Goal: Task Accomplishment & Management: Manage account settings

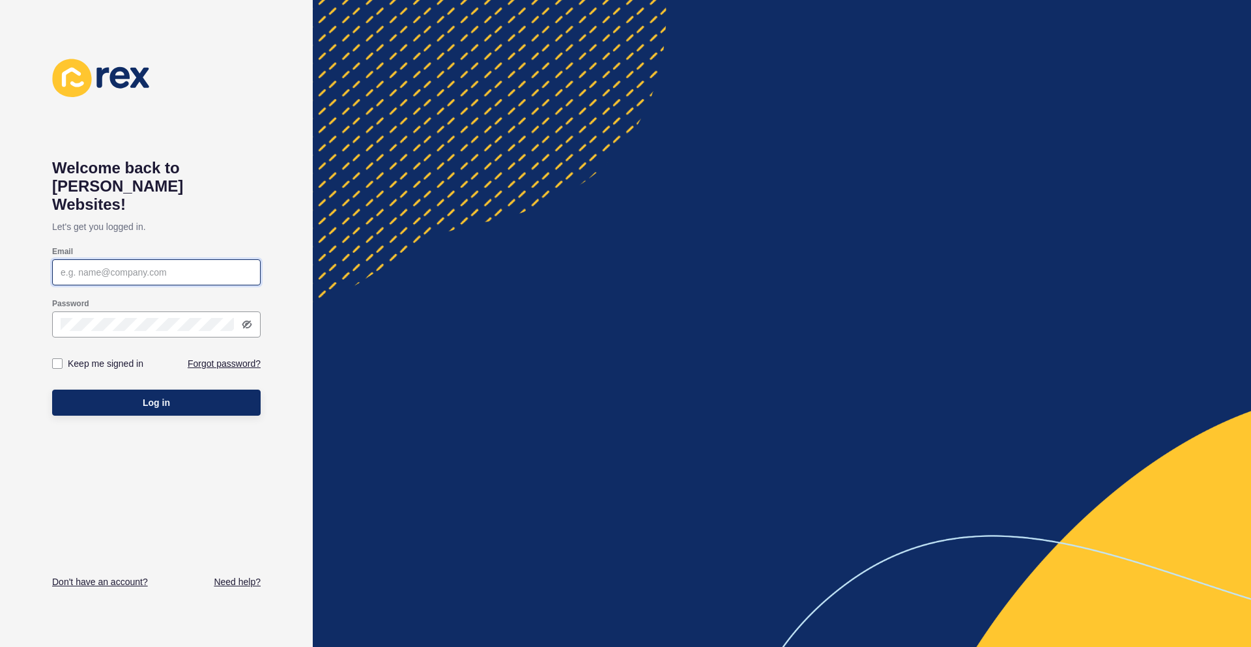
click at [142, 266] on input "Email" at bounding box center [157, 272] width 192 height 13
click at [107, 266] on input "Email" at bounding box center [157, 272] width 192 height 13
type input "n"
click at [119, 266] on input "Email" at bounding box center [157, 272] width 192 height 13
paste input "[EMAIL_ADDRESS][DOMAIN_NAME]"
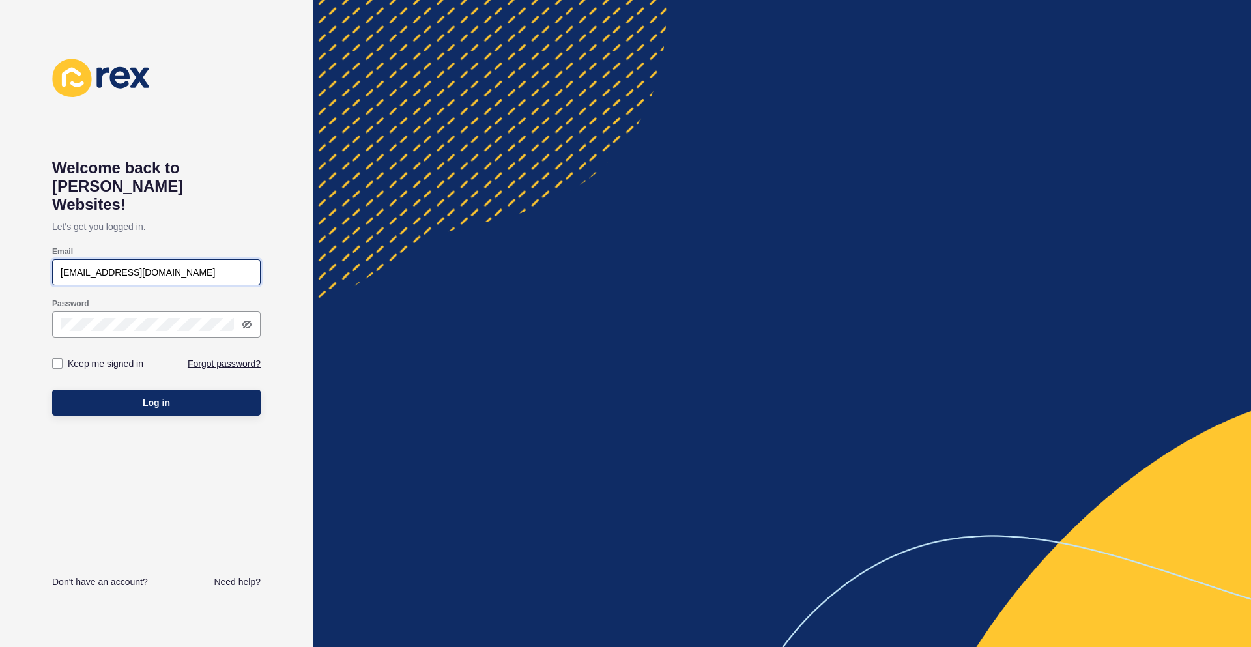
type input "[EMAIL_ADDRESS][DOMAIN_NAME]"
click at [60, 259] on div "[EMAIL_ADDRESS][DOMAIN_NAME]" at bounding box center [156, 272] width 208 height 26
click at [59, 259] on div "[EMAIL_ADDRESS][DOMAIN_NAME]" at bounding box center [156, 272] width 208 height 26
click at [63, 266] on input "[EMAIL_ADDRESS][DOMAIN_NAME]" at bounding box center [157, 272] width 192 height 13
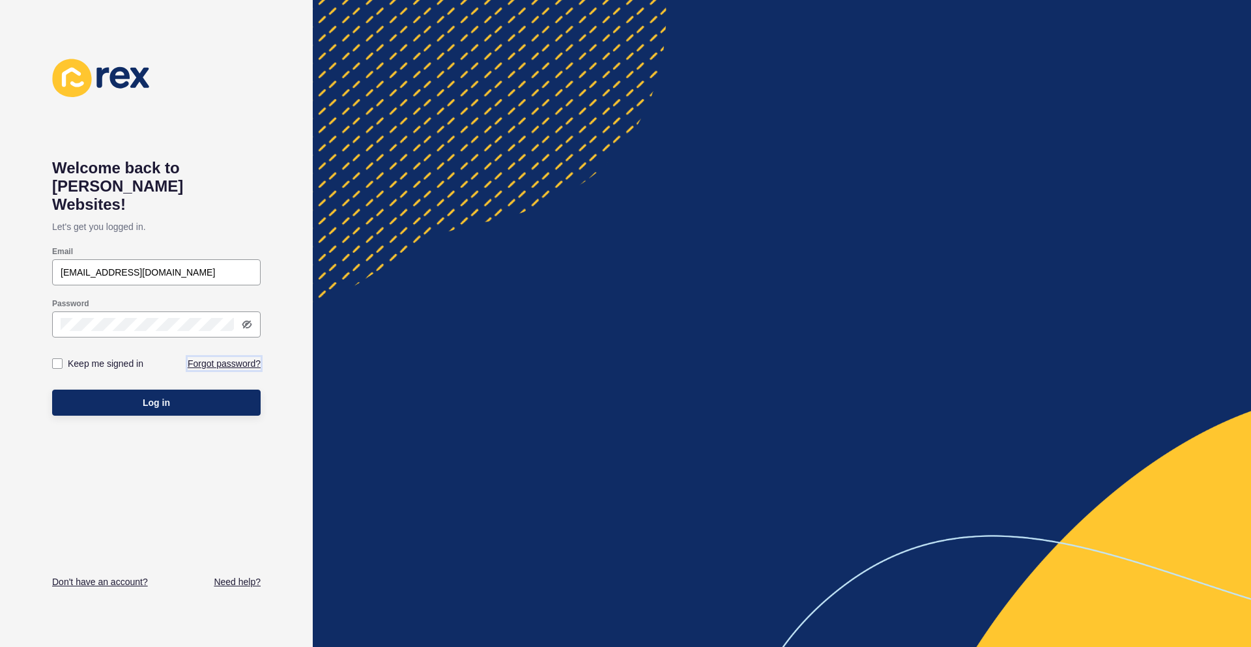
click at [199, 357] on link "Forgot password?" at bounding box center [224, 363] width 73 height 13
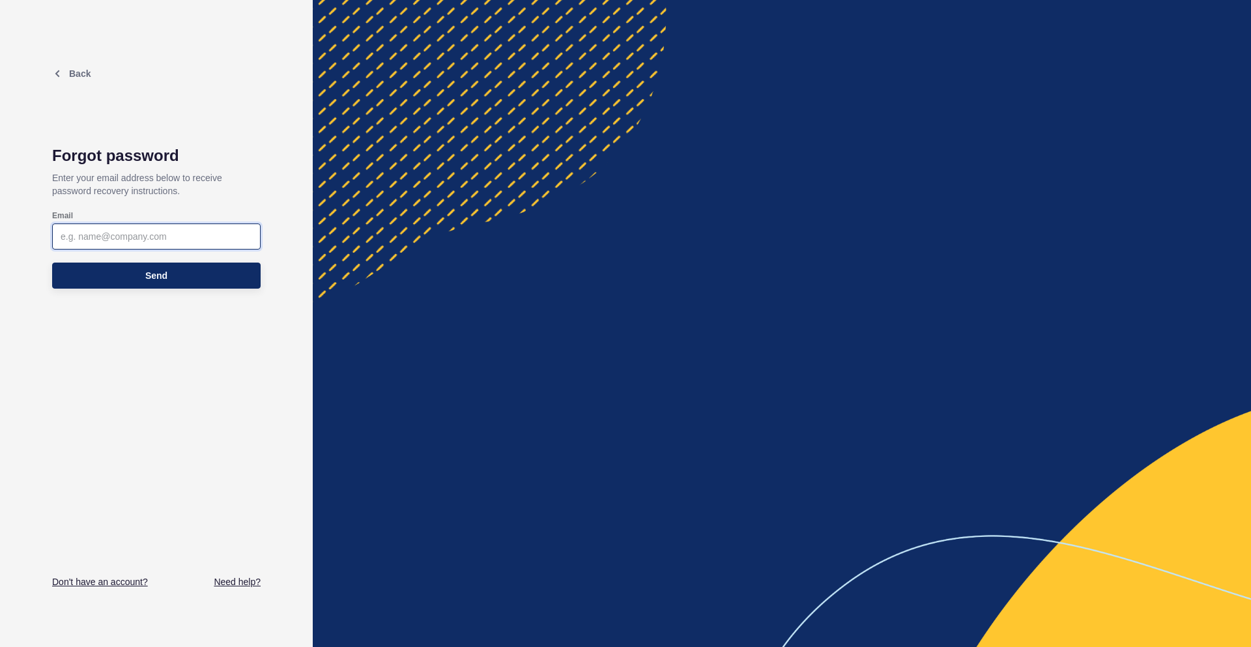
click at [94, 234] on input "Email" at bounding box center [157, 236] width 192 height 13
paste input "[EMAIL_ADDRESS][DOMAIN_NAME]"
type input "[EMAIL_ADDRESS][DOMAIN_NAME]"
click at [140, 276] on button "Send" at bounding box center [156, 276] width 208 height 26
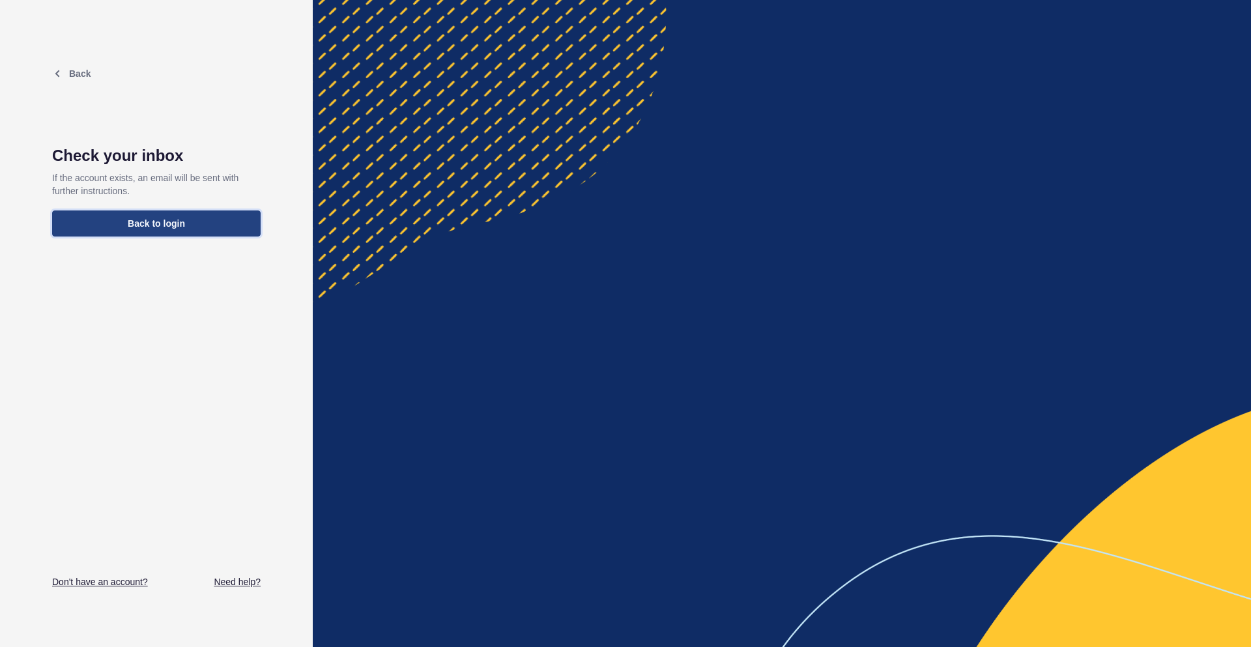
click at [144, 225] on span "Back to login" at bounding box center [156, 223] width 57 height 13
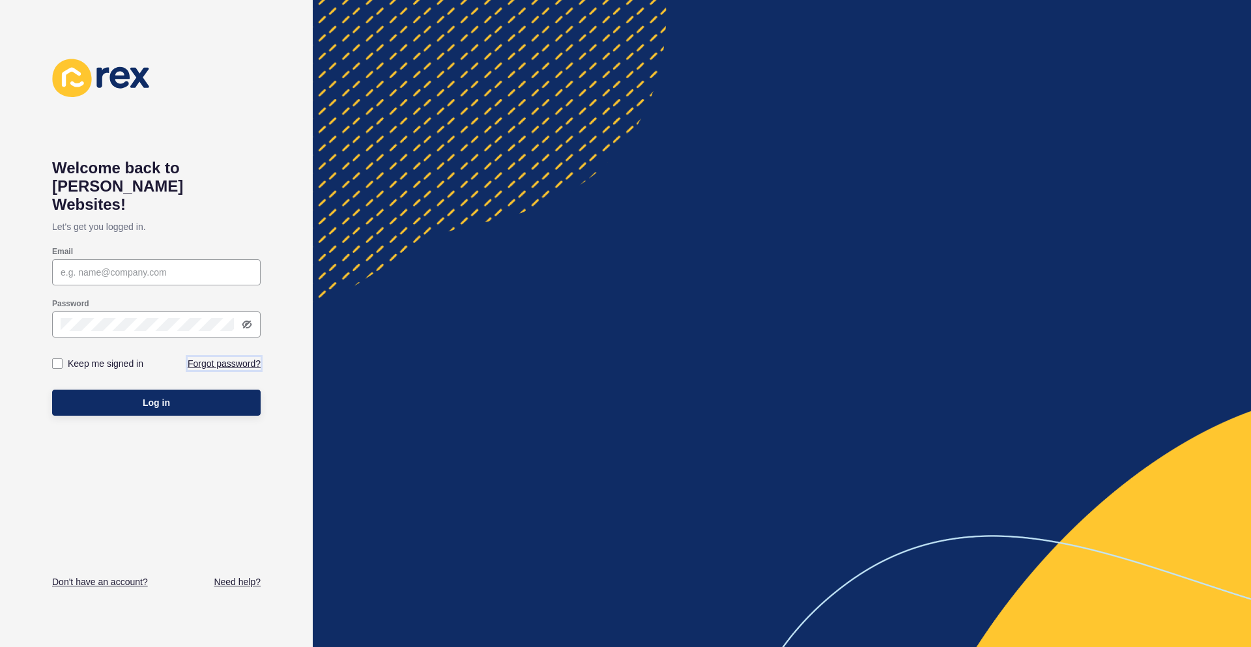
click at [212, 357] on link "Forgot password?" at bounding box center [224, 363] width 73 height 13
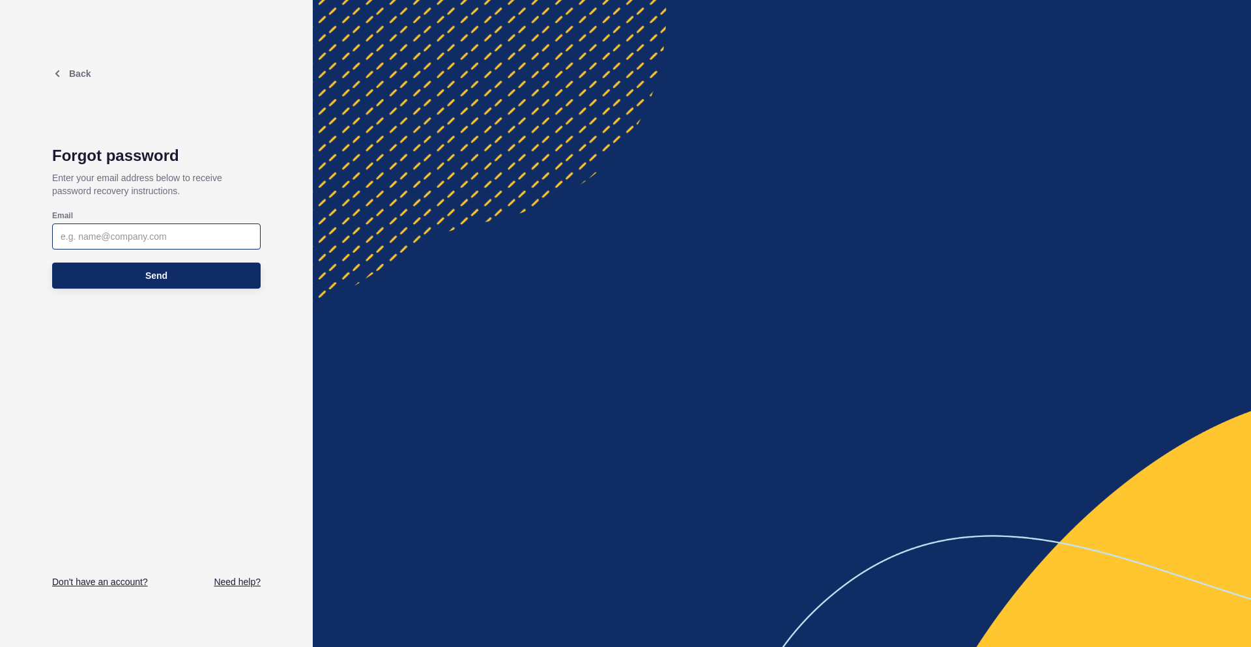
click at [158, 227] on div at bounding box center [156, 236] width 208 height 26
click at [111, 236] on input "Email" at bounding box center [157, 236] width 192 height 13
paste input "[EMAIL_ADDRESS][DOMAIN_NAME]"
click at [61, 235] on input "[EMAIL_ADDRESS][DOMAIN_NAME]" at bounding box center [157, 236] width 192 height 13
type input "[EMAIL_ADDRESS][DOMAIN_NAME]"
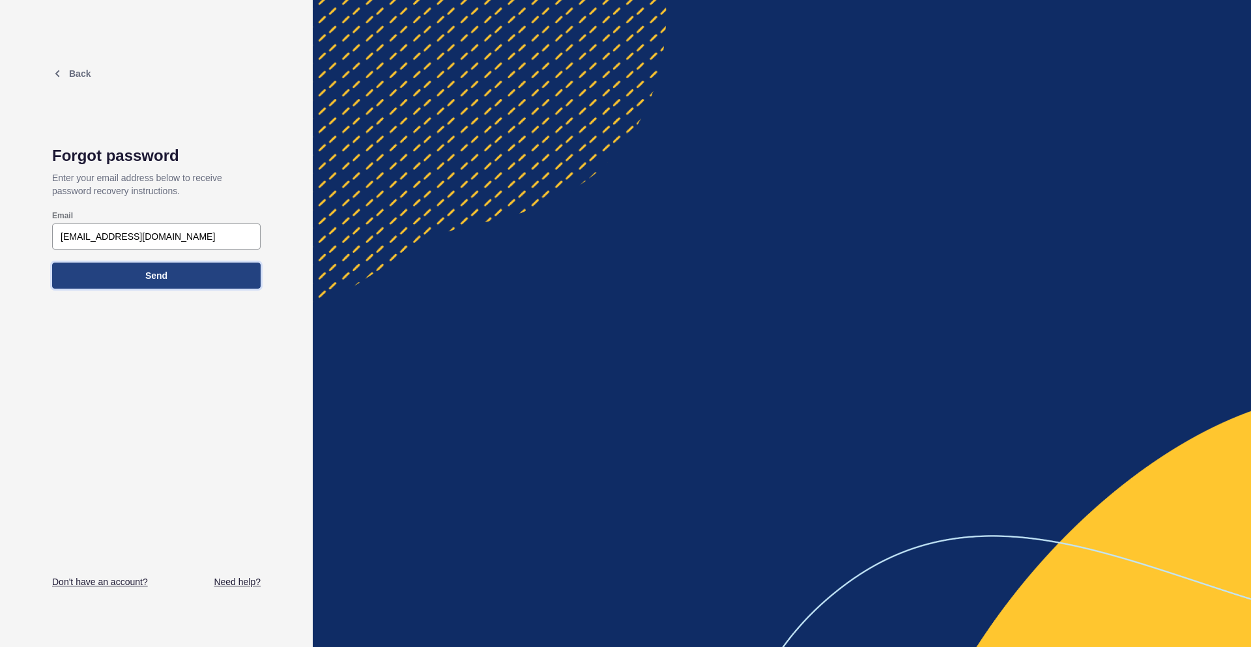
click at [149, 277] on span "Send" at bounding box center [156, 275] width 22 height 13
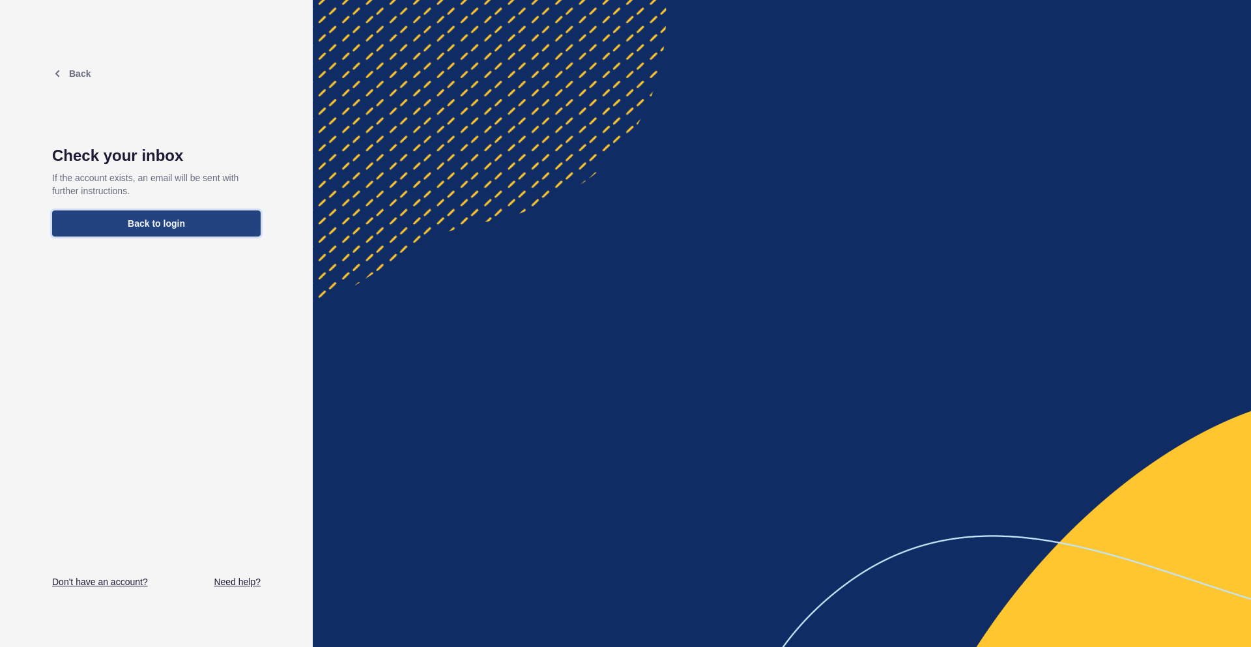
click at [194, 224] on button "Back to login" at bounding box center [156, 223] width 208 height 26
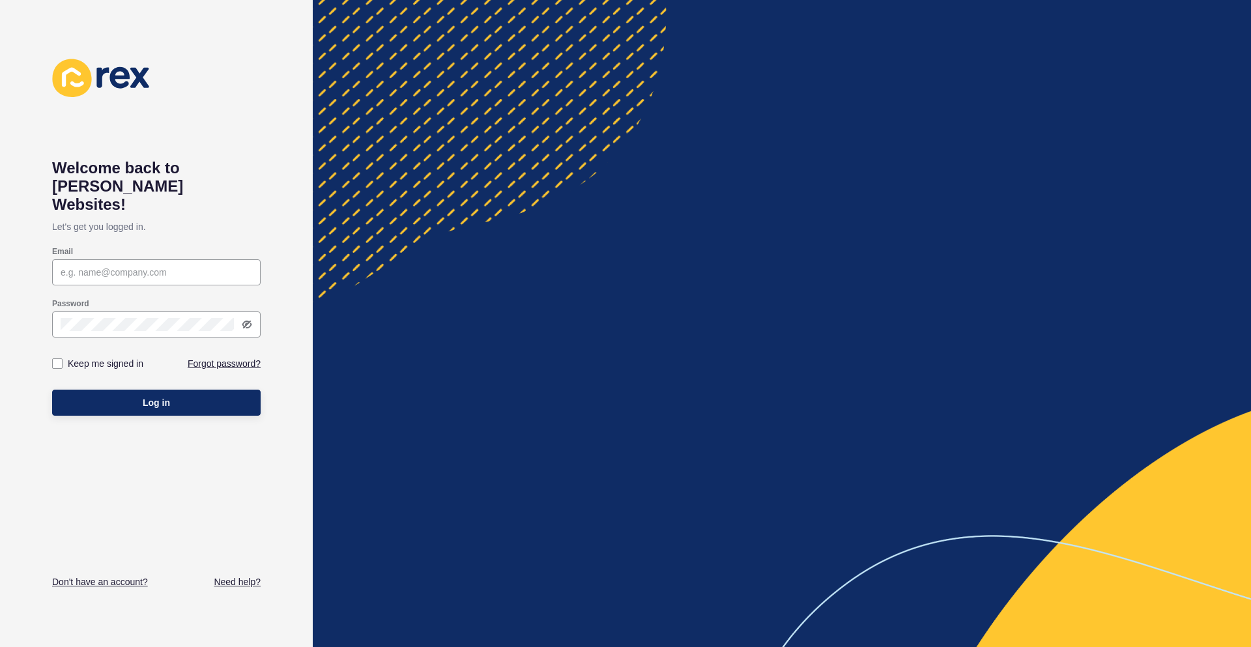
click at [249, 148] on div "Welcome back to [PERSON_NAME] Websites! Let's get you logged in. Email Password…" at bounding box center [156, 324] width 208 height 530
click at [94, 581] on link "Don't have an account?" at bounding box center [100, 581] width 96 height 13
click at [238, 586] on link "Need help?" at bounding box center [237, 581] width 47 height 13
click at [121, 266] on input "Email" at bounding box center [157, 272] width 192 height 13
click at [107, 266] on input "Email" at bounding box center [157, 272] width 192 height 13
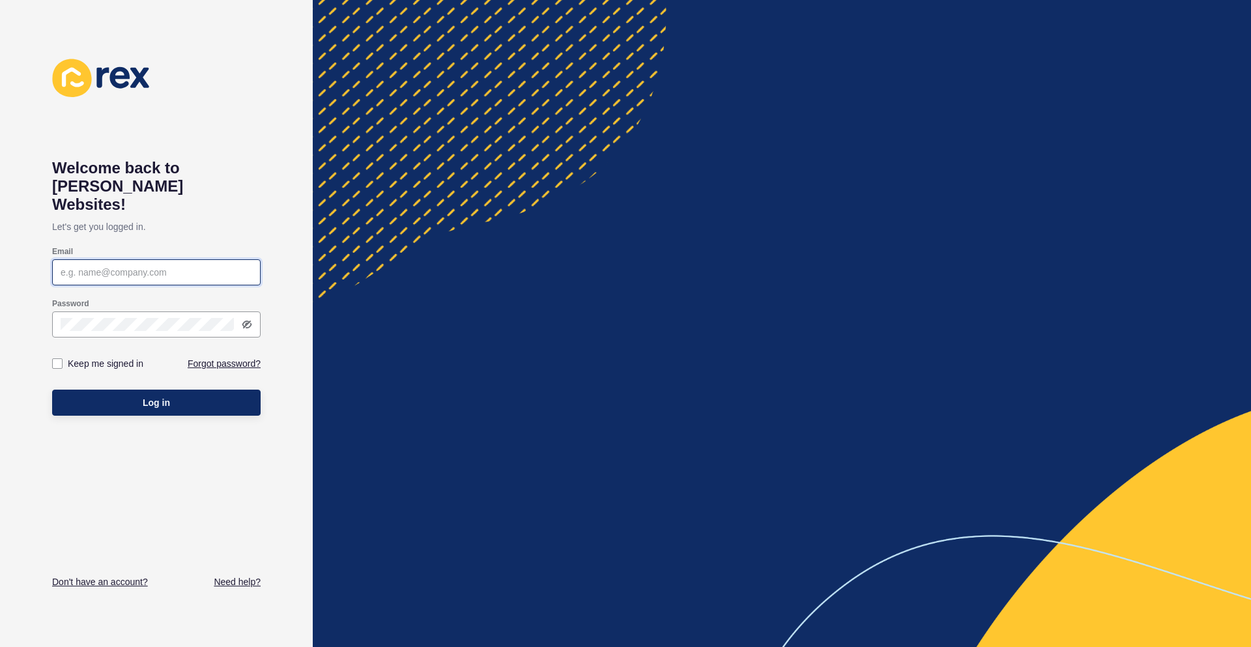
paste input "[EMAIL_ADDRESS][DOMAIN_NAME]"
type input "[EMAIL_ADDRESS][DOMAIN_NAME]"
click at [113, 315] on div at bounding box center [156, 324] width 208 height 26
click at [205, 357] on link "Forgot password?" at bounding box center [224, 363] width 73 height 13
click at [139, 266] on input "Email" at bounding box center [157, 272] width 192 height 13
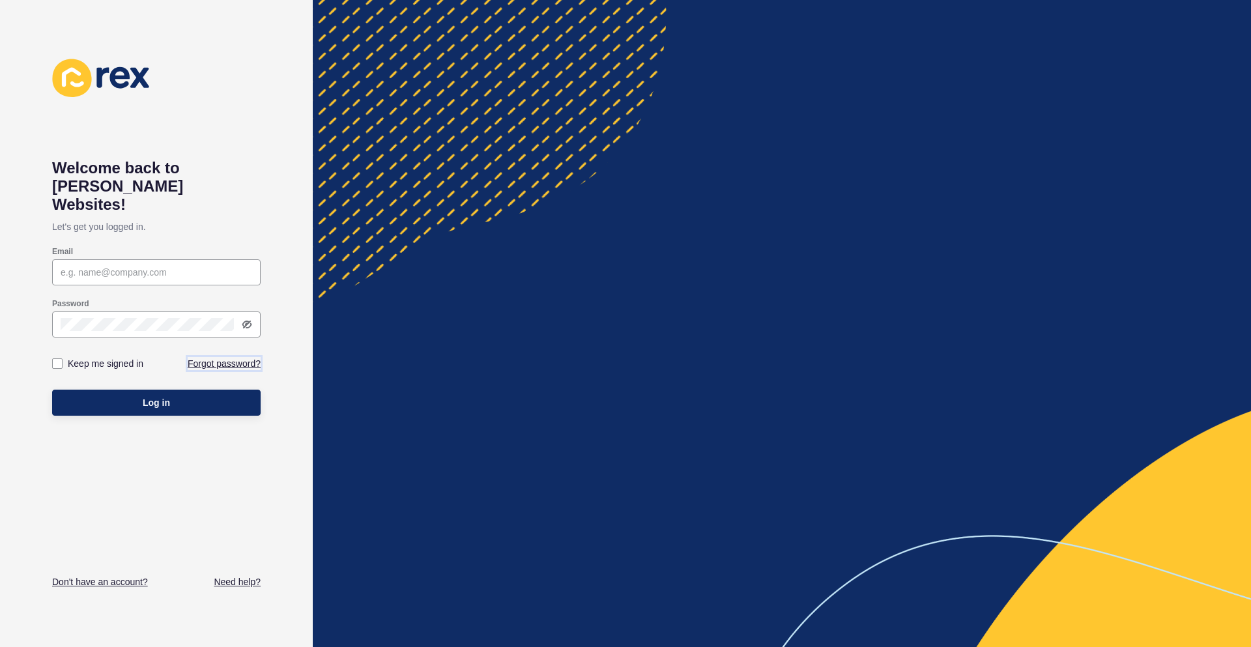
click at [222, 357] on link "Forgot password?" at bounding box center [224, 363] width 73 height 13
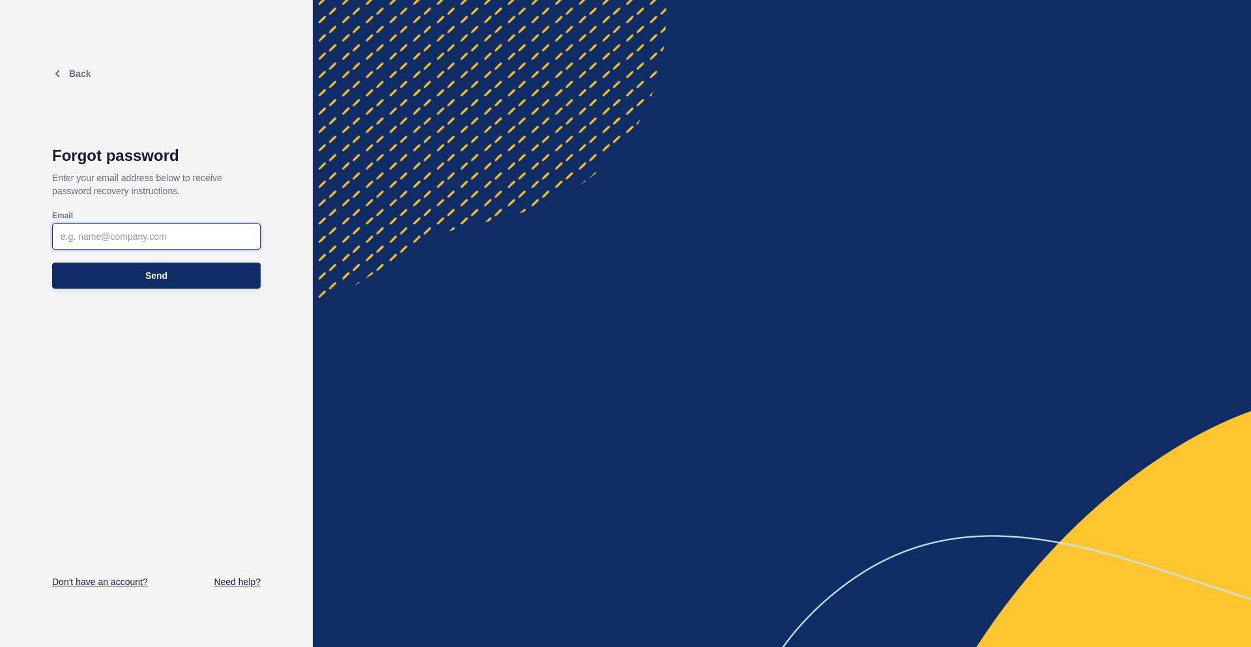
click at [139, 233] on input "Email" at bounding box center [157, 236] width 192 height 13
paste input "[EMAIL_ADDRESS][DOMAIN_NAME]"
click at [61, 239] on input "[EMAIL_ADDRESS][DOMAIN_NAME]" at bounding box center [157, 236] width 192 height 13
type input "[EMAIL_ADDRESS][DOMAIN_NAME]"
click at [166, 275] on span "Send" at bounding box center [156, 275] width 22 height 13
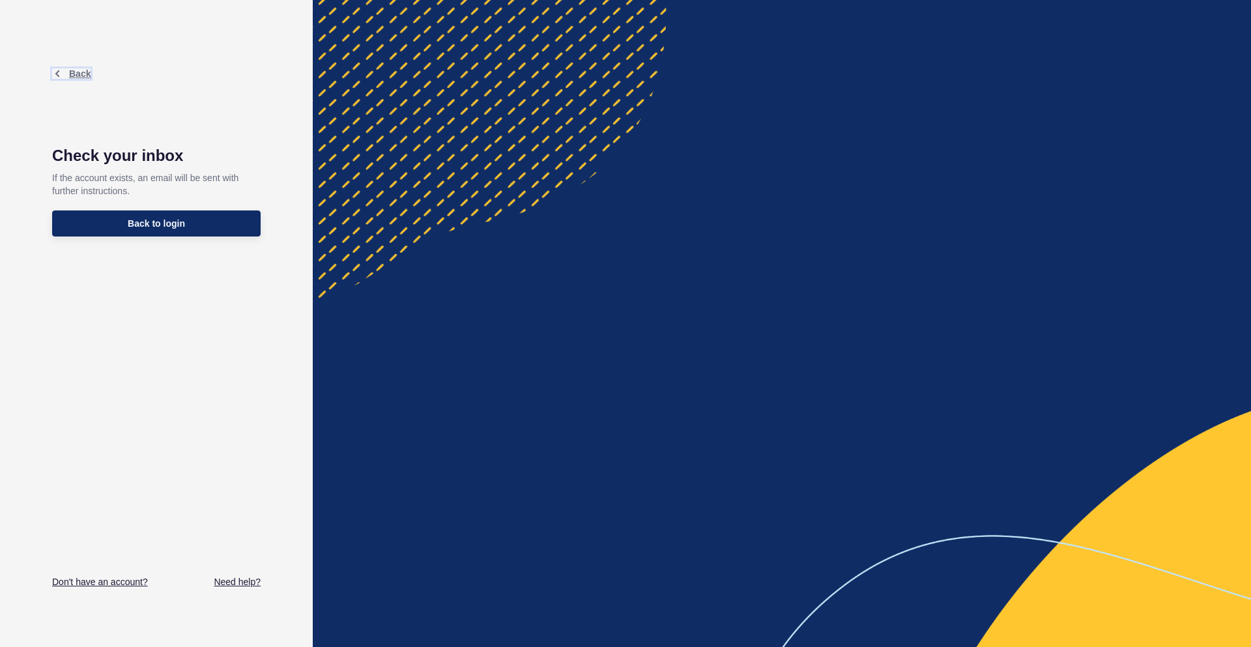
click at [59, 76] on icon at bounding box center [57, 73] width 10 height 10
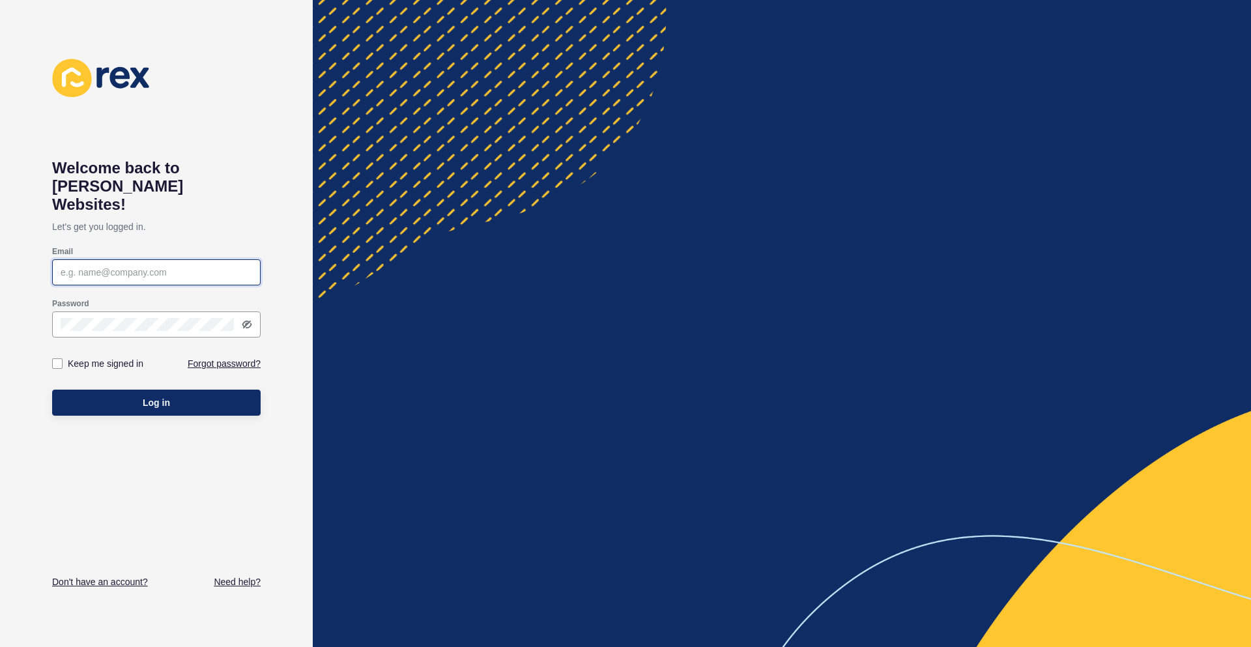
click at [122, 266] on input "Email" at bounding box center [157, 272] width 192 height 13
paste input "[EMAIL_ADDRESS][DOMAIN_NAME]"
type input "[EMAIL_ADDRESS][DOMAIN_NAME]"
click at [58, 358] on label at bounding box center [57, 363] width 10 height 10
click at [58, 360] on input "Keep me signed in" at bounding box center [59, 364] width 8 height 8
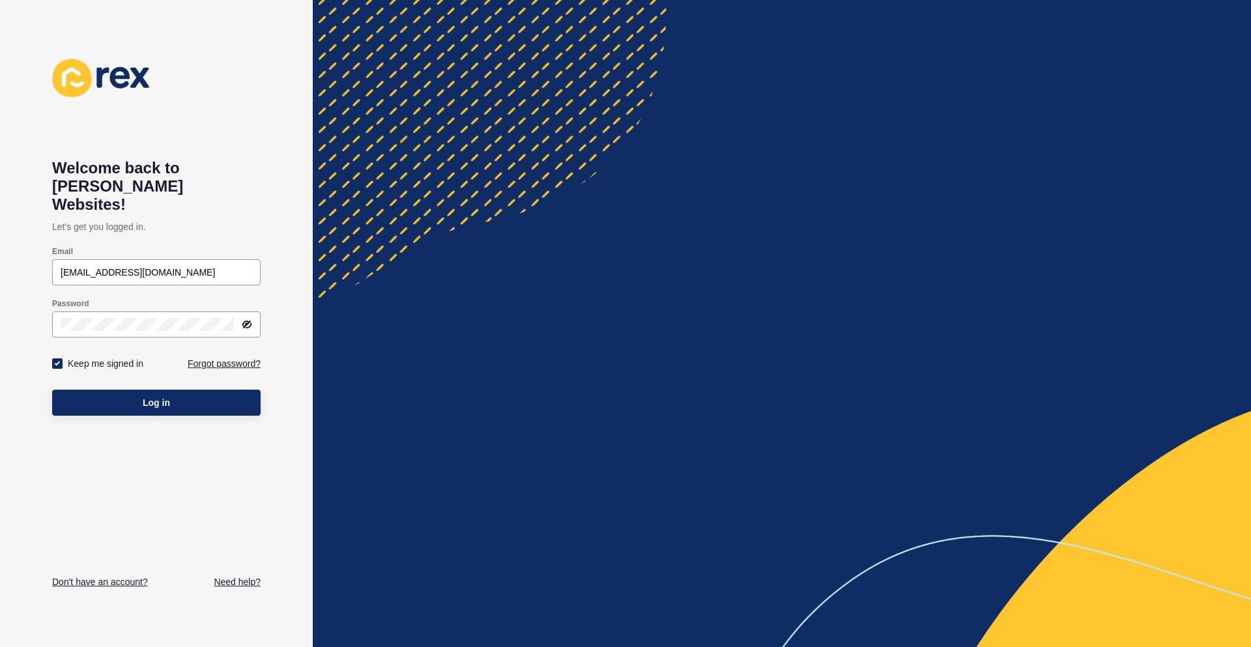
checkbox input "true"
click at [107, 390] on button "Log in" at bounding box center [156, 403] width 208 height 26
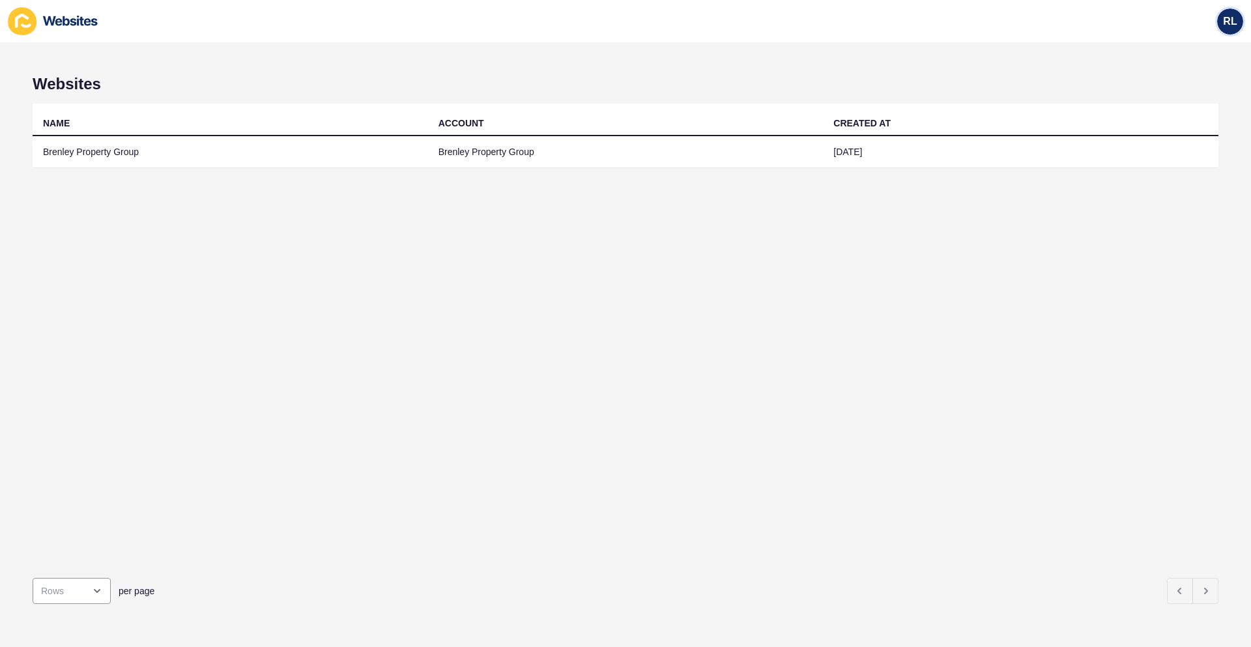
click at [1229, 19] on span "RL" at bounding box center [1230, 21] width 14 height 13
click at [1203, 48] on link "Rachel Logan" at bounding box center [1200, 51] width 96 height 29
click at [59, 26] on icon at bounding box center [53, 21] width 91 height 28
click at [83, 20] on icon at bounding box center [70, 21] width 55 height 10
click at [1232, 15] on span "RL" at bounding box center [1230, 21] width 14 height 13
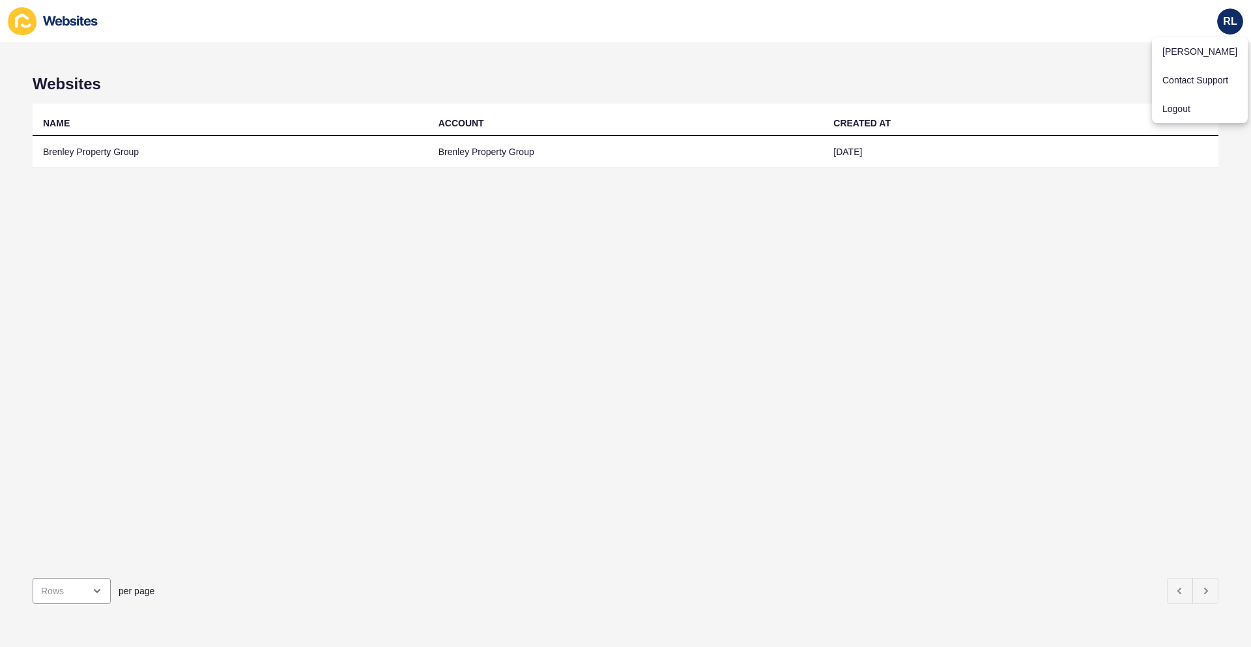
click at [50, 23] on icon at bounding box center [53, 21] width 91 height 28
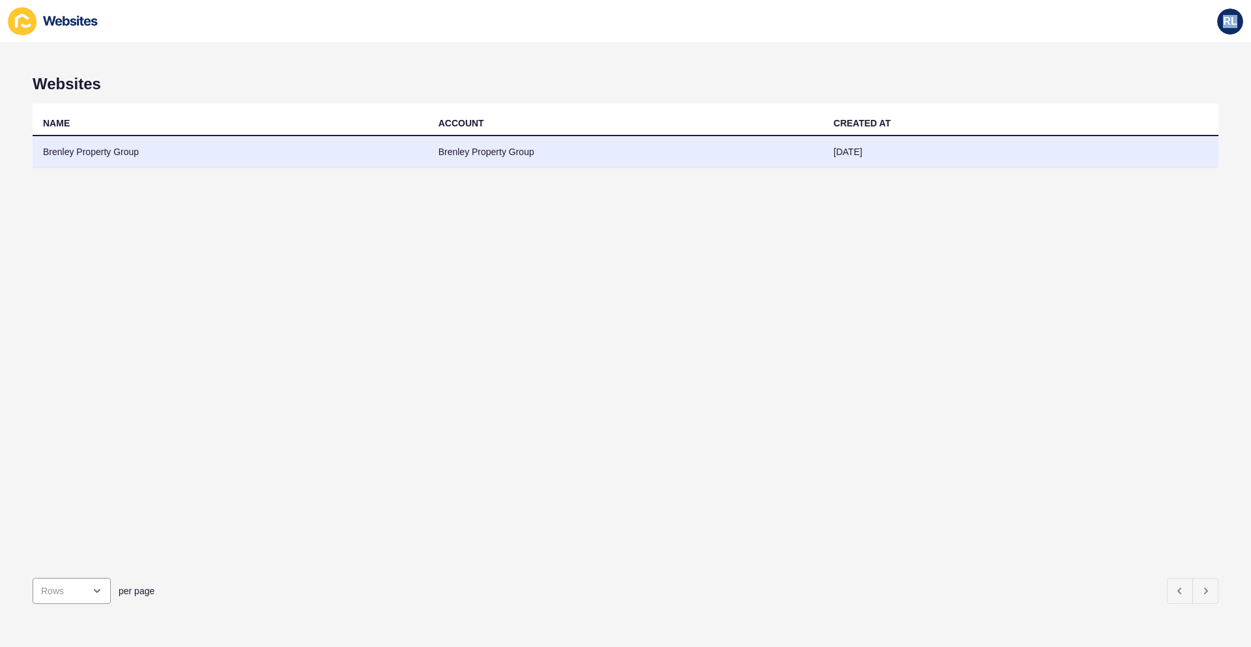
click at [501, 158] on td "Brenley Property Group" at bounding box center [625, 152] width 395 height 32
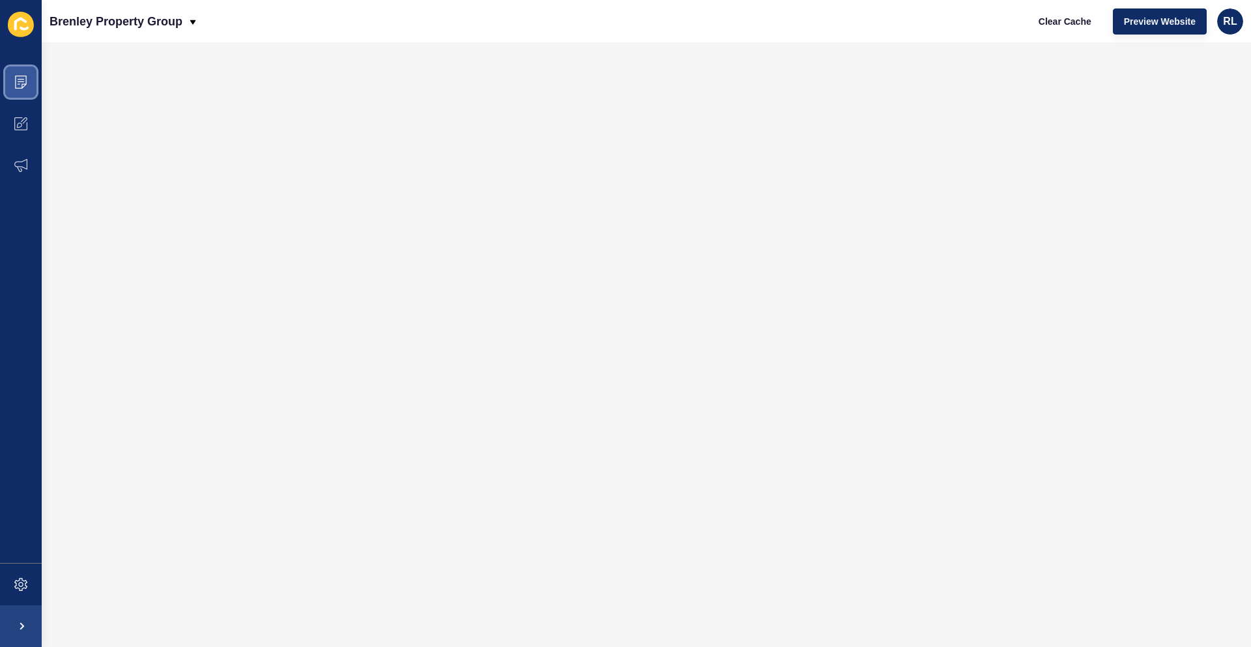
click at [23, 77] on icon at bounding box center [20, 82] width 13 height 13
click at [22, 85] on icon at bounding box center [21, 82] width 12 height 13
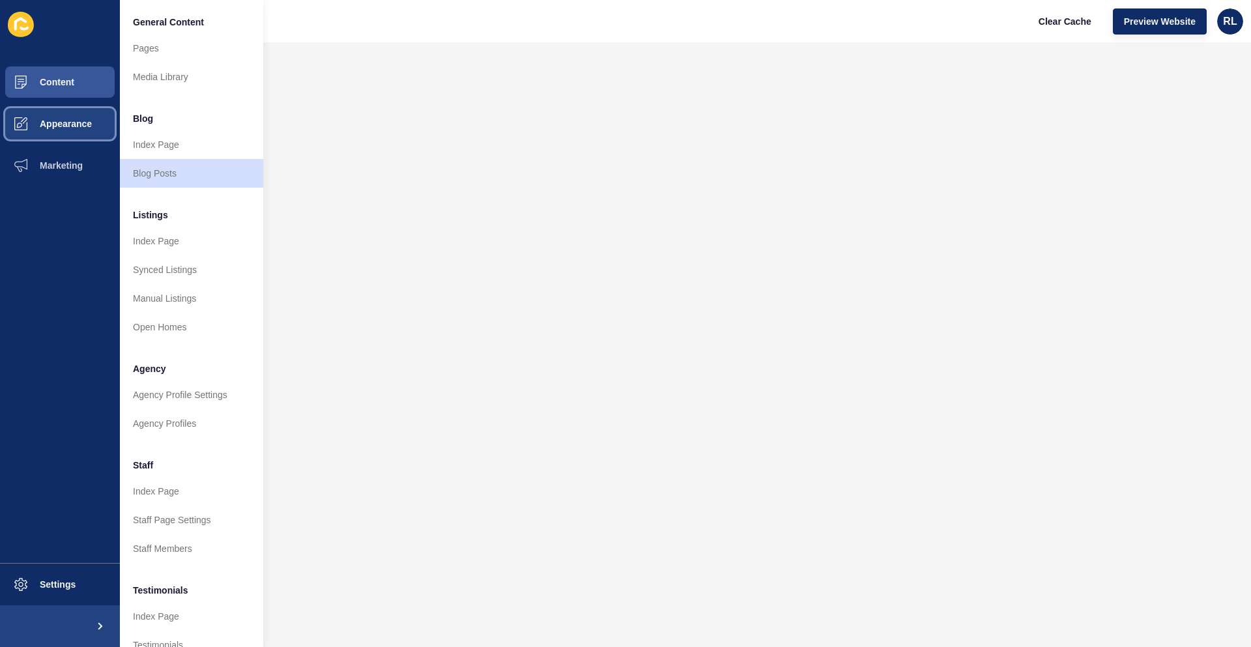
click at [74, 128] on span "Appearance" at bounding box center [45, 124] width 94 height 10
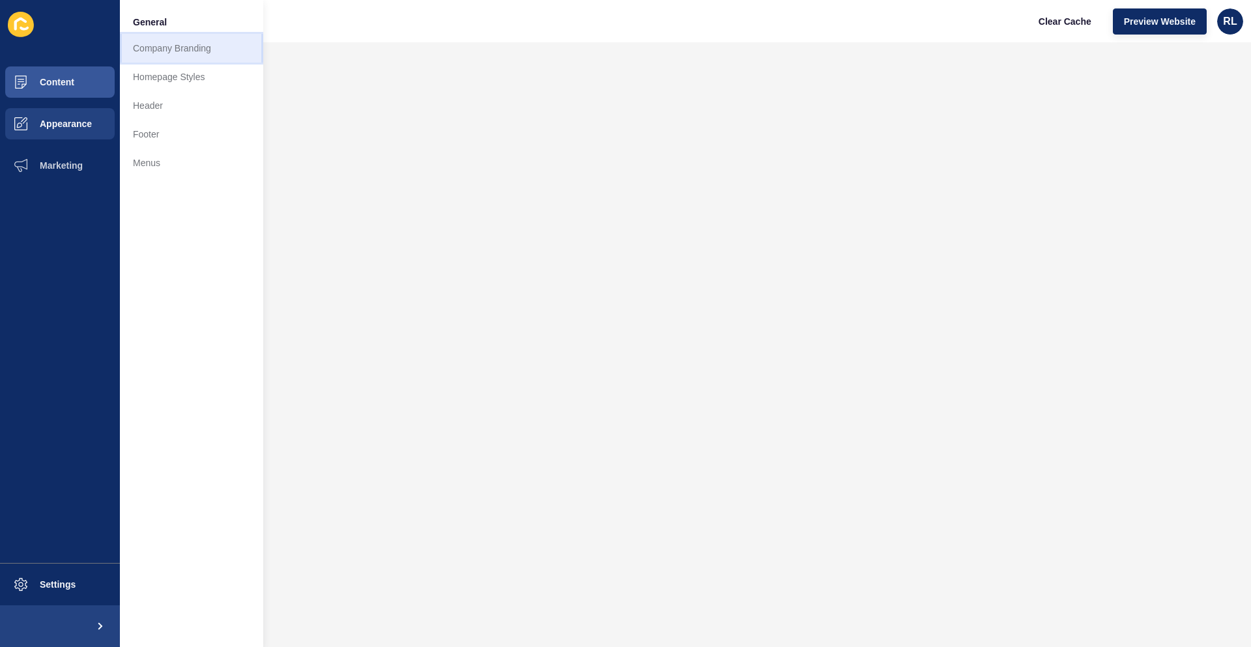
click at [169, 46] on link "Company Branding" at bounding box center [191, 48] width 143 height 29
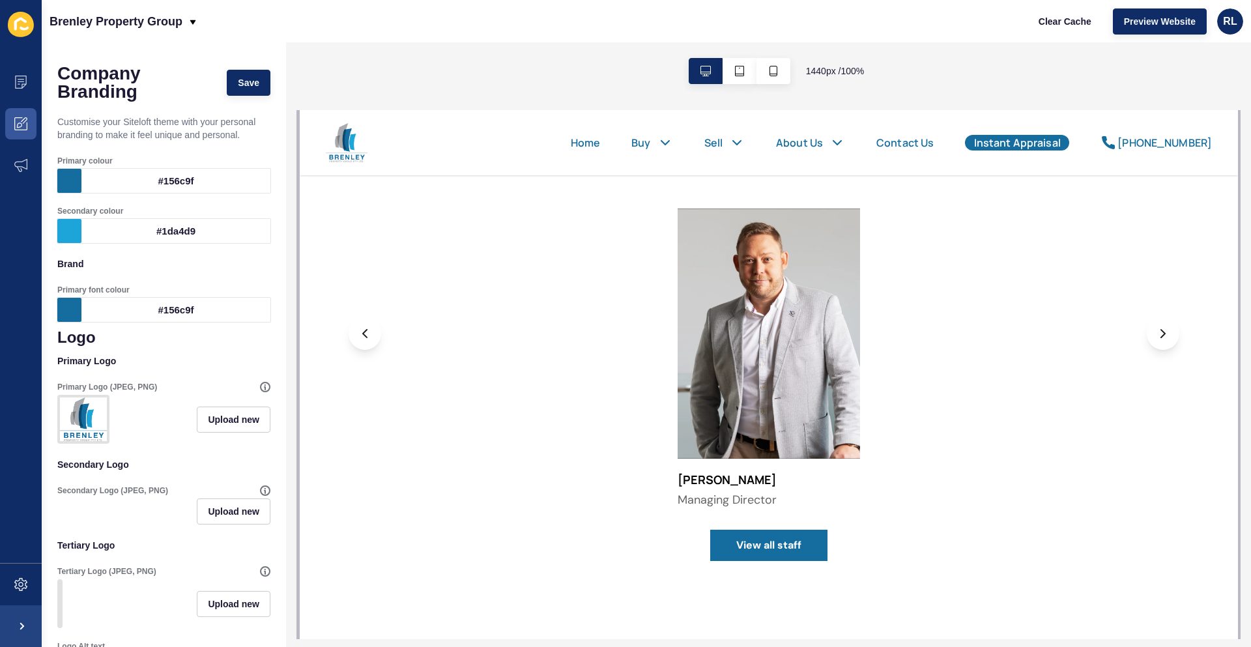
scroll to position [391, 0]
click at [441, 82] on div "1440 px / 100 %" at bounding box center [768, 70] width 965 height 57
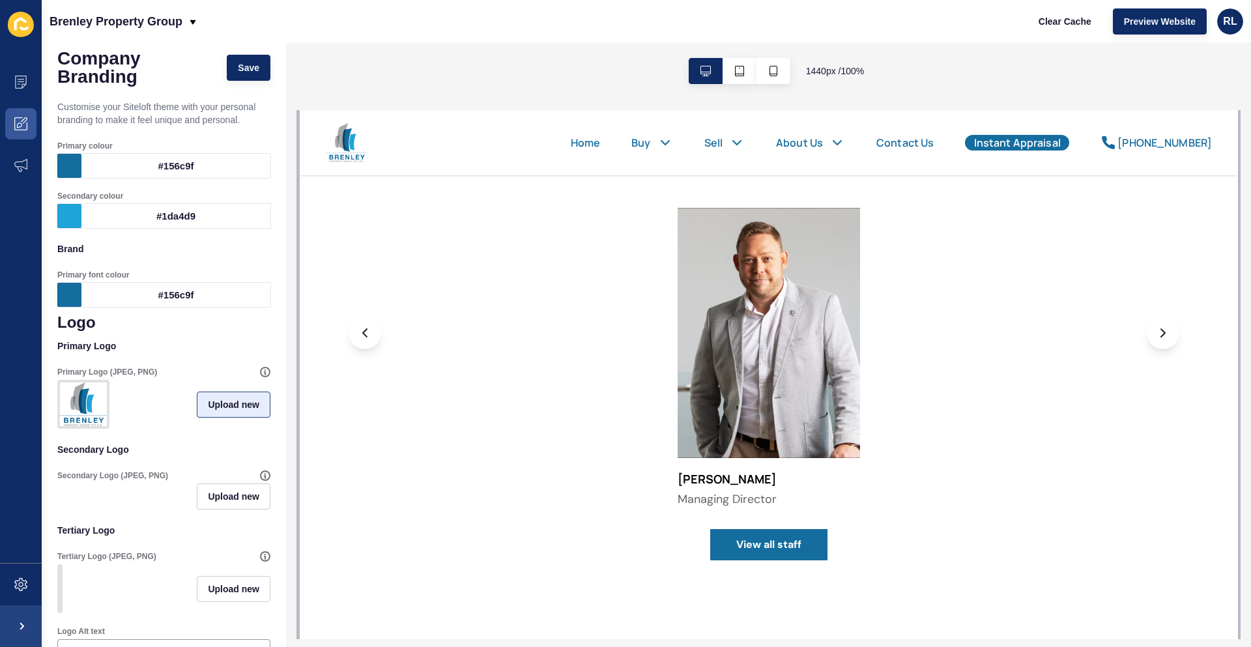
scroll to position [0, 0]
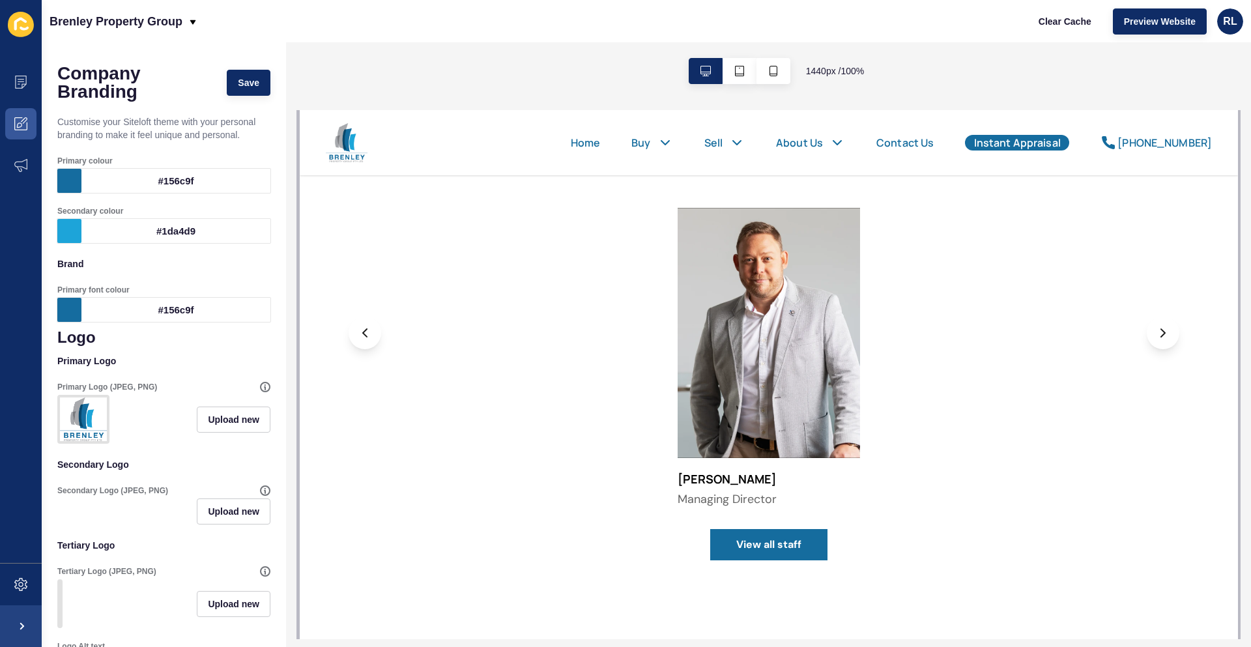
click at [458, 78] on div "1440 px / 100 %" at bounding box center [768, 70] width 965 height 57
click at [1030, 322] on div "Brendan Cawley Managing Director" at bounding box center [767, 361] width 831 height 306
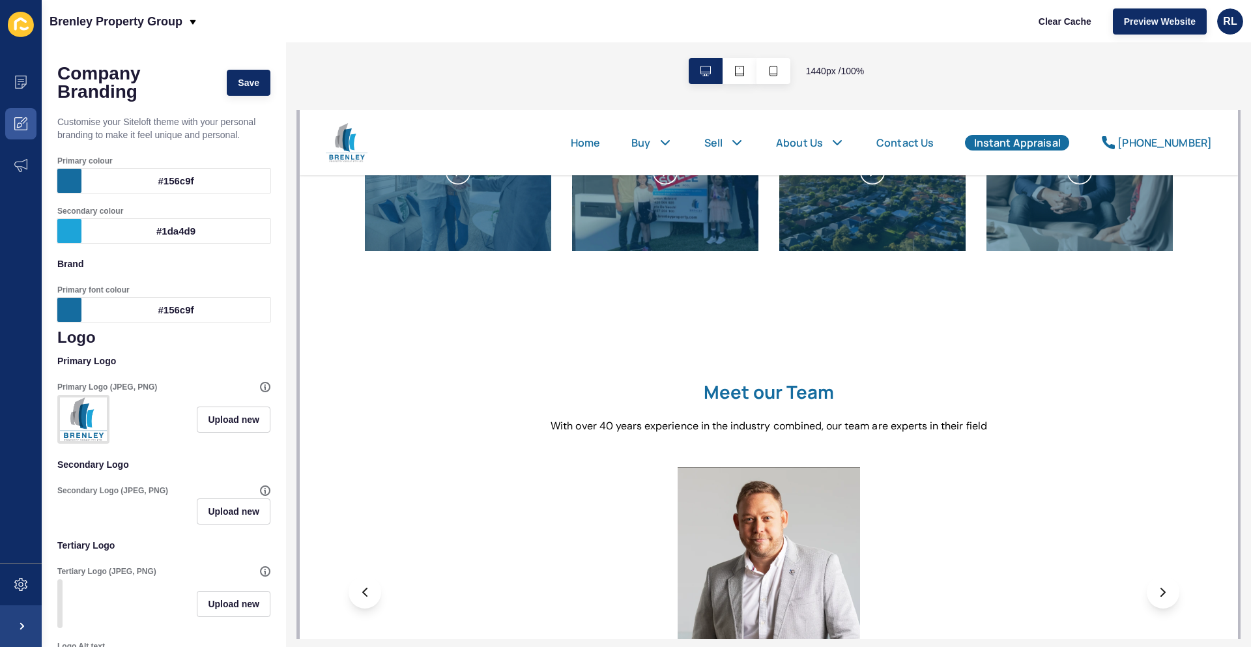
scroll to position [13, 0]
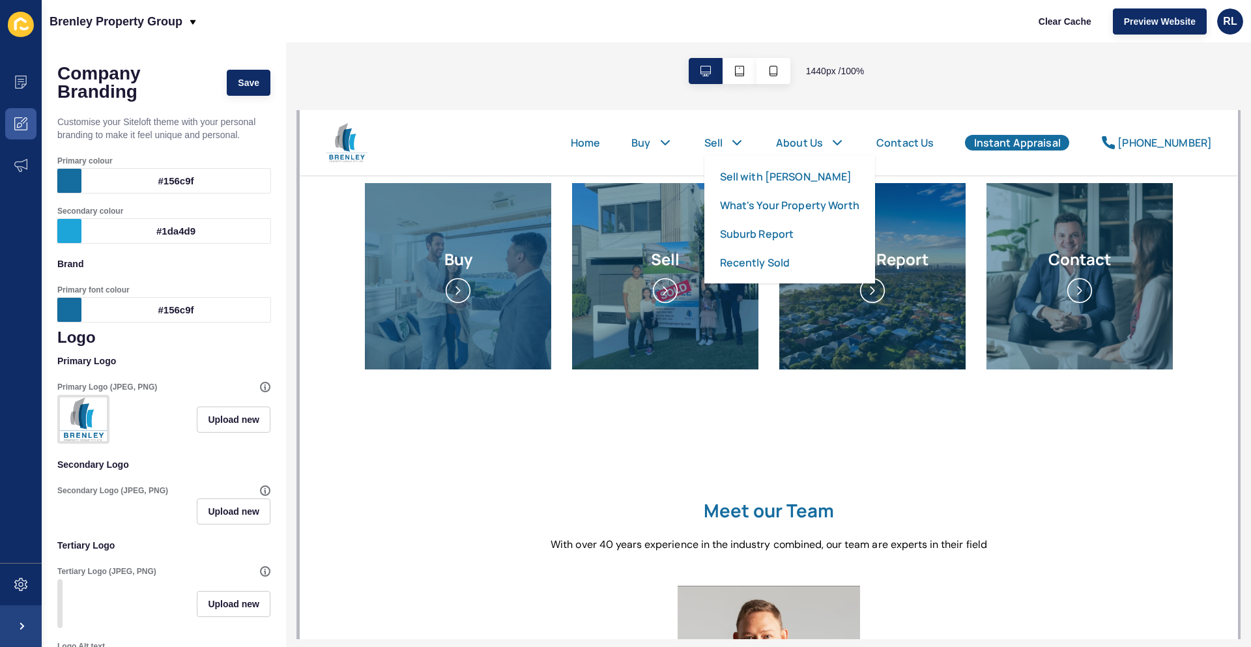
click at [741, 143] on icon at bounding box center [736, 143] width 16 height 16
click at [745, 180] on link "Sell with Brenley" at bounding box center [785, 177] width 132 height 16
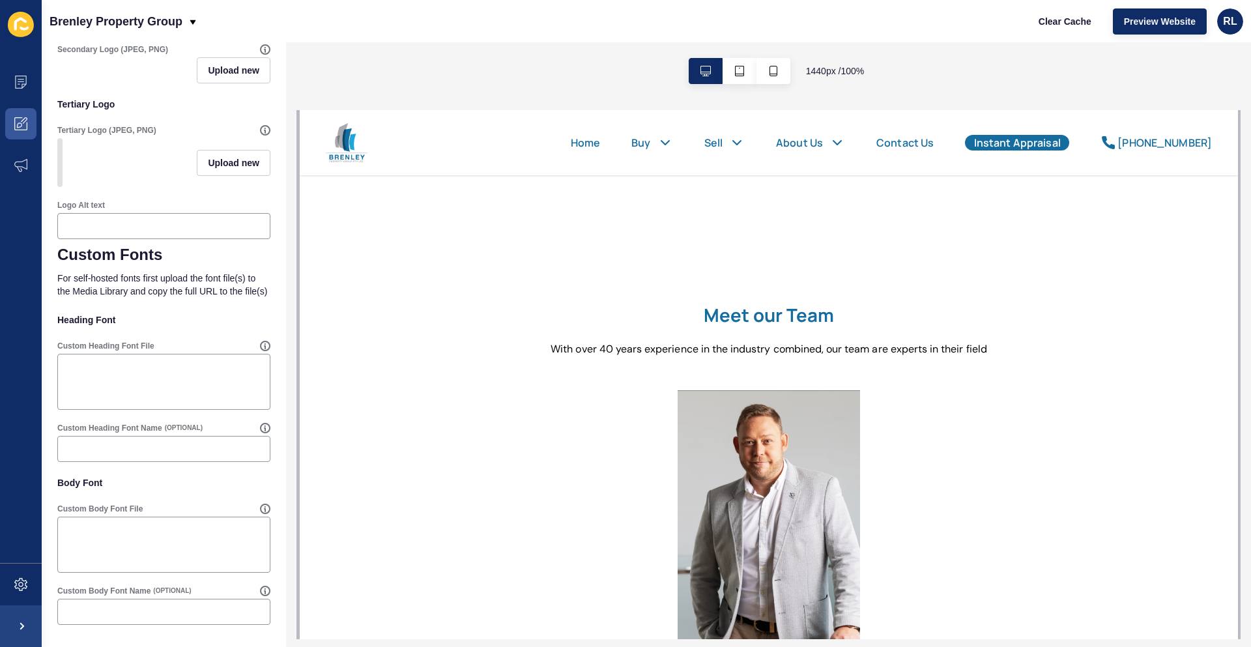
scroll to position [474, 0]
click at [750, 307] on h2 "Meet our Team" at bounding box center [768, 314] width 539 height 21
click at [743, 319] on h2 "Meet our Team" at bounding box center [768, 314] width 539 height 21
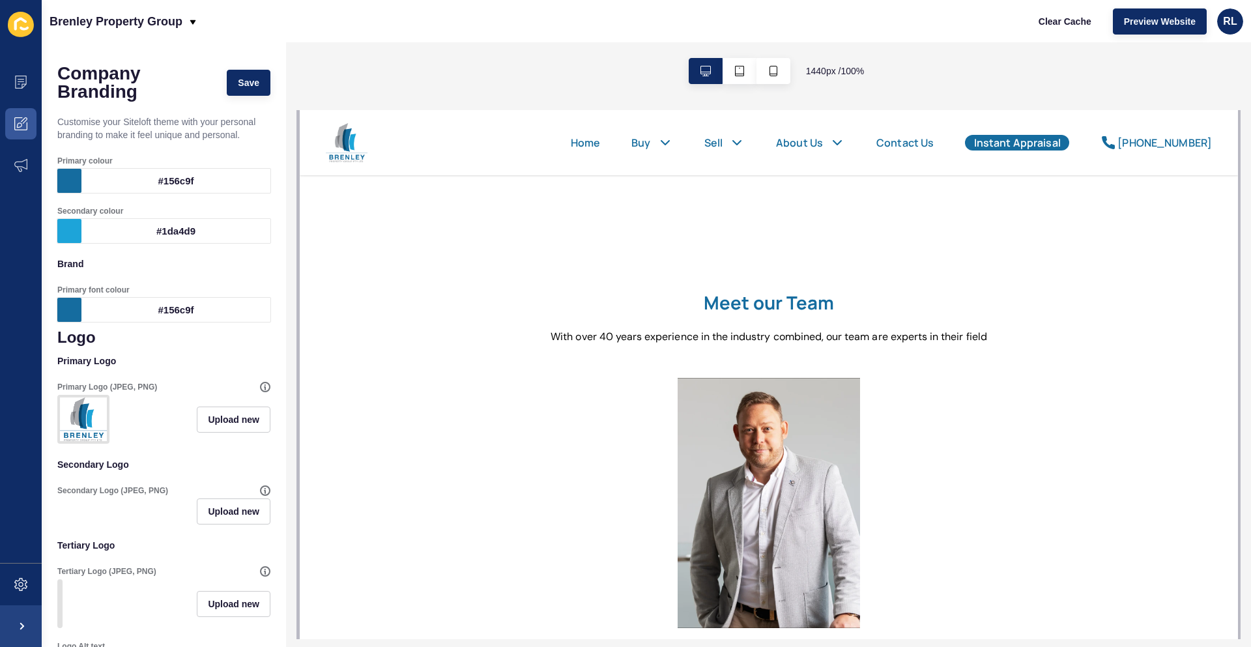
scroll to position [208, 0]
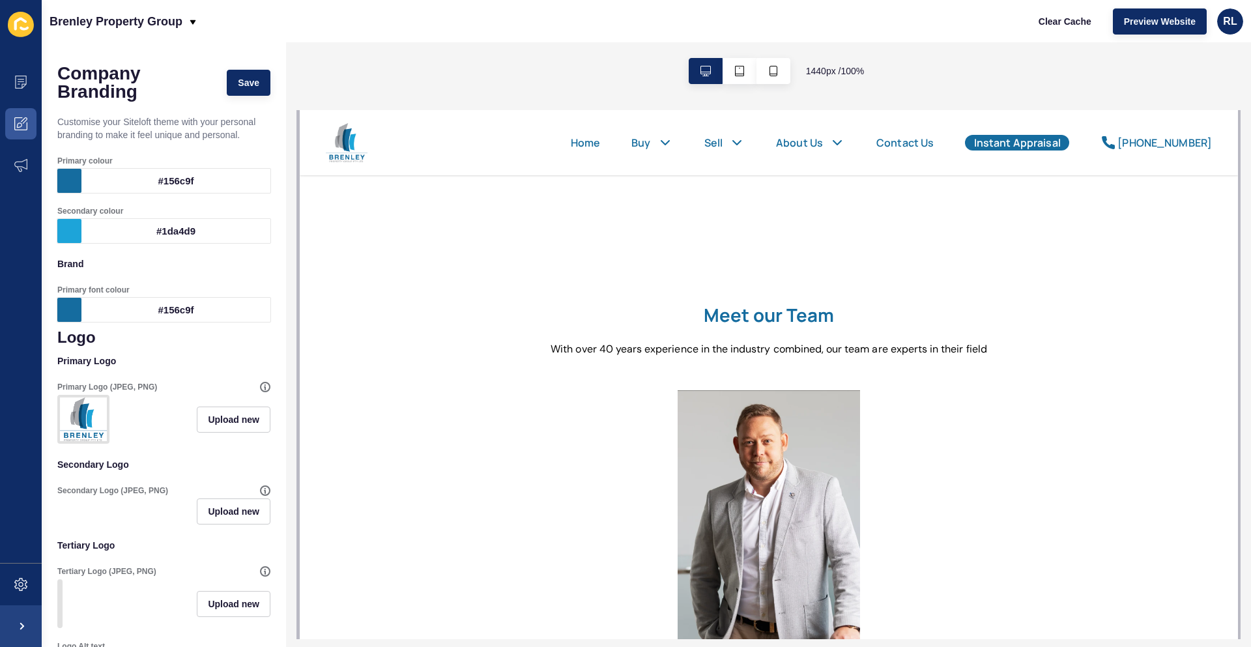
click at [766, 313] on h2 "Meet our Team" at bounding box center [768, 314] width 539 height 21
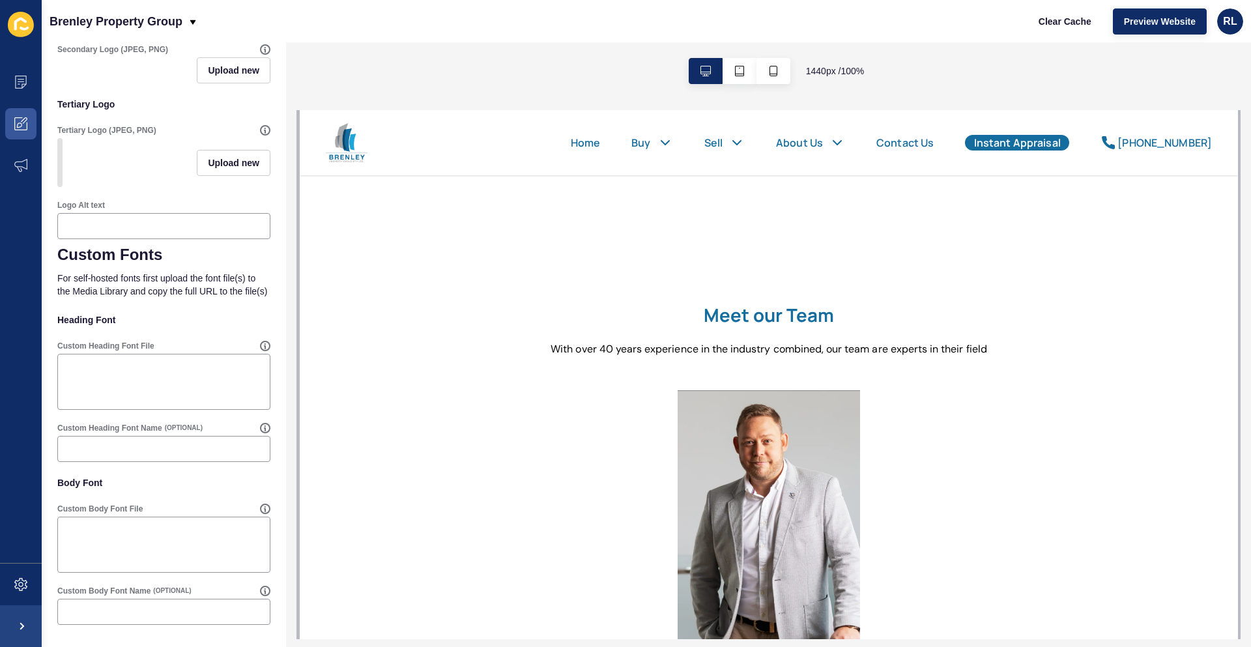
scroll to position [474, 0]
click at [22, 128] on icon at bounding box center [20, 123] width 13 height 13
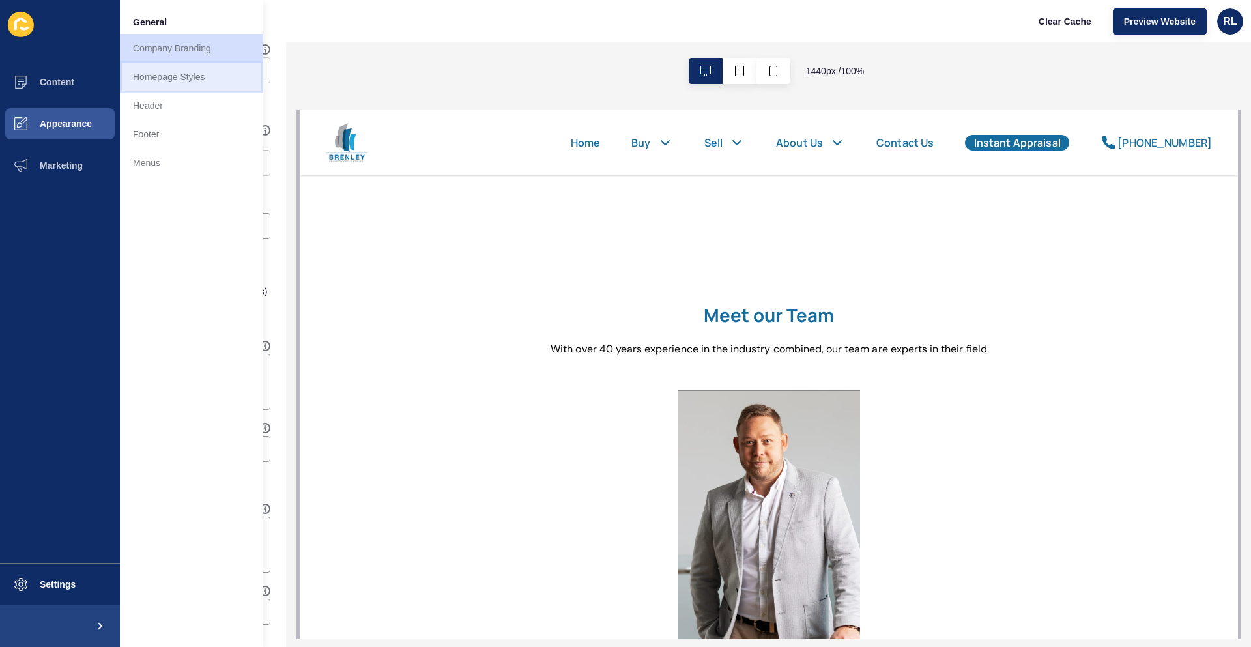
click at [176, 85] on link "Homepage Styles" at bounding box center [191, 77] width 143 height 29
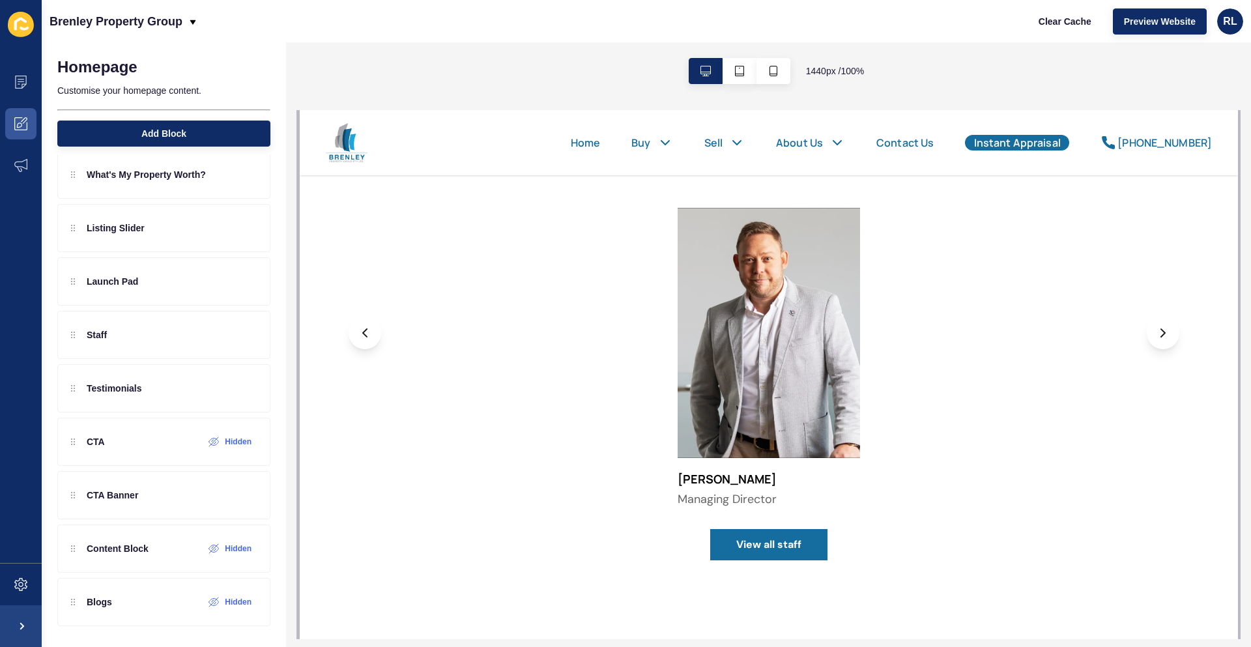
scroll to position [326, 0]
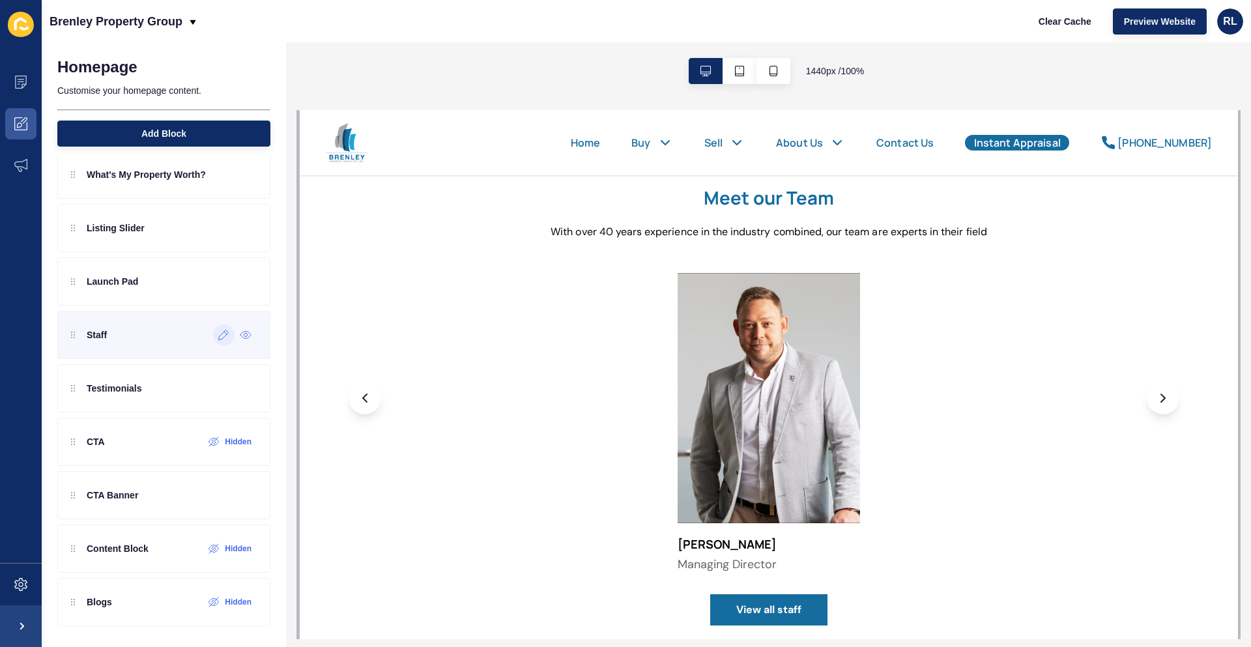
click at [218, 339] on icon at bounding box center [223, 335] width 11 height 10
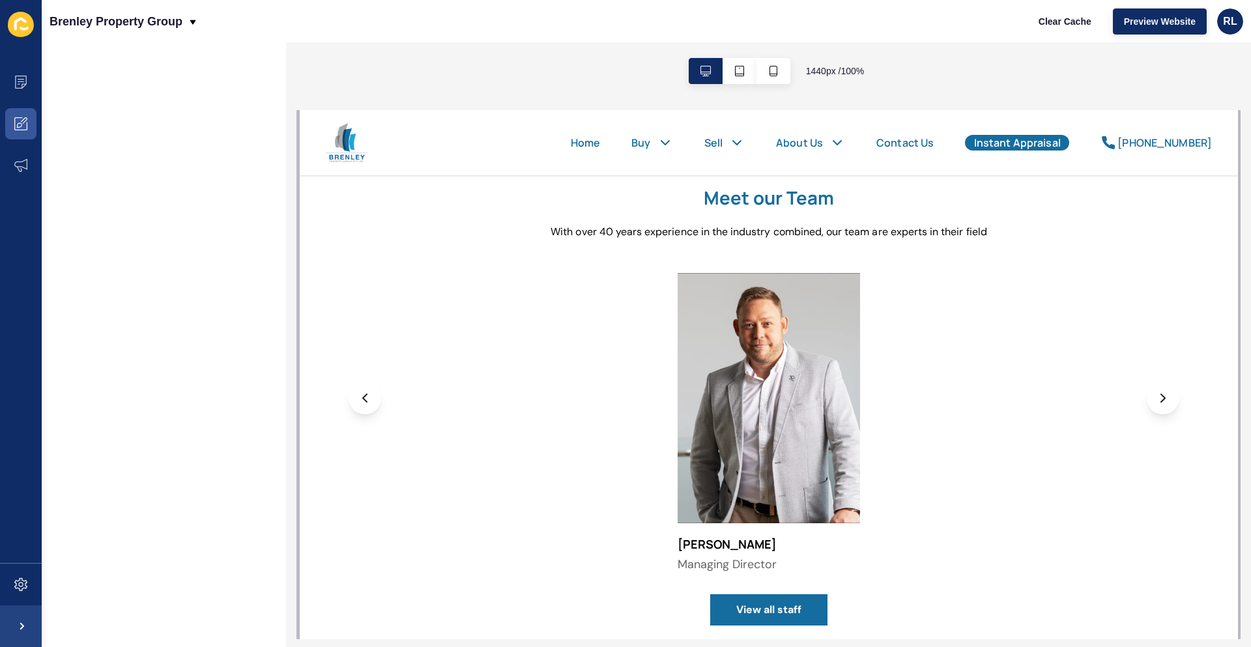
scroll to position [0, 0]
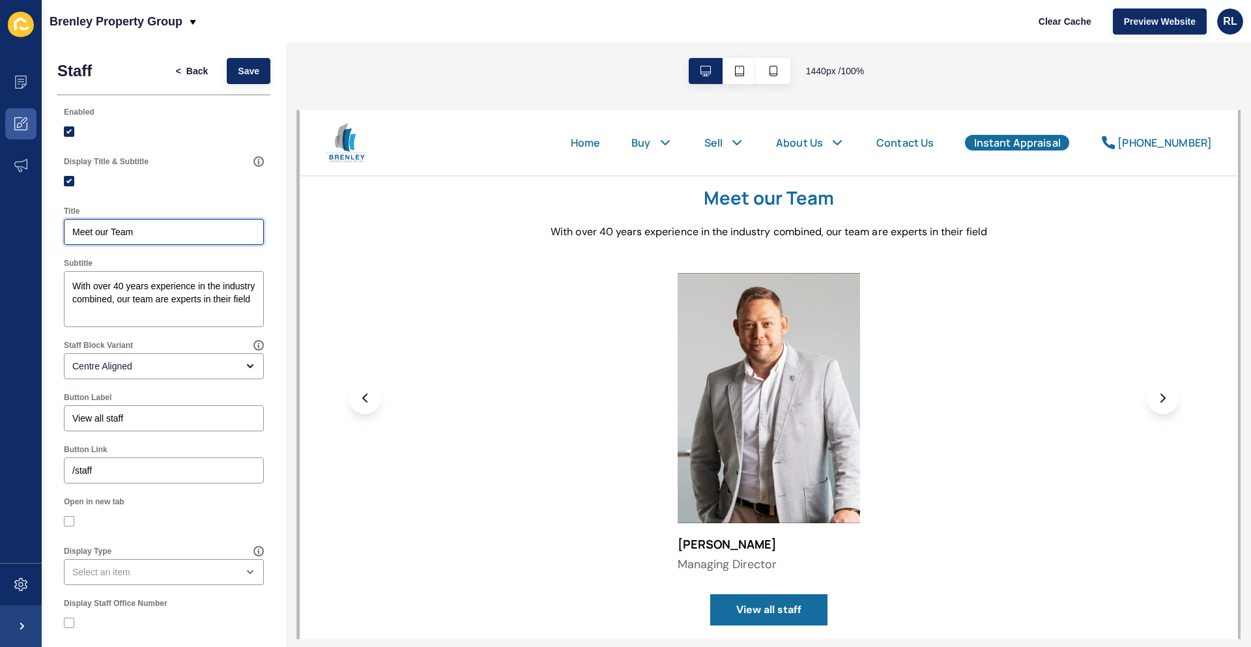
click at [116, 233] on input "Meet our Team" at bounding box center [163, 231] width 183 height 13
paste input "With extensive experience in the industry, our team are experts in their field."
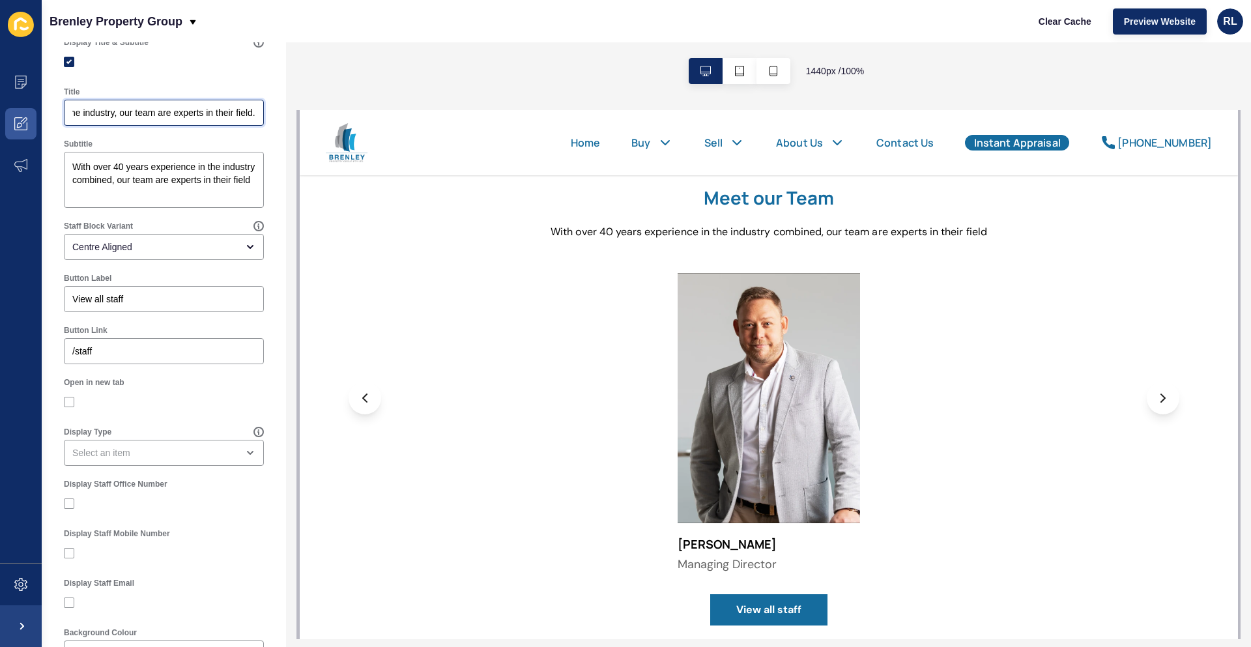
scroll to position [130, 0]
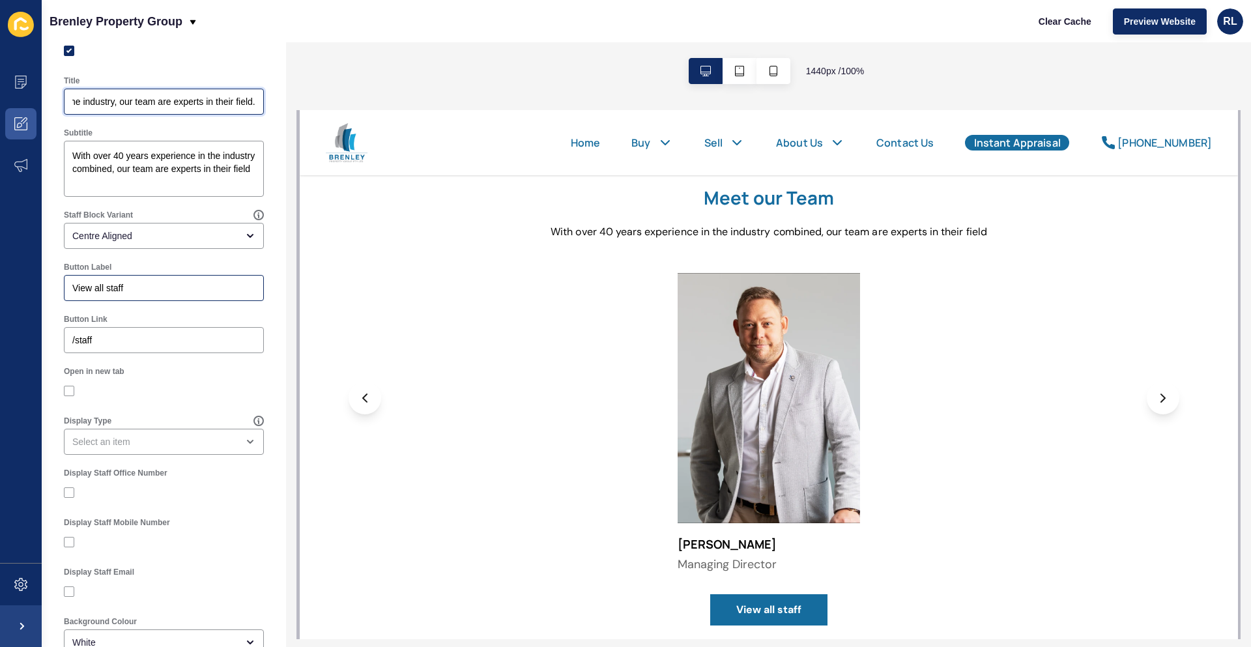
type input "With extensive experience in the industry, our team are experts in their field."
drag, startPoint x: 124, startPoint y: 286, endPoint x: 93, endPoint y: 289, distance: 31.4
click at [93, 289] on input "View all staff" at bounding box center [163, 287] width 183 height 13
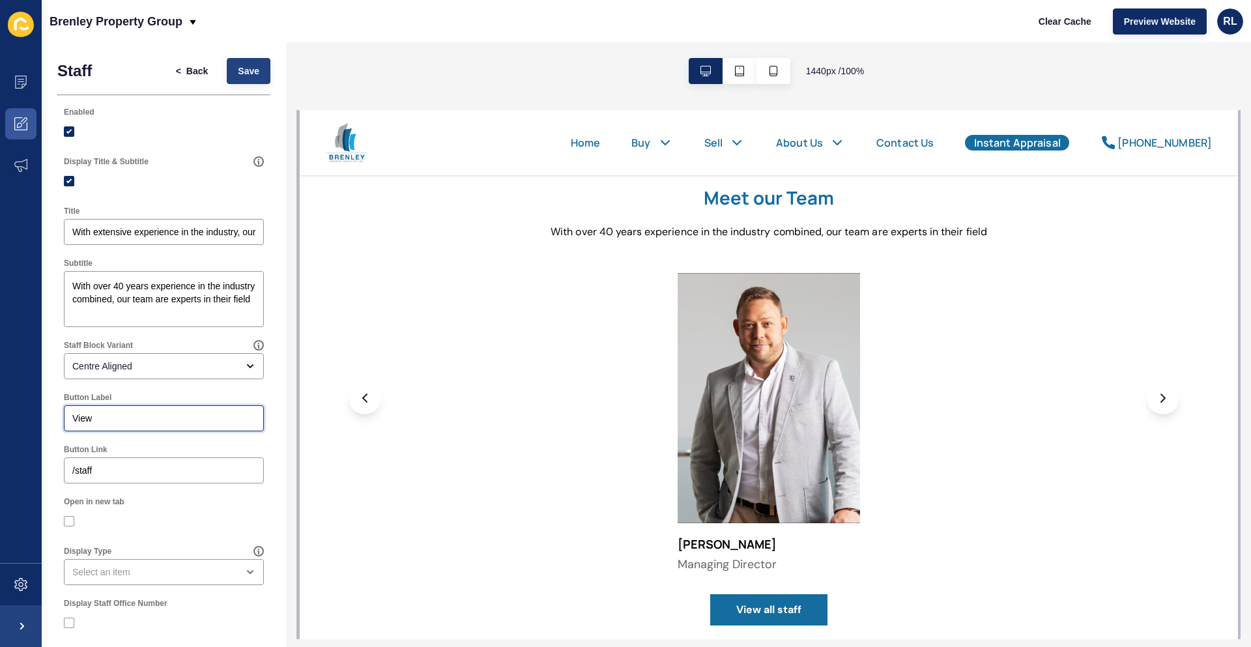
type input "View"
click at [247, 72] on span "Save" at bounding box center [248, 70] width 21 height 13
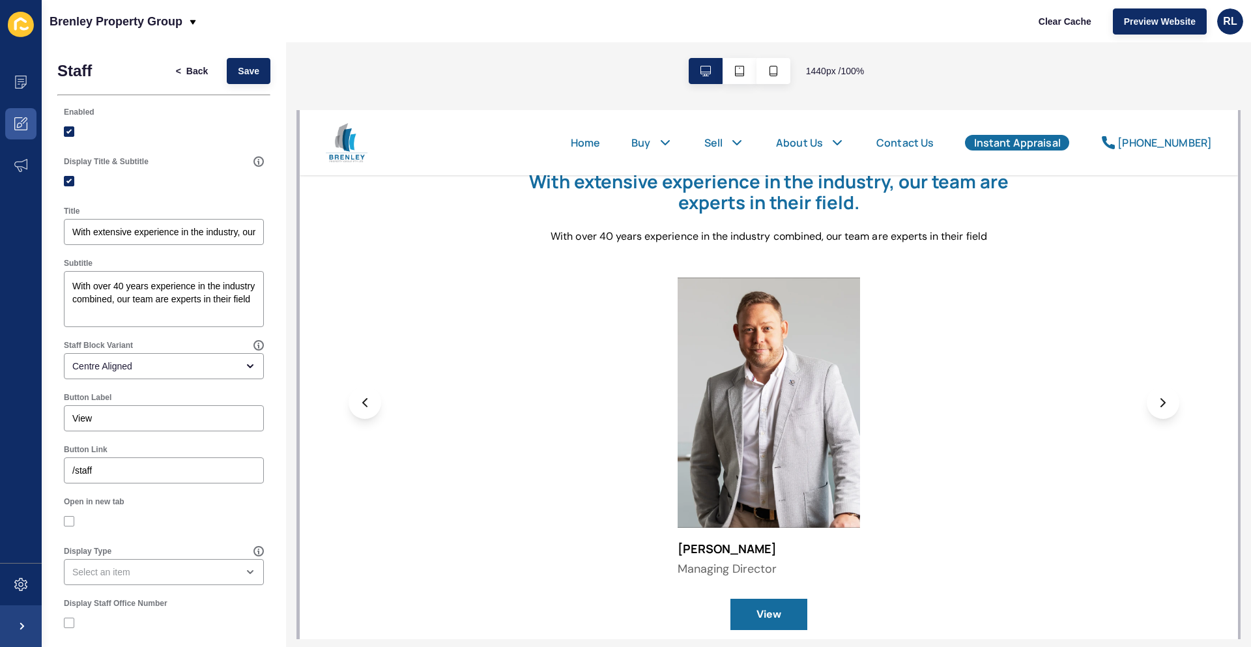
scroll to position [456, 0]
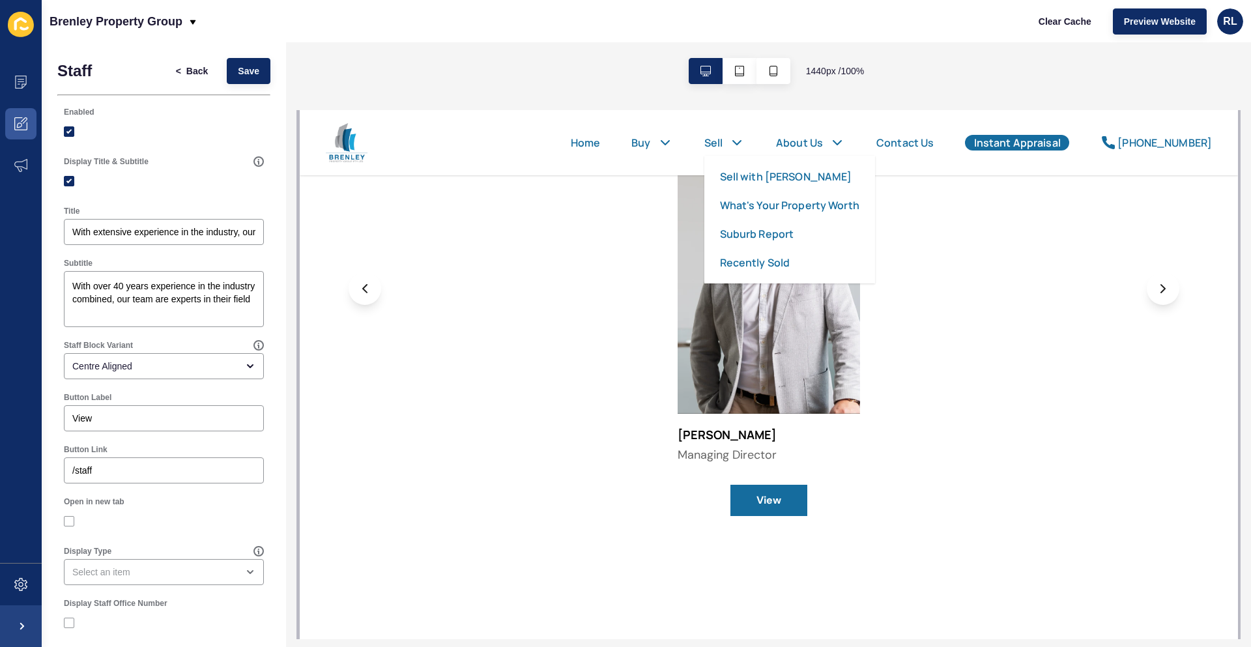
click at [722, 143] on link "Sell" at bounding box center [713, 143] width 19 height 16
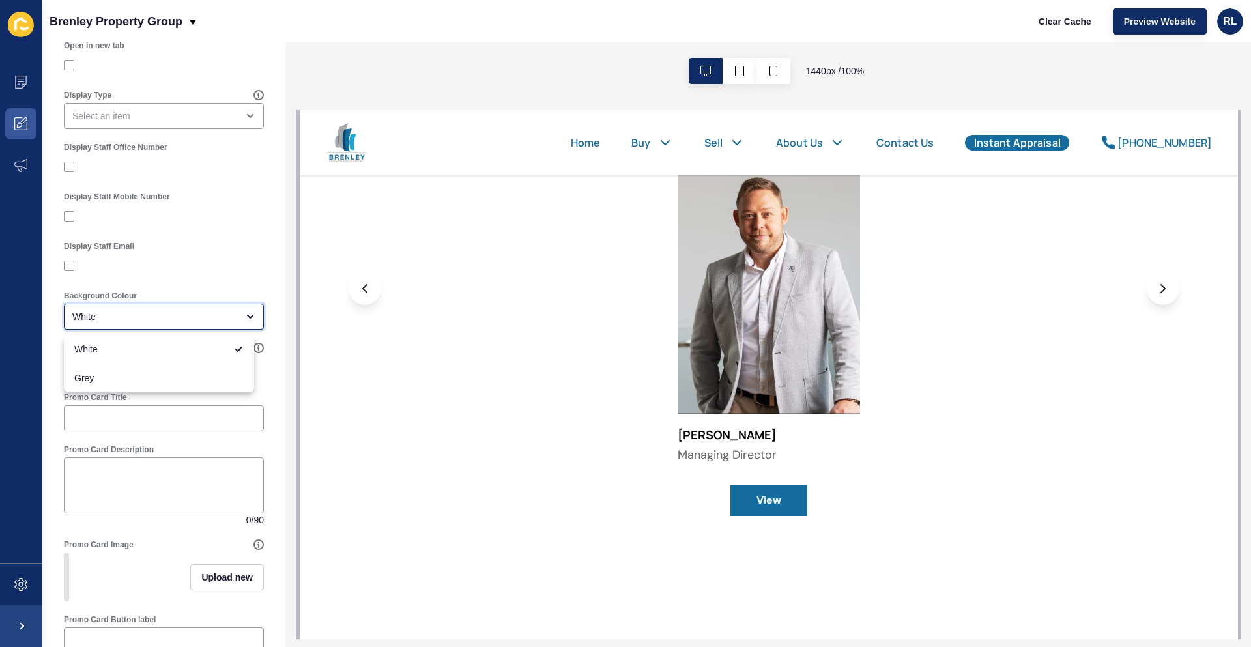
click at [206, 322] on div "White" at bounding box center [154, 316] width 165 height 13
click at [245, 249] on div "Display Staff Email" at bounding box center [164, 246] width 200 height 10
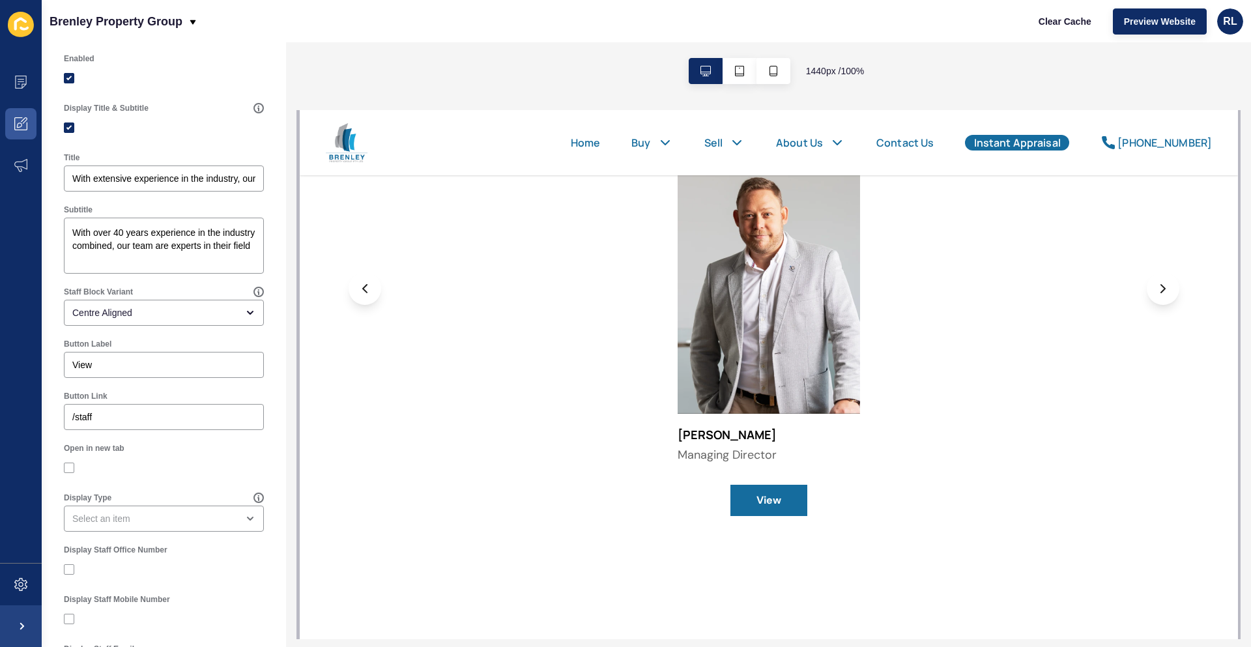
scroll to position [0, 0]
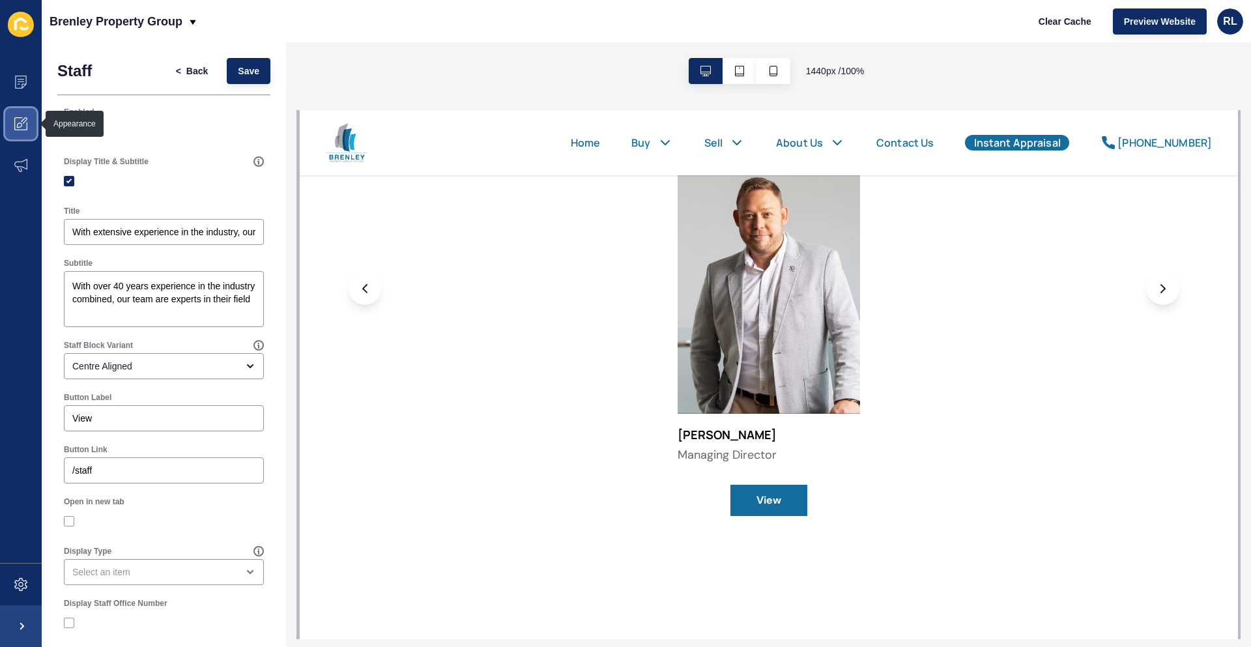
click at [28, 127] on span at bounding box center [21, 124] width 42 height 42
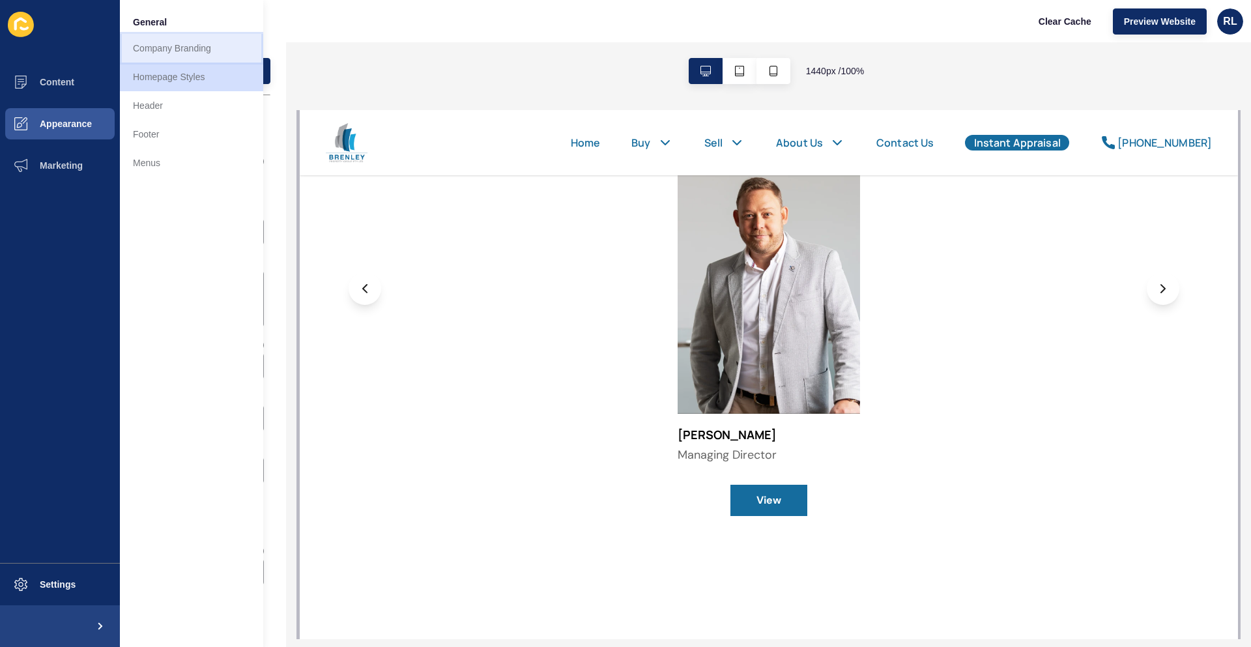
click at [184, 52] on link "Company Branding" at bounding box center [191, 48] width 143 height 29
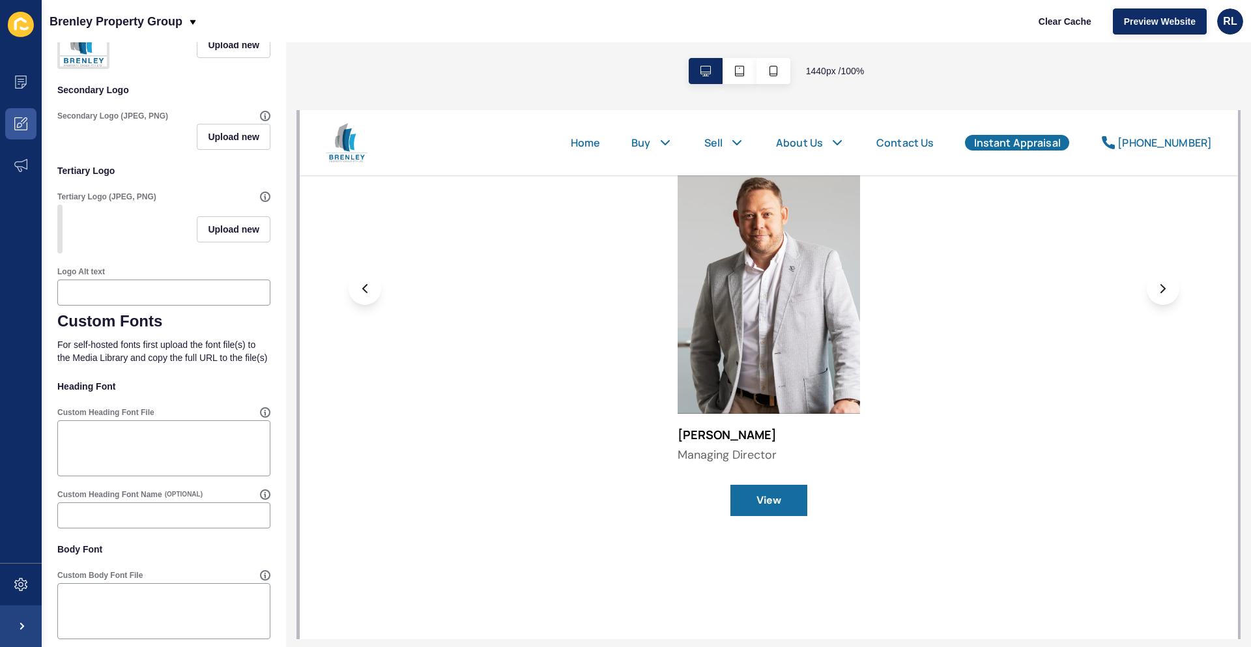
scroll to position [474, 0]
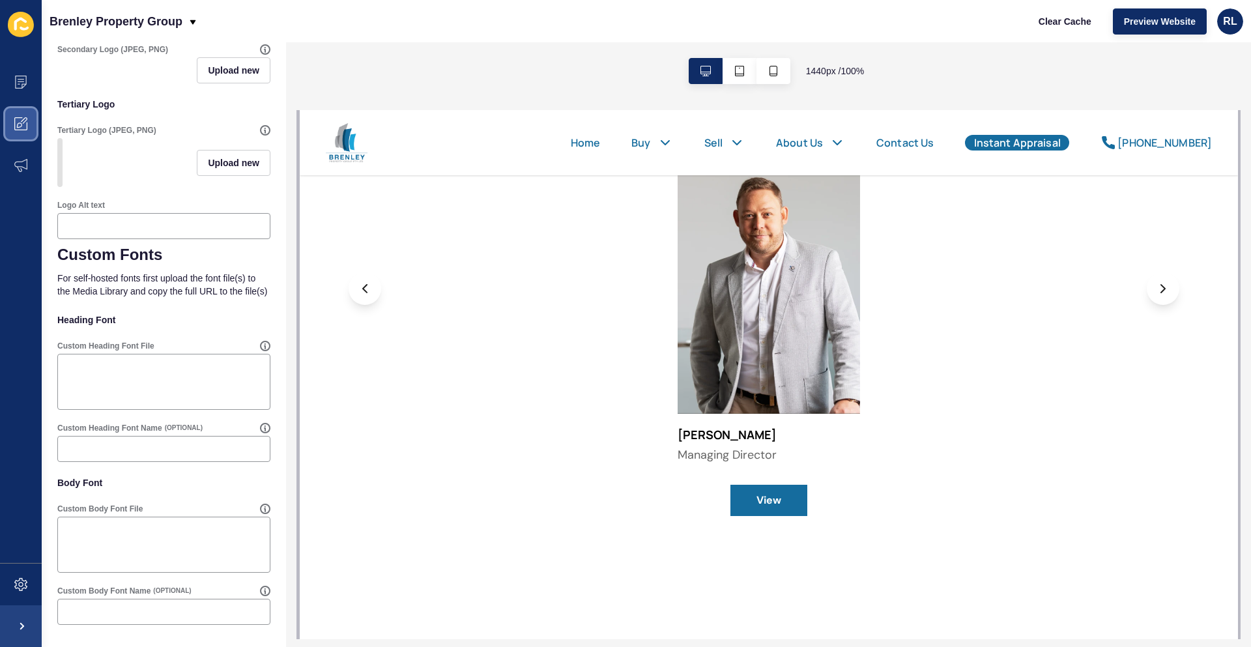
click at [29, 126] on span at bounding box center [21, 124] width 42 height 42
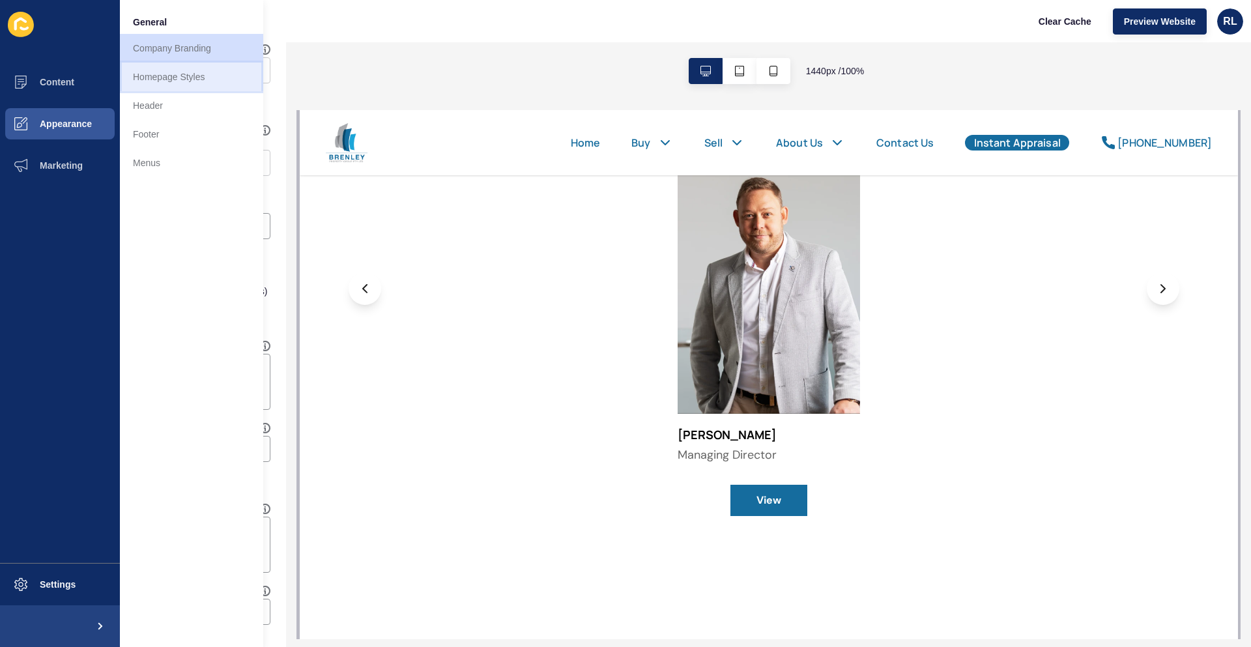
click at [179, 82] on link "Homepage Styles" at bounding box center [191, 77] width 143 height 29
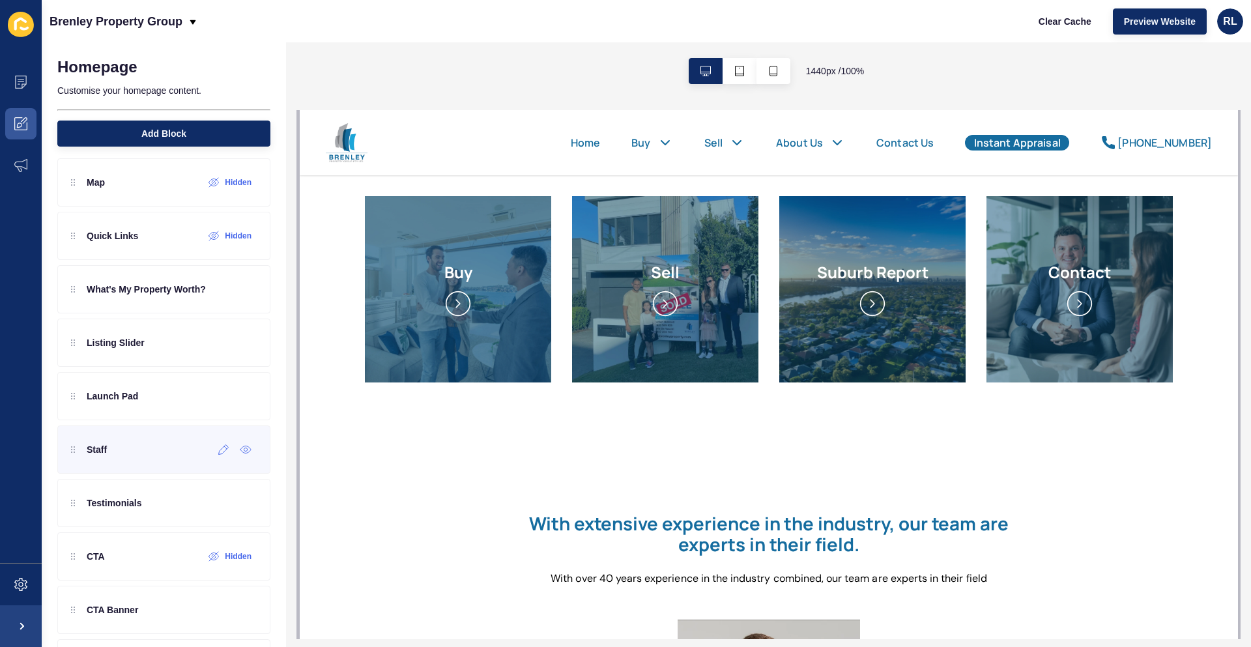
scroll to position [47, 0]
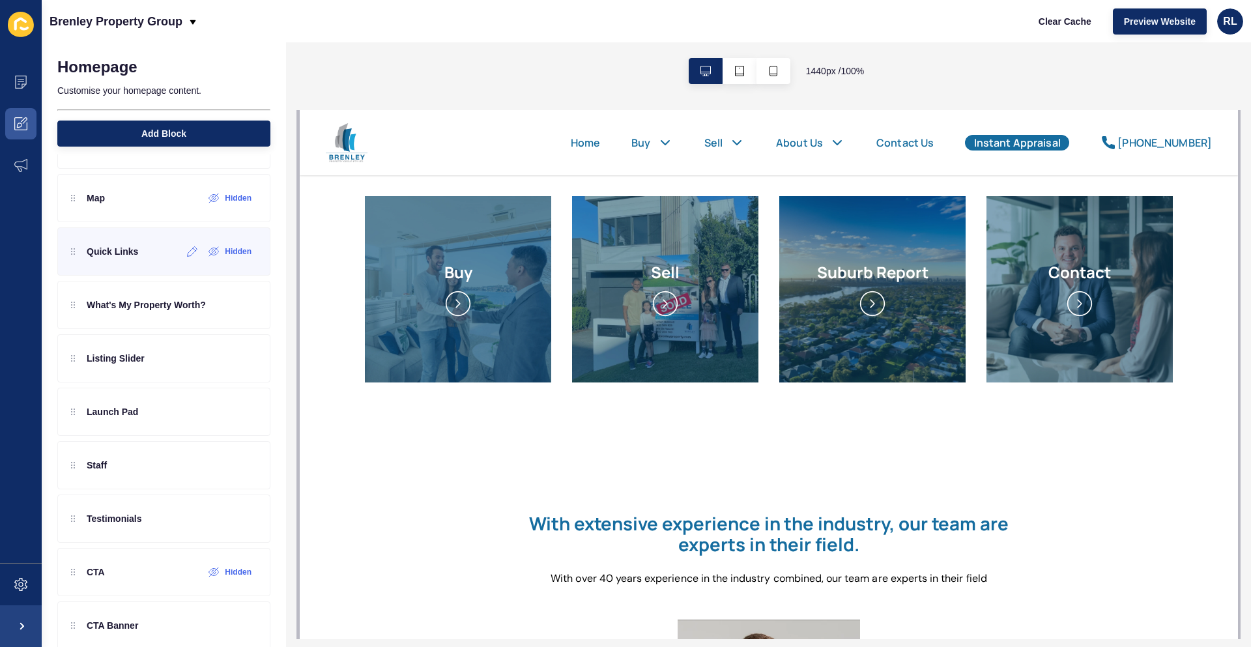
click at [139, 264] on div "Quick Links Hidden" at bounding box center [163, 251] width 213 height 48
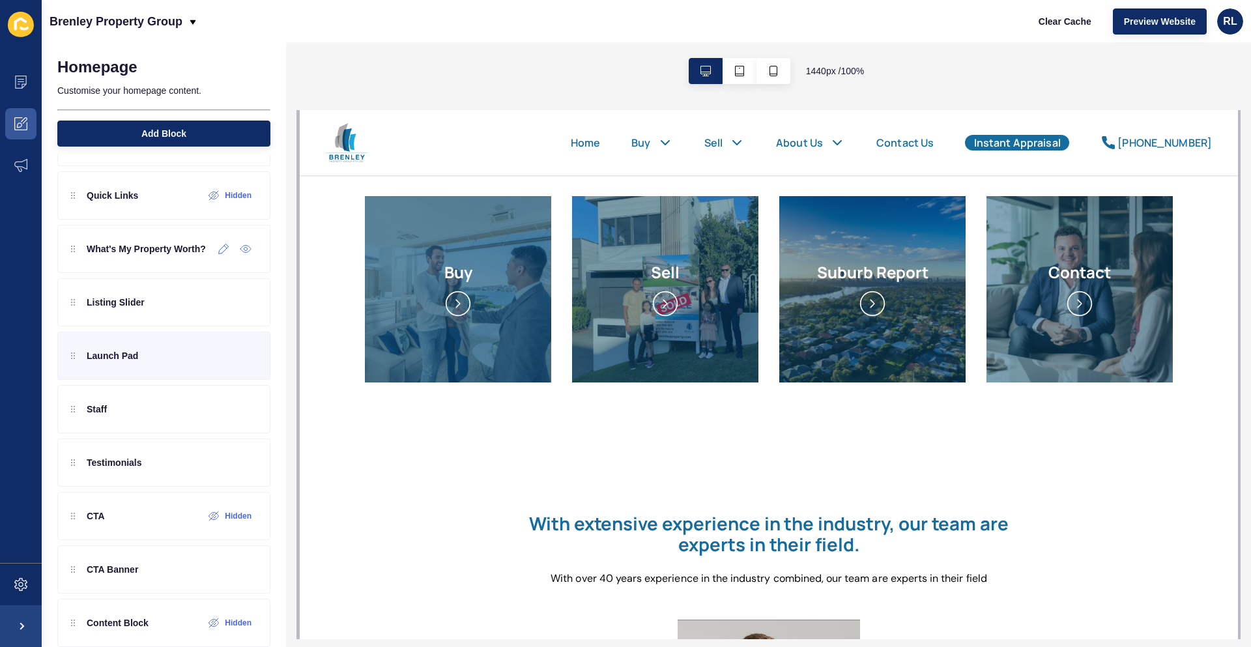
scroll to position [177, 0]
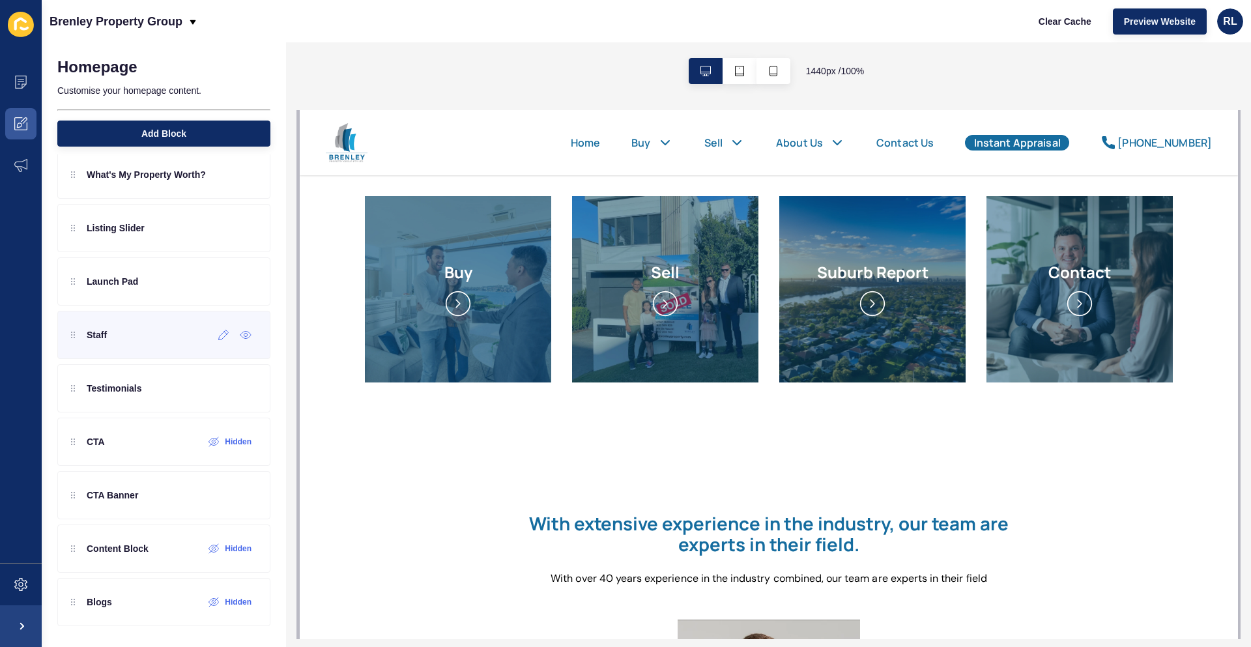
click at [146, 345] on div "Staff" at bounding box center [163, 335] width 213 height 48
click at [218, 337] on icon at bounding box center [223, 335] width 11 height 10
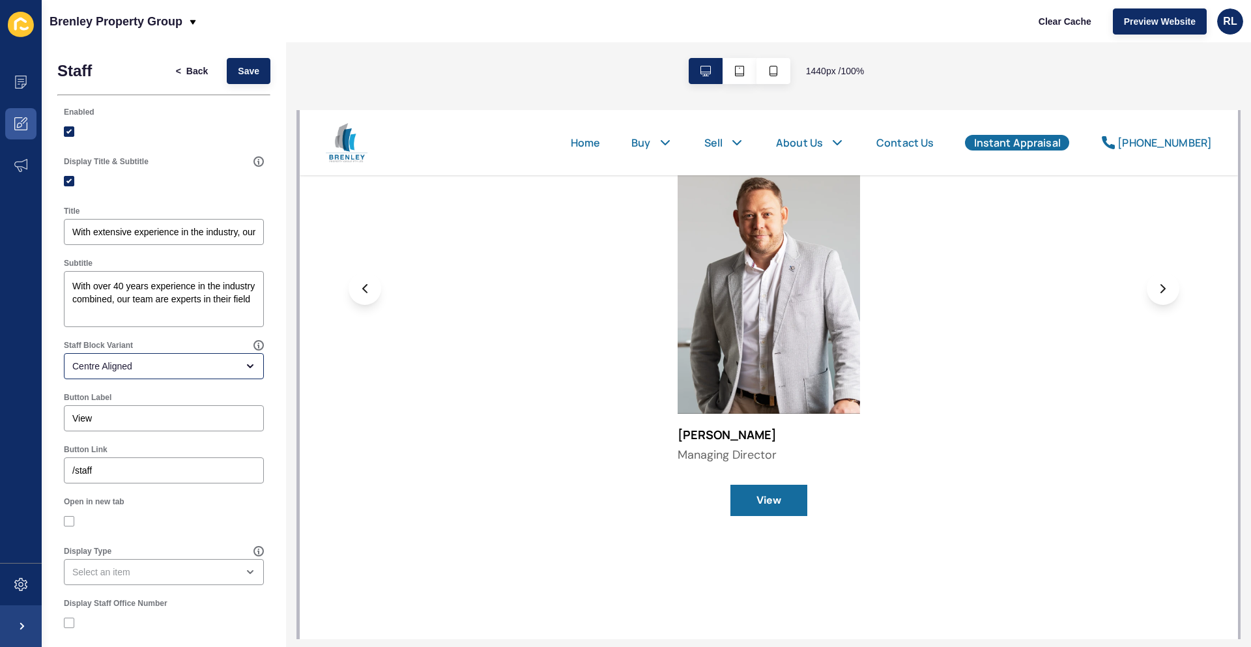
scroll to position [65, 0]
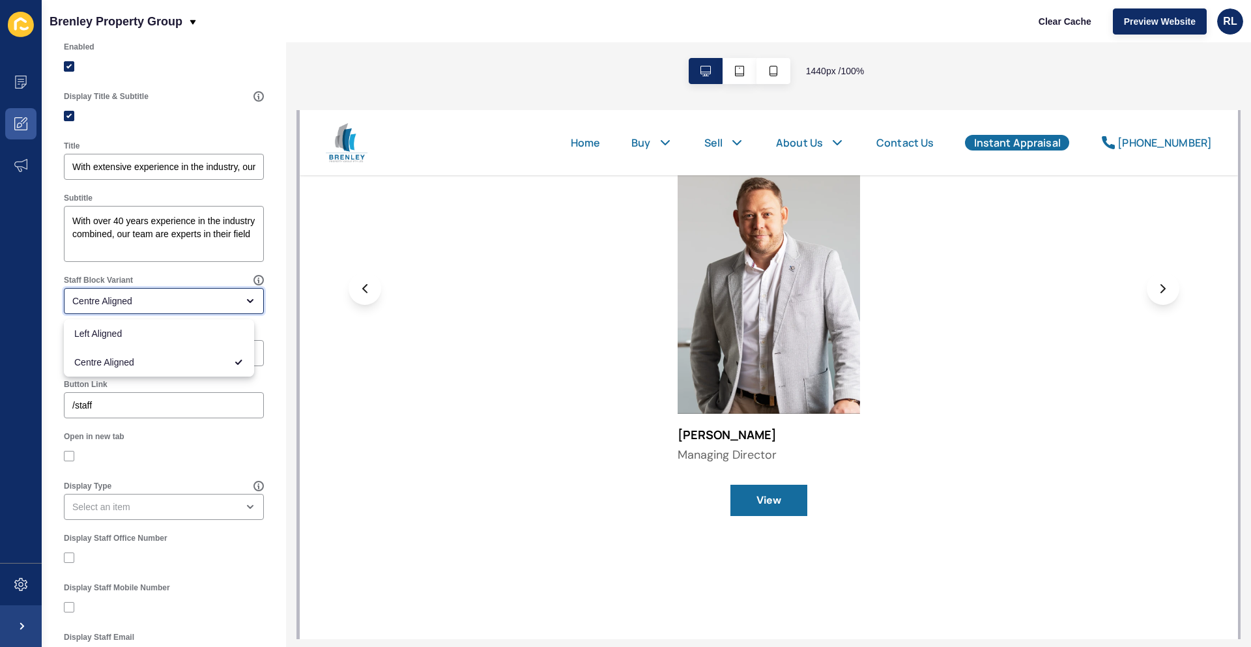
click at [248, 300] on icon "close menu" at bounding box center [250, 301] width 5 height 3
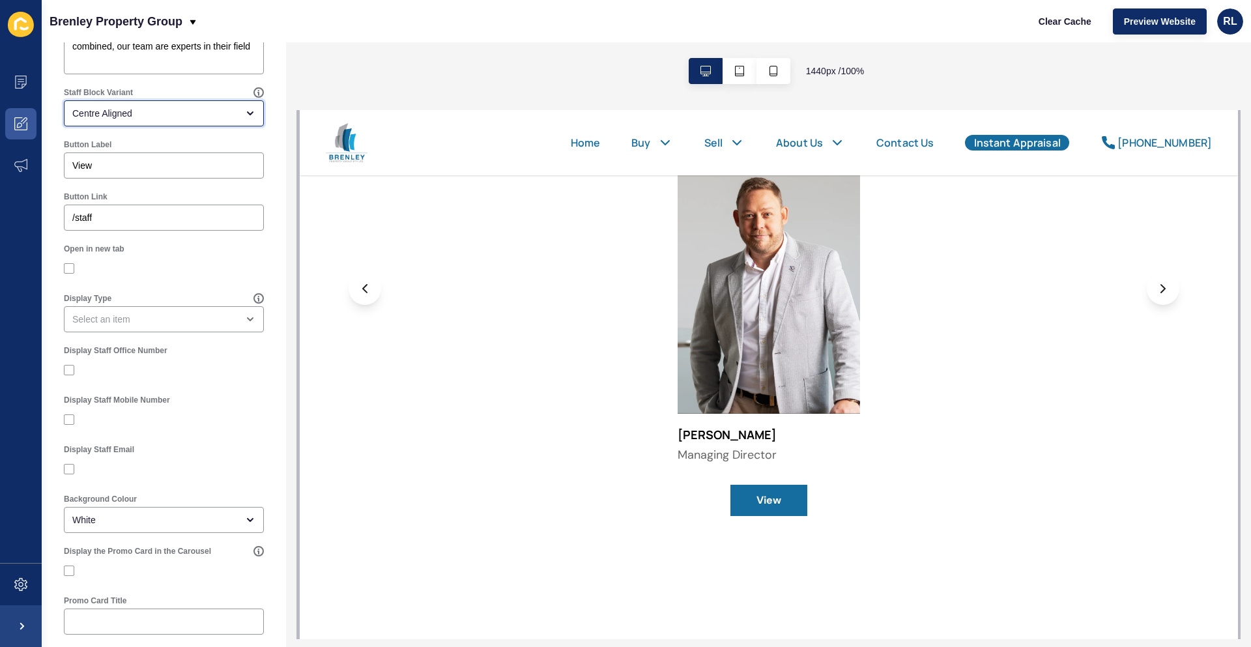
scroll to position [261, 0]
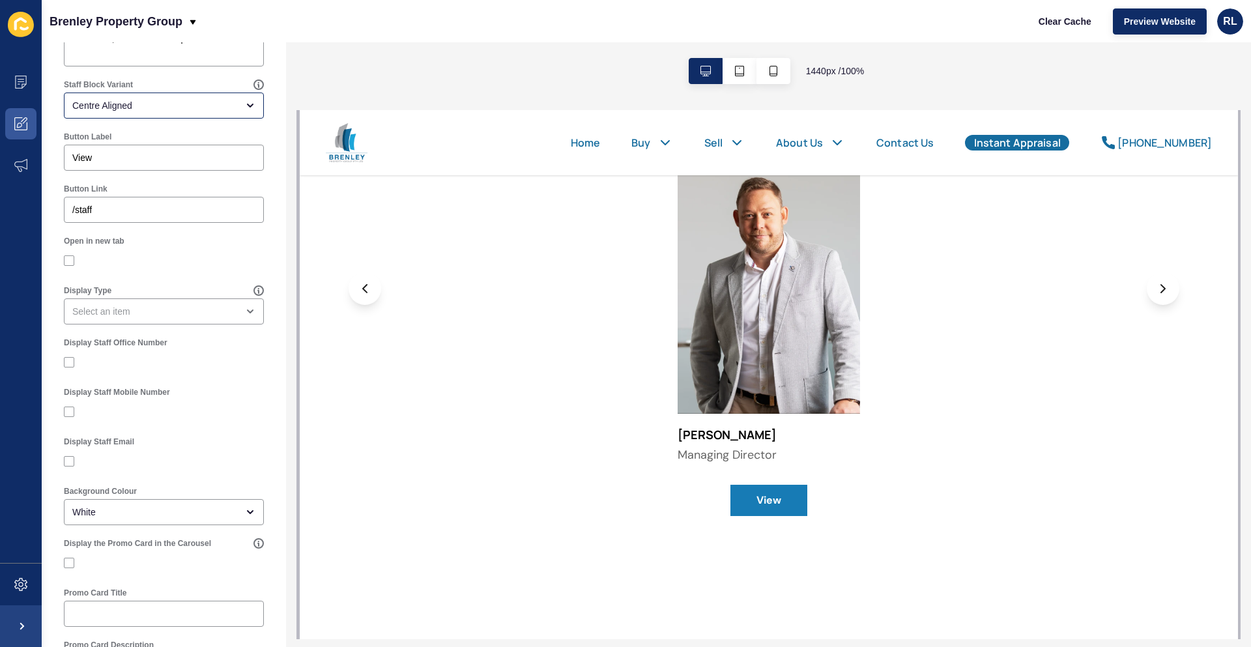
click at [769, 500] on link "View" at bounding box center [768, 500] width 77 height 31
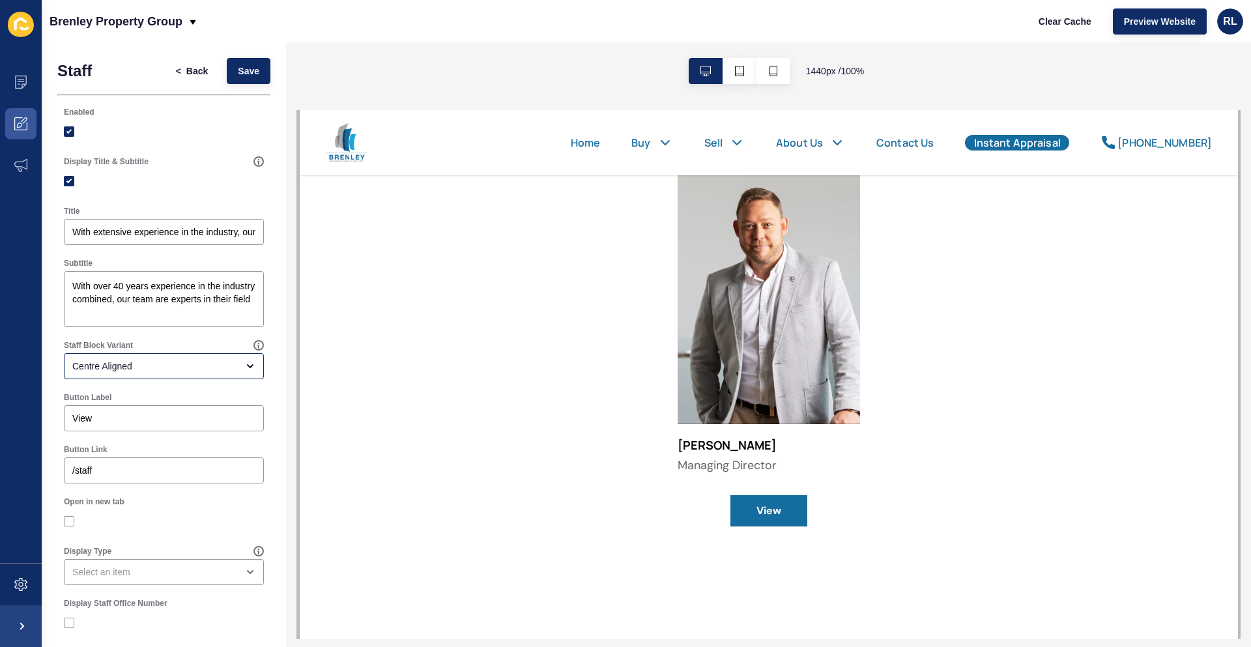
scroll to position [456, 0]
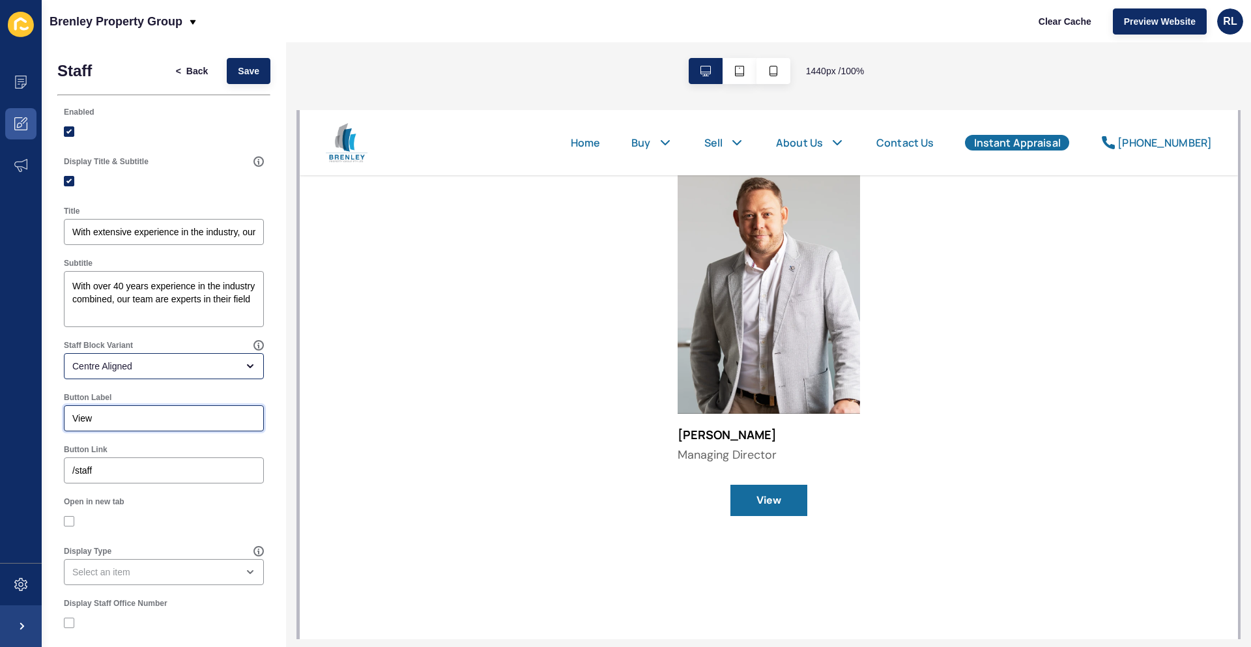
click at [188, 416] on input "View" at bounding box center [163, 418] width 183 height 13
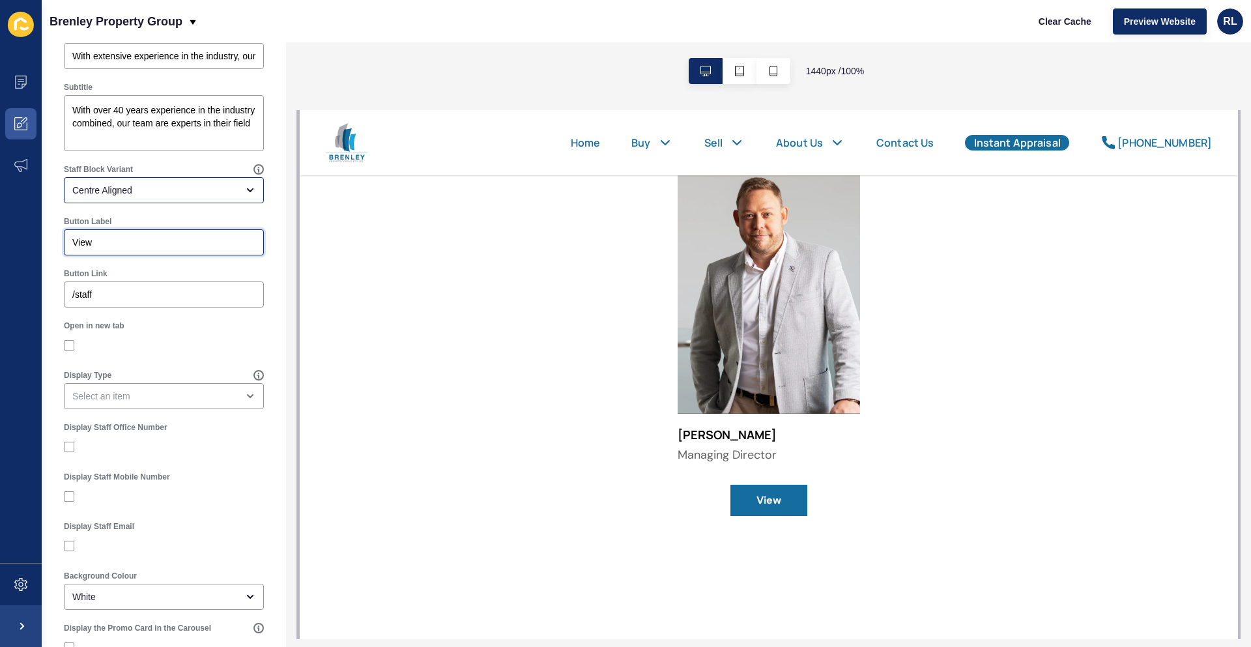
scroll to position [261, 0]
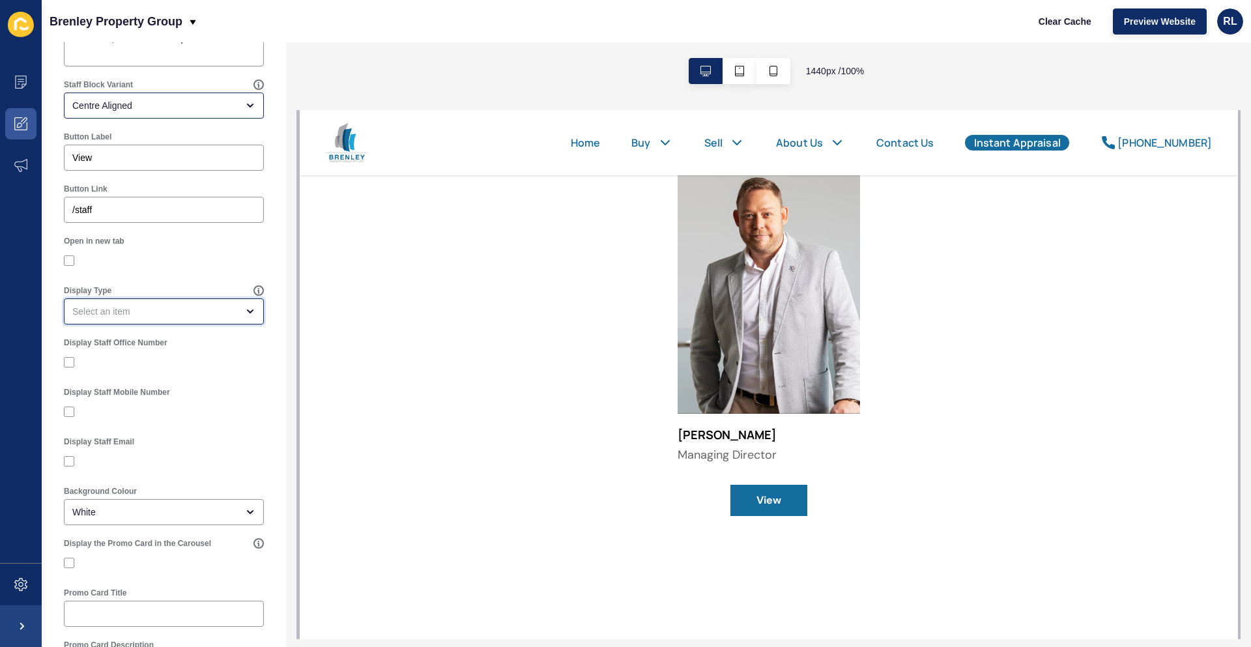
click at [237, 307] on div "open menu" at bounding box center [246, 311] width 18 height 10
click at [266, 248] on div "Staff < Back Save Enabled Display Title & Subtitle Title With extensive experie…" at bounding box center [164, 397] width 244 height 1230
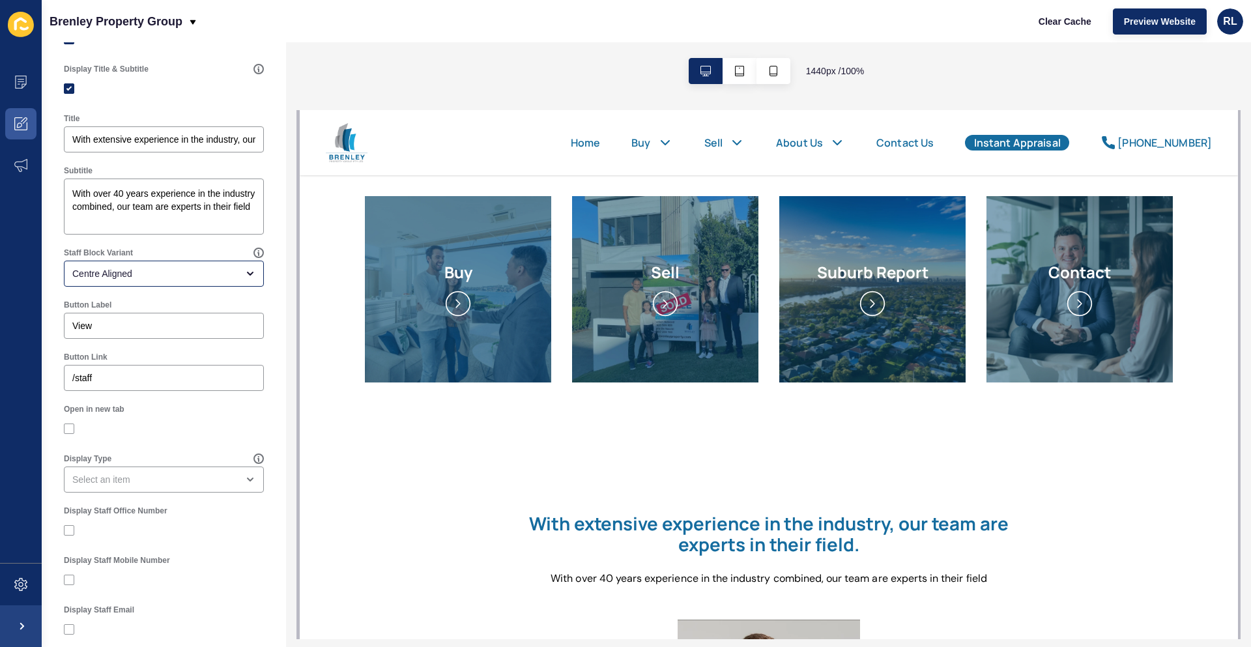
scroll to position [0, 0]
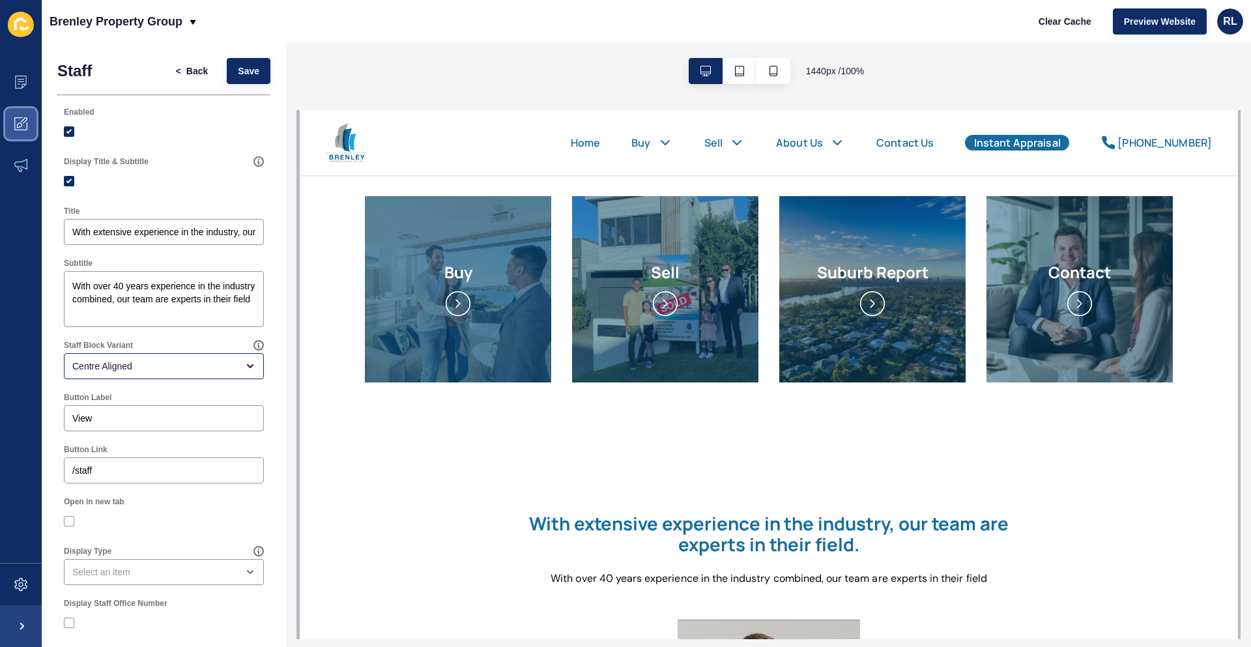
click at [13, 126] on span at bounding box center [21, 124] width 42 height 42
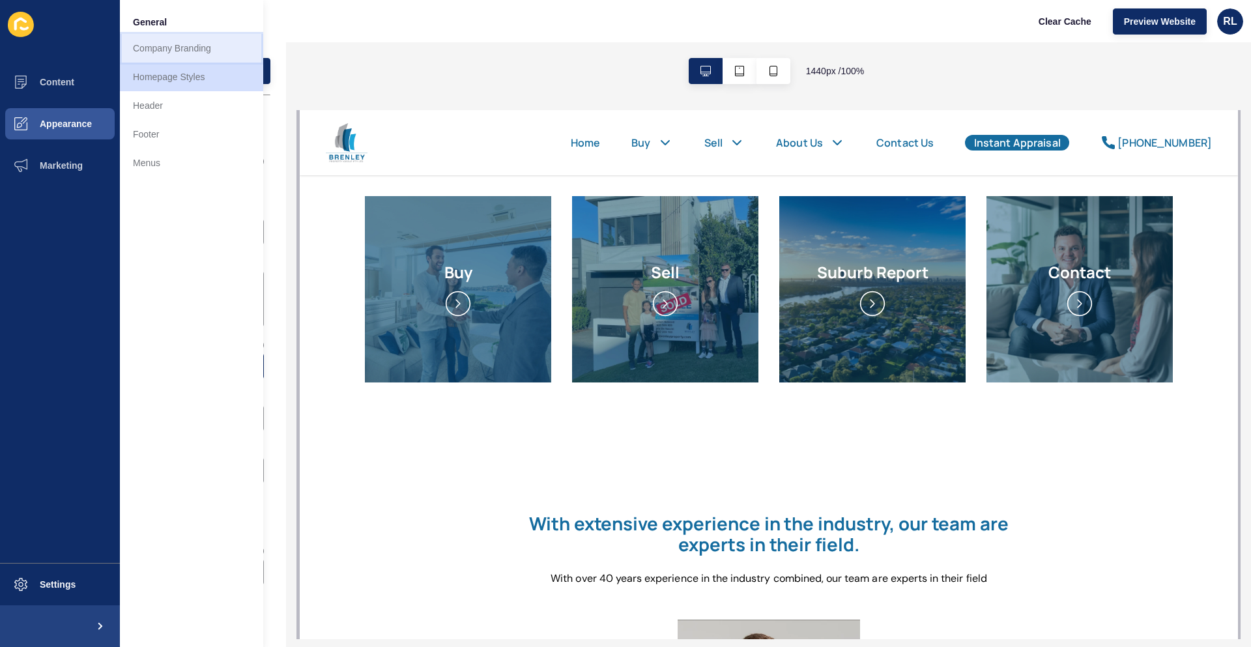
click at [206, 59] on link "Company Branding" at bounding box center [191, 48] width 143 height 29
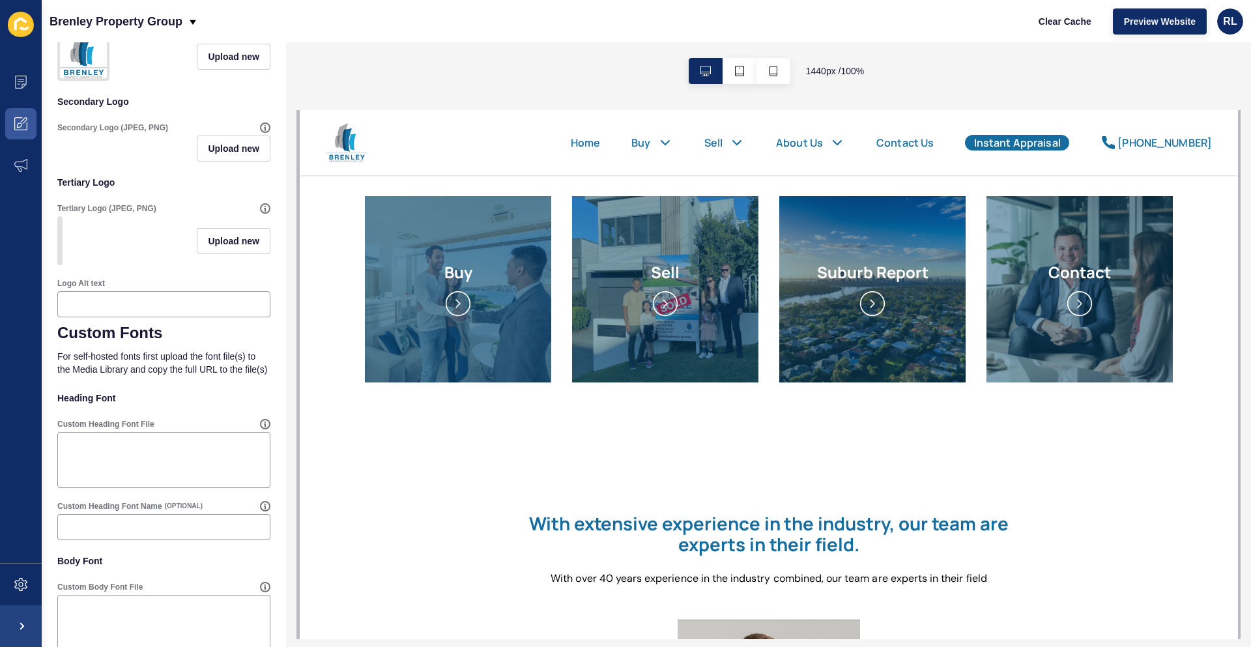
scroll to position [278, 0]
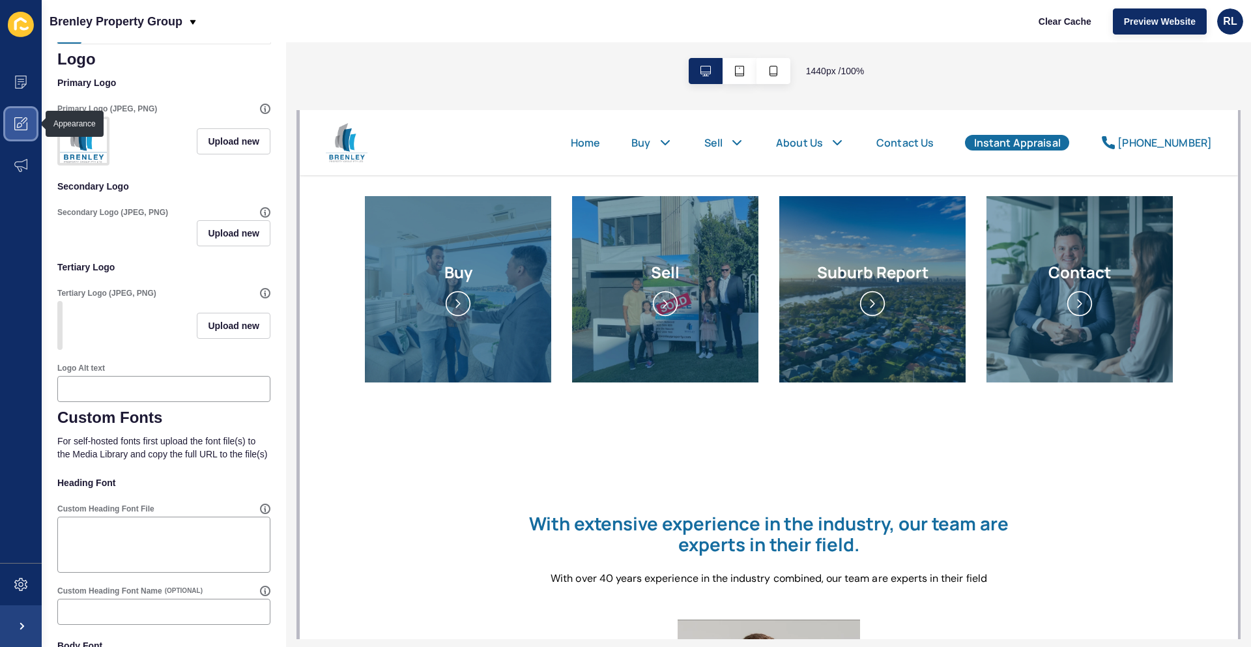
click at [26, 127] on icon at bounding box center [20, 123] width 13 height 13
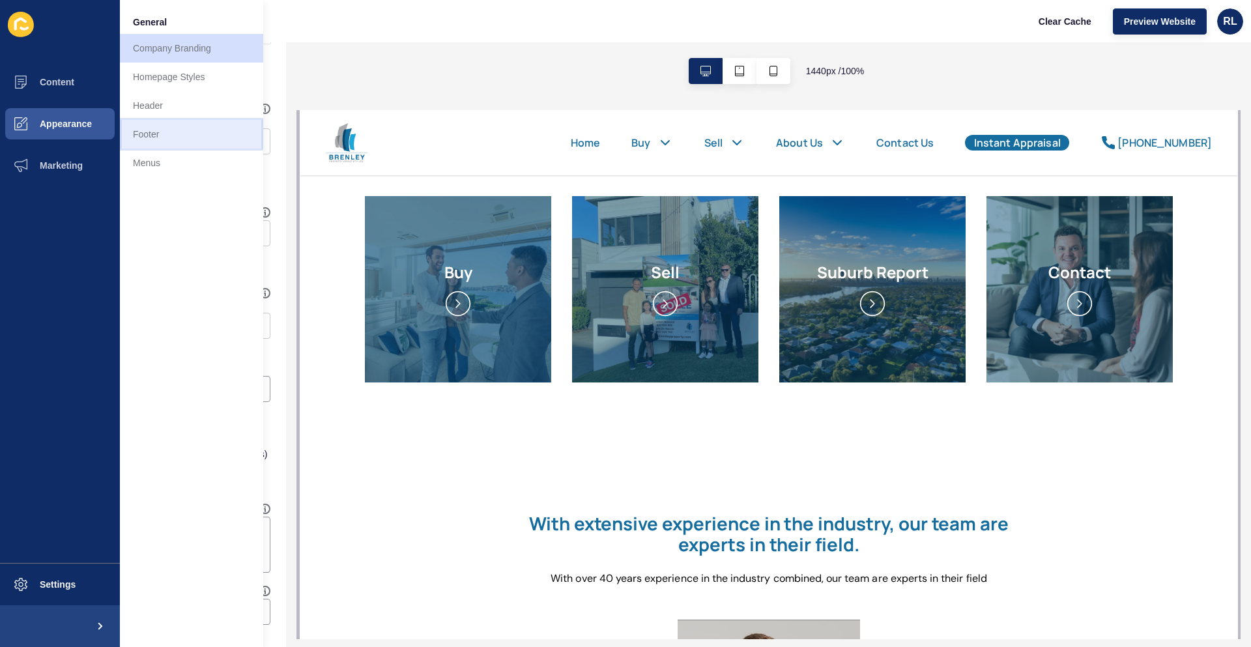
click at [158, 145] on link "Footer" at bounding box center [191, 134] width 143 height 29
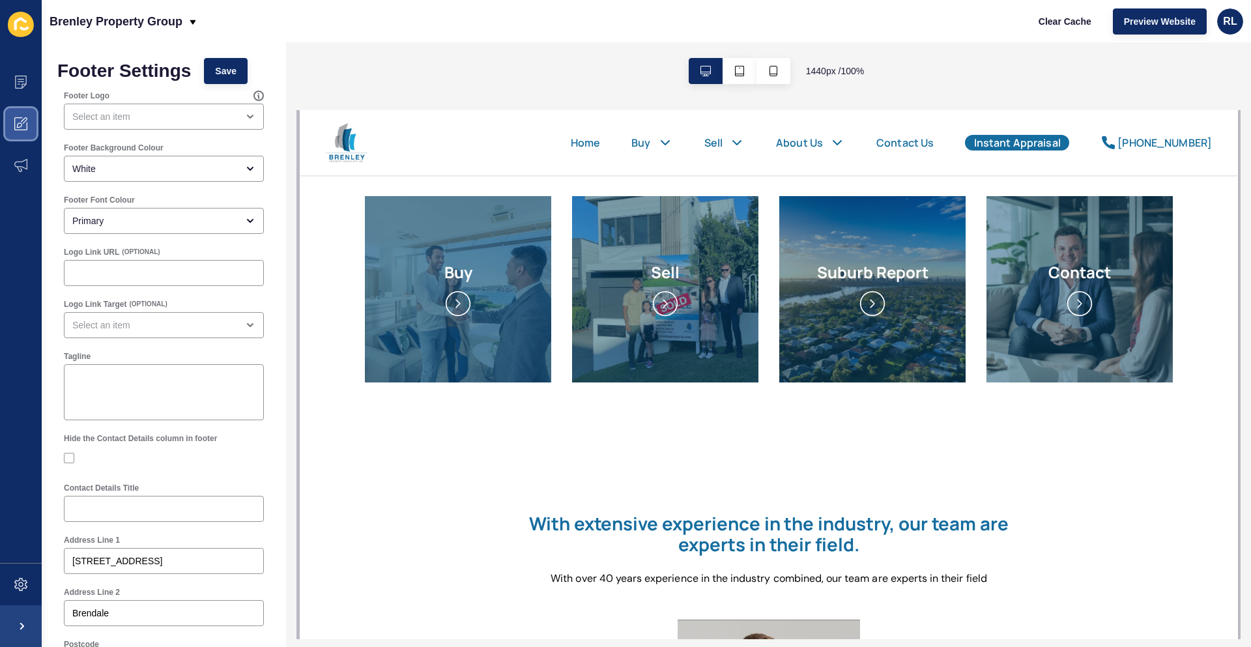
click at [18, 124] on icon at bounding box center [19, 124] width 5 height 5
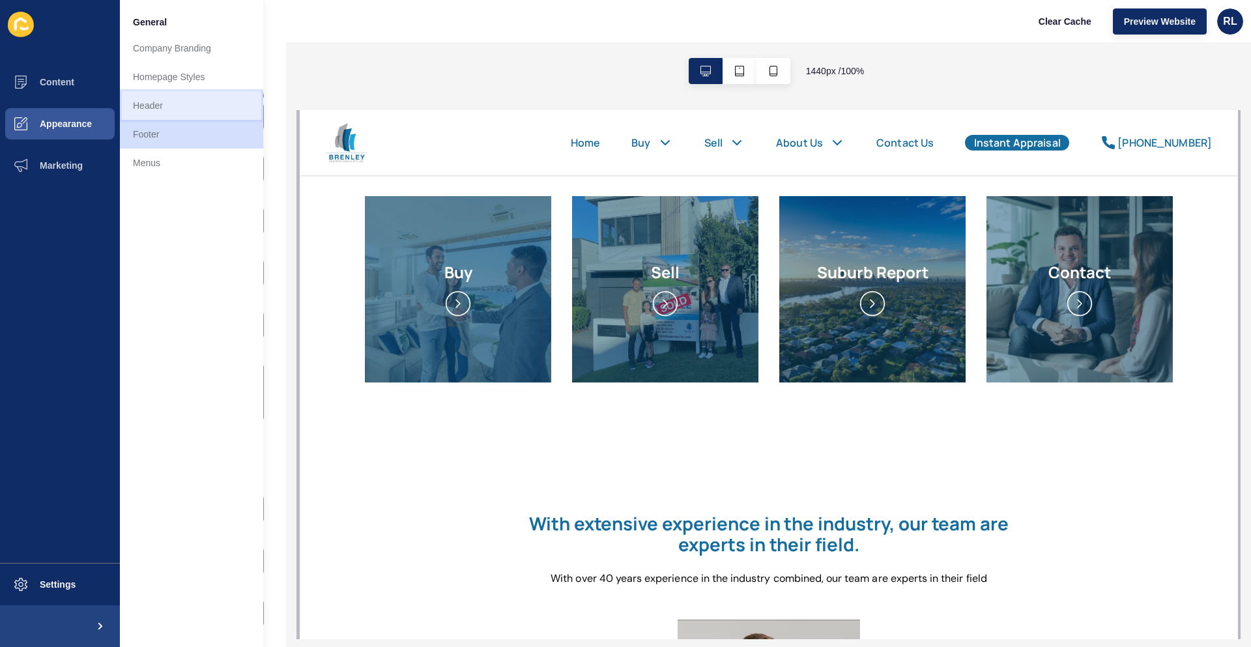
click at [179, 102] on link "Header" at bounding box center [191, 105] width 143 height 29
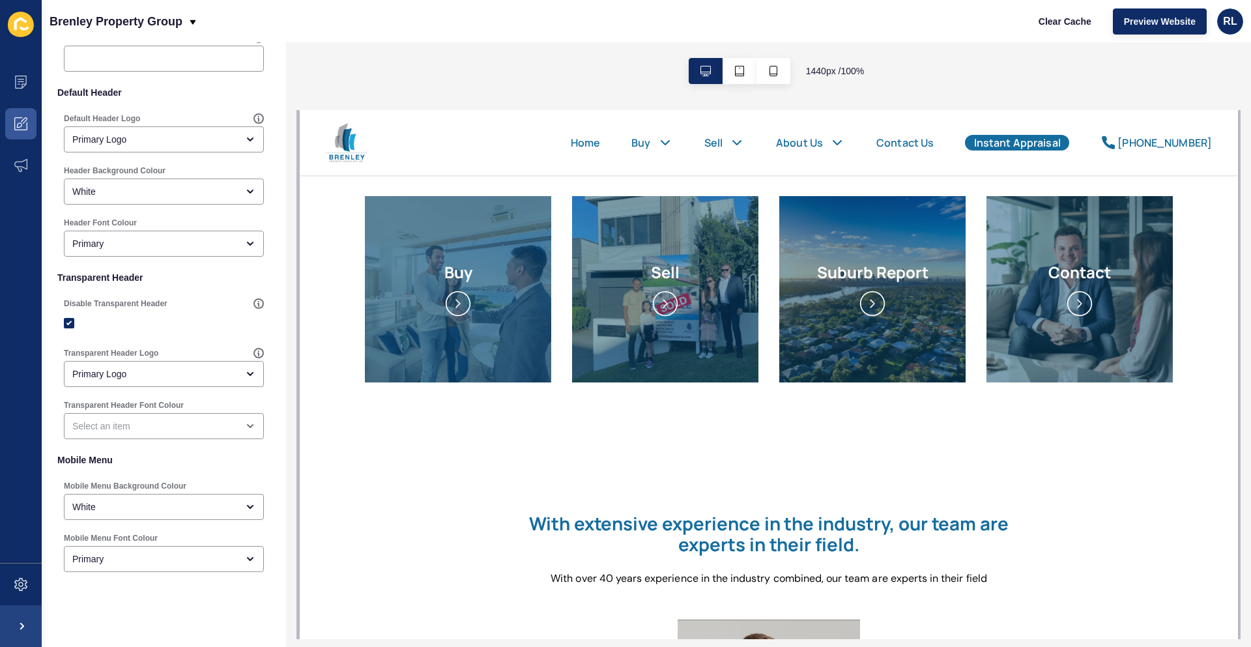
scroll to position [181, 0]
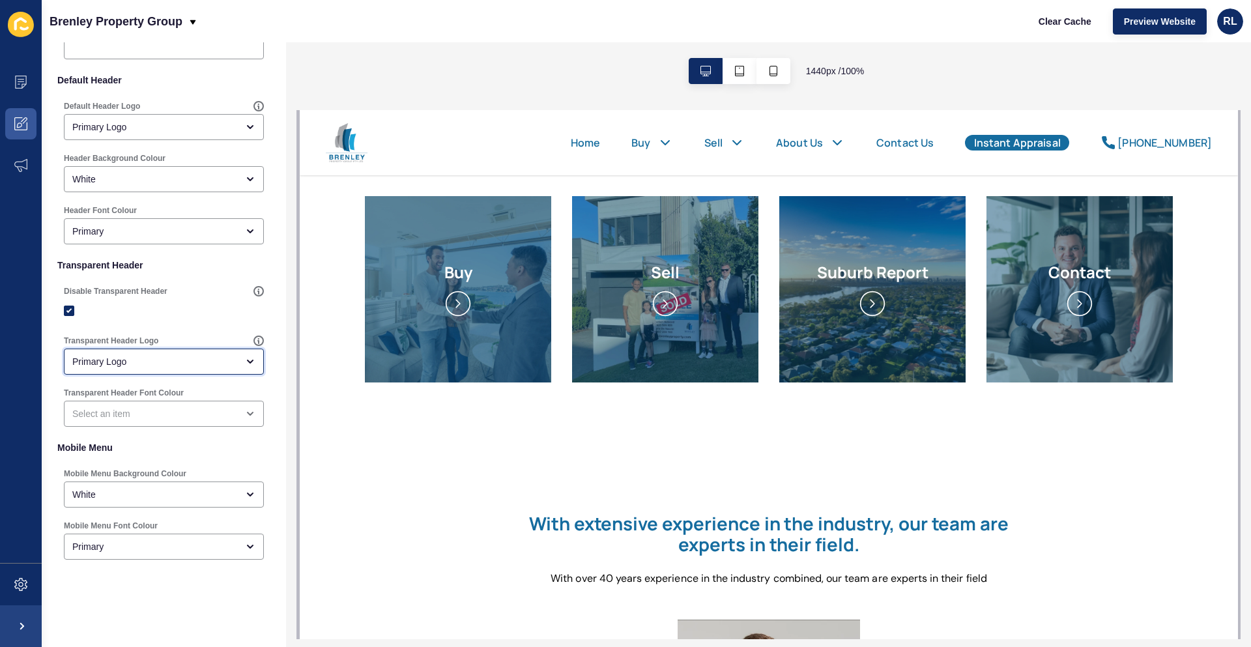
click at [203, 366] on div "Primary Logo" at bounding box center [154, 361] width 165 height 13
click at [181, 304] on div at bounding box center [164, 310] width 200 height 23
click at [25, 129] on icon at bounding box center [20, 123] width 13 height 13
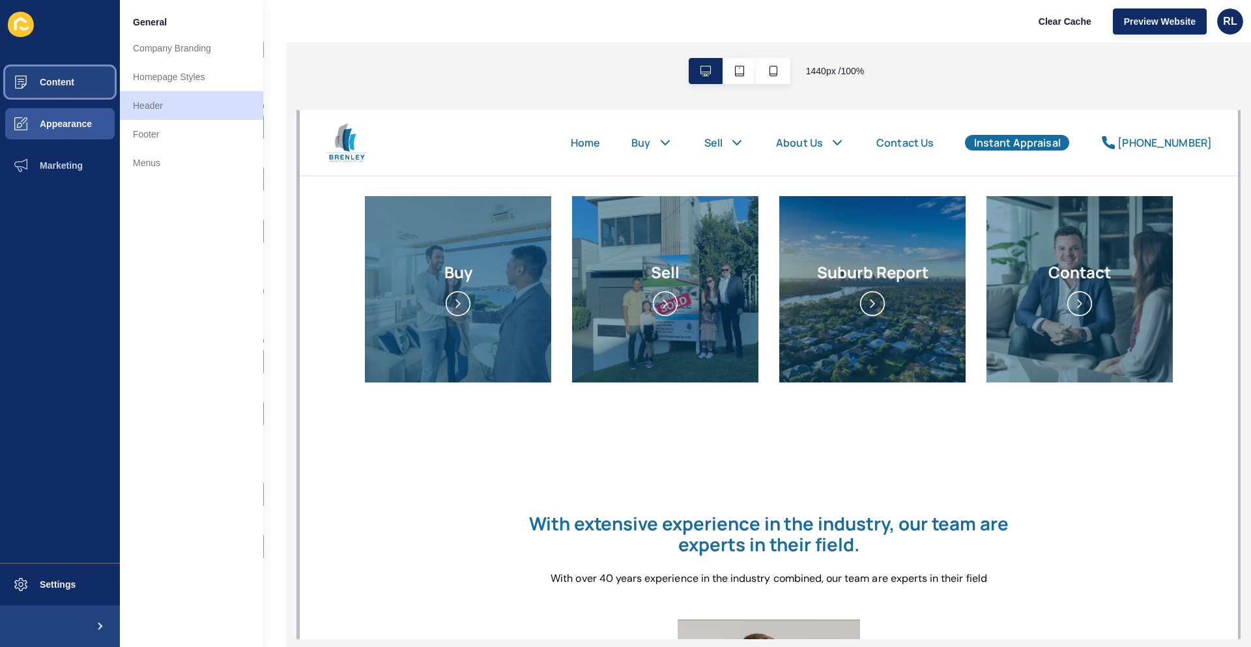
click at [72, 82] on span "Content" at bounding box center [36, 82] width 76 height 10
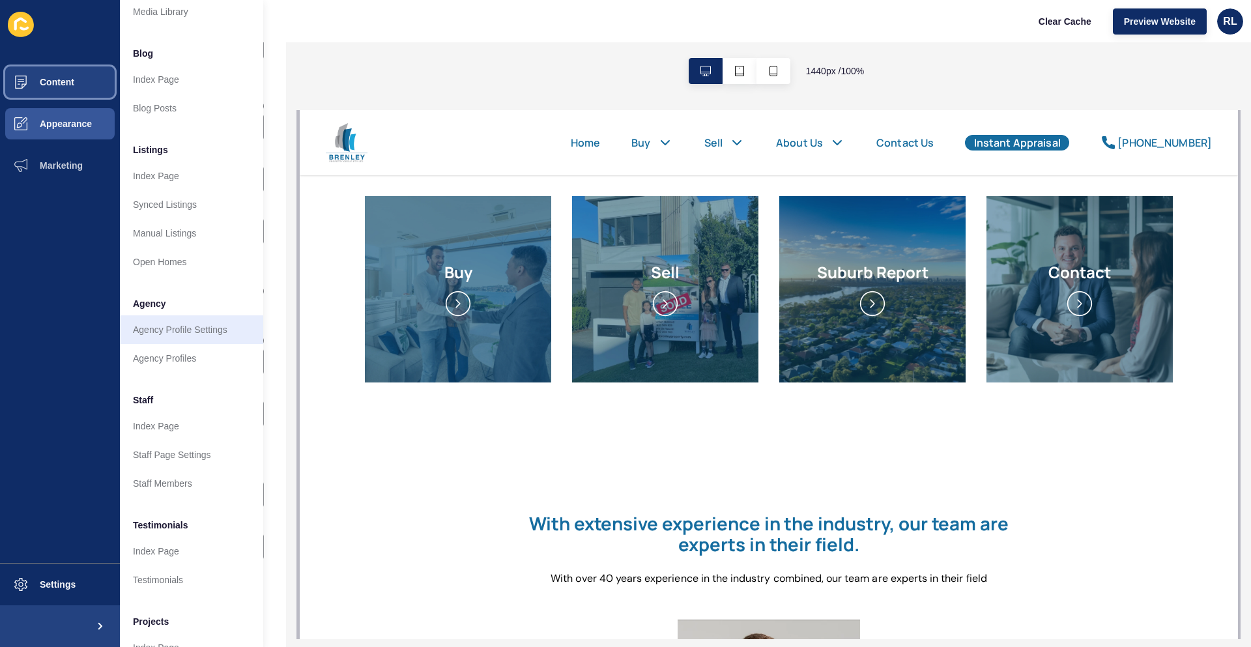
scroll to position [126, 0]
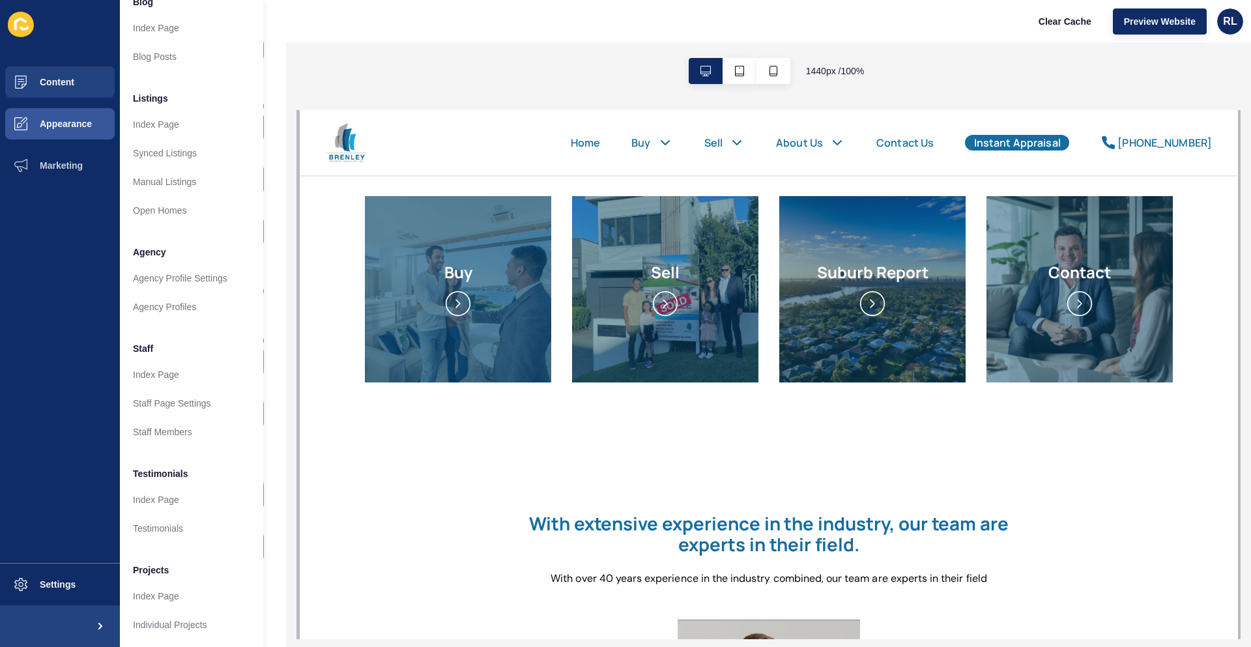
click at [173, 341] on li "Staff" at bounding box center [191, 347] width 143 height 26
click at [169, 369] on link "Index Page" at bounding box center [191, 374] width 143 height 29
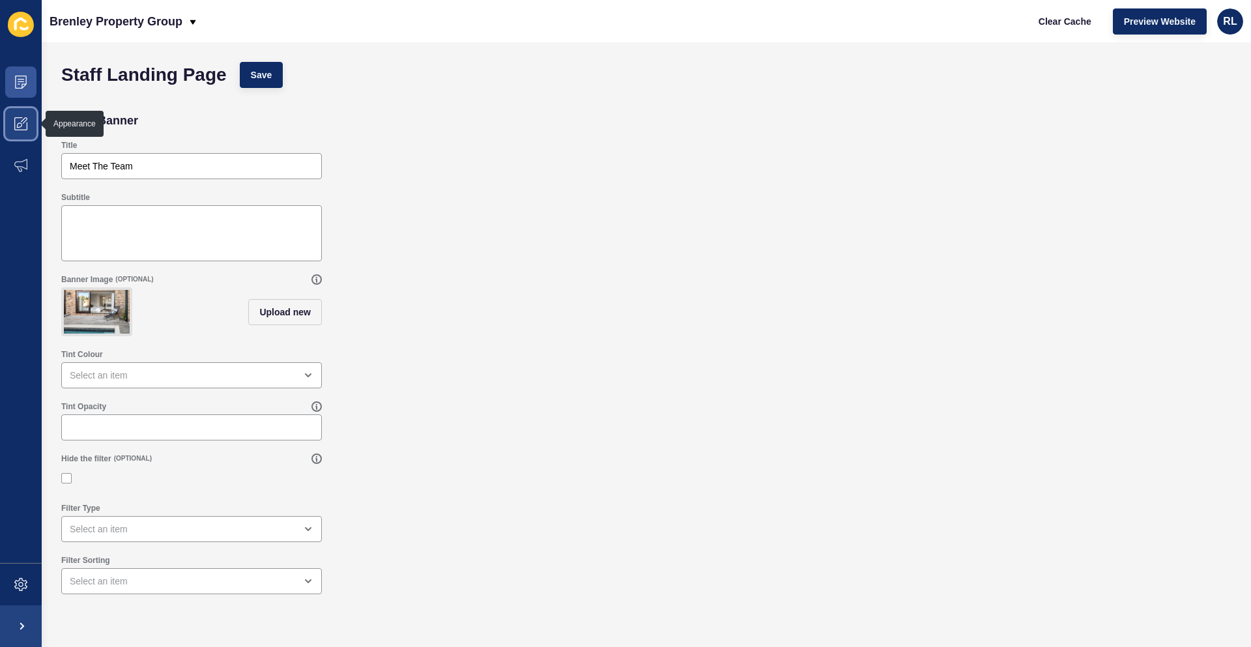
click at [21, 126] on icon at bounding box center [20, 123] width 13 height 13
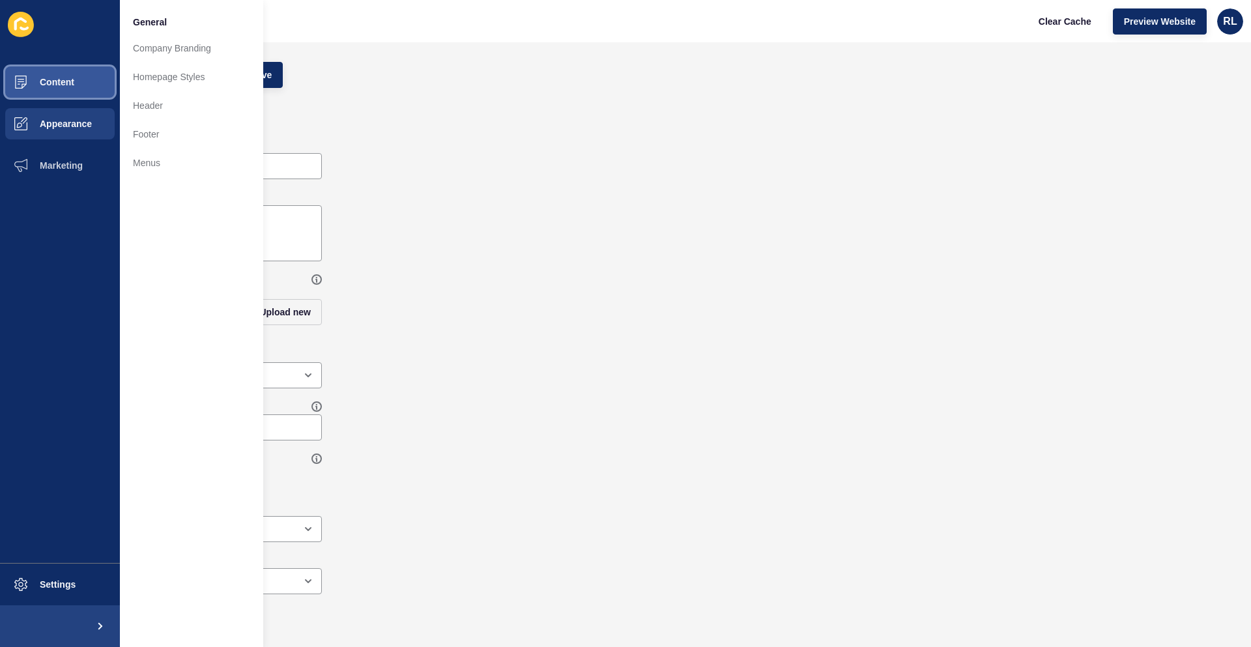
click at [51, 71] on button "Content" at bounding box center [60, 82] width 120 height 42
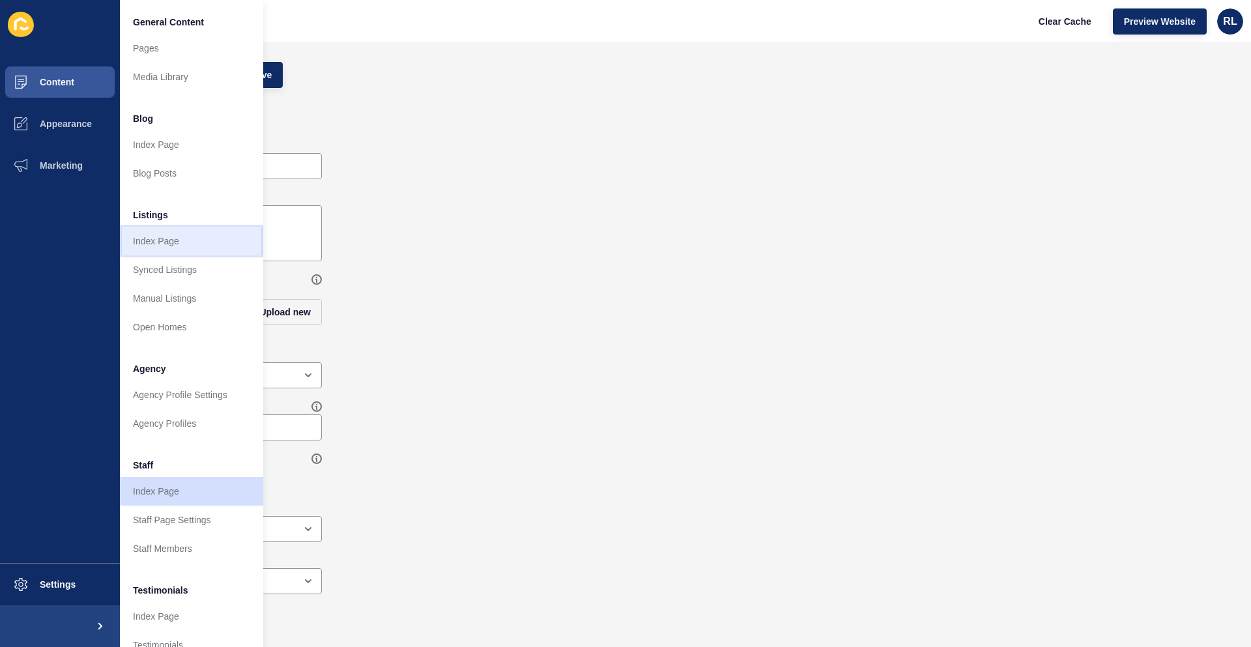
click at [190, 238] on link "Index Page" at bounding box center [191, 241] width 143 height 29
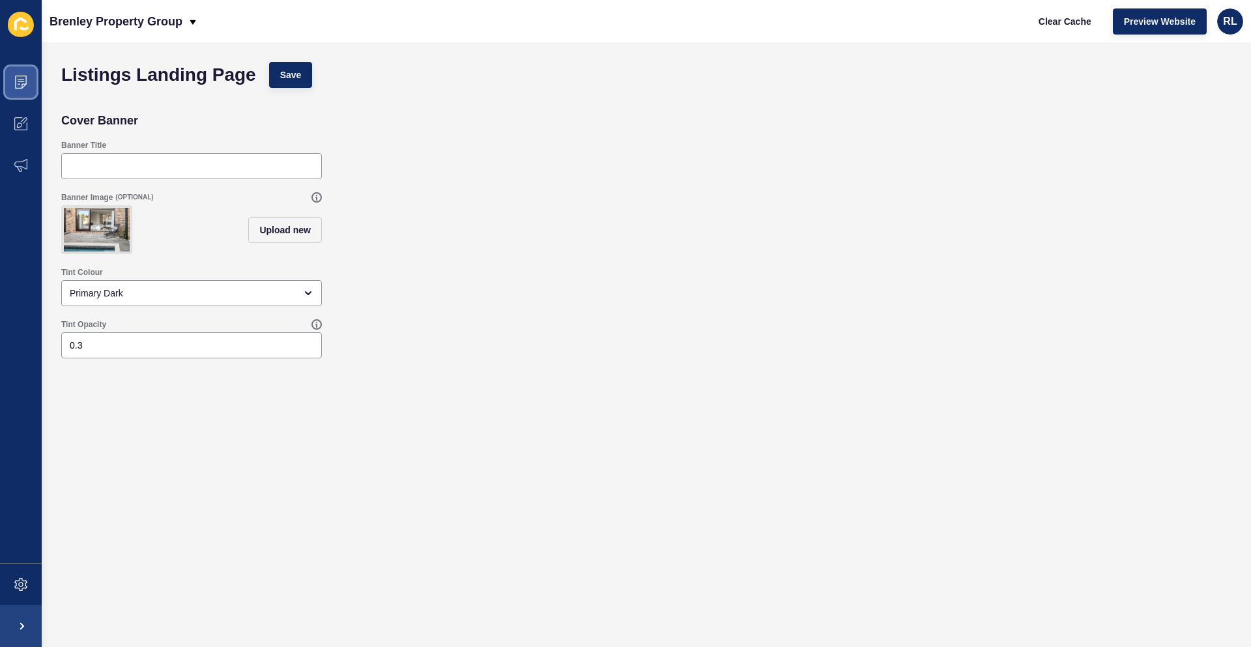
click at [20, 87] on icon at bounding box center [20, 82] width 13 height 13
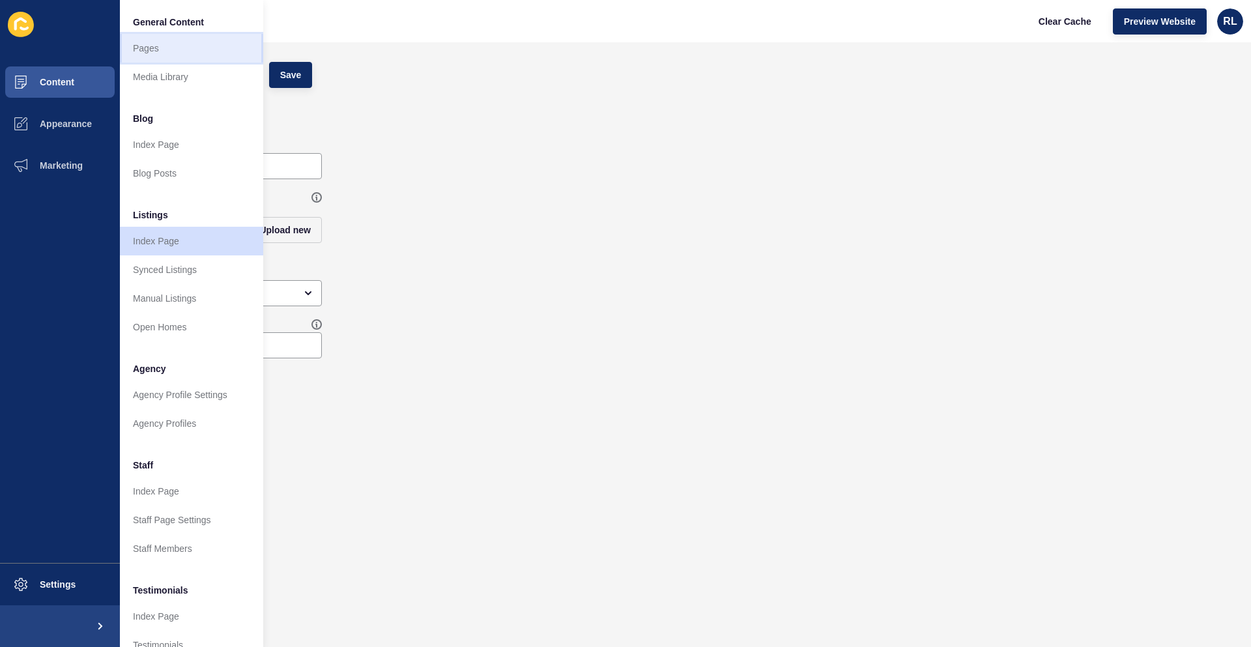
click at [171, 45] on link "Pages" at bounding box center [191, 48] width 143 height 29
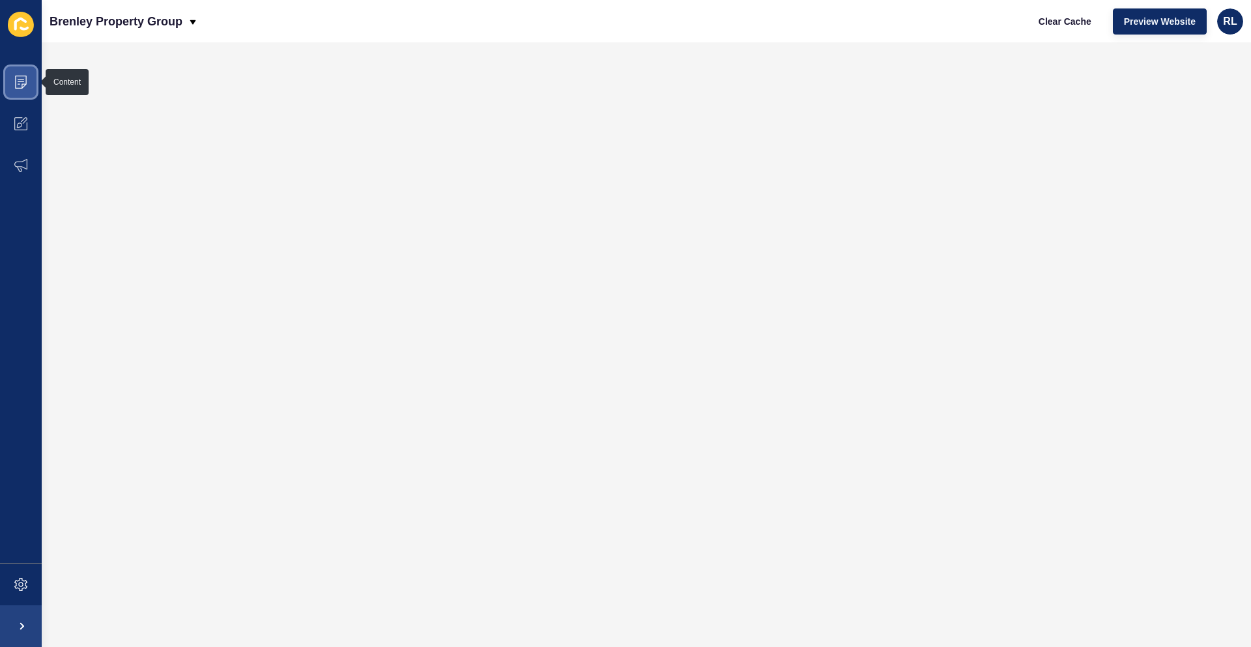
click at [23, 85] on icon at bounding box center [20, 82] width 13 height 13
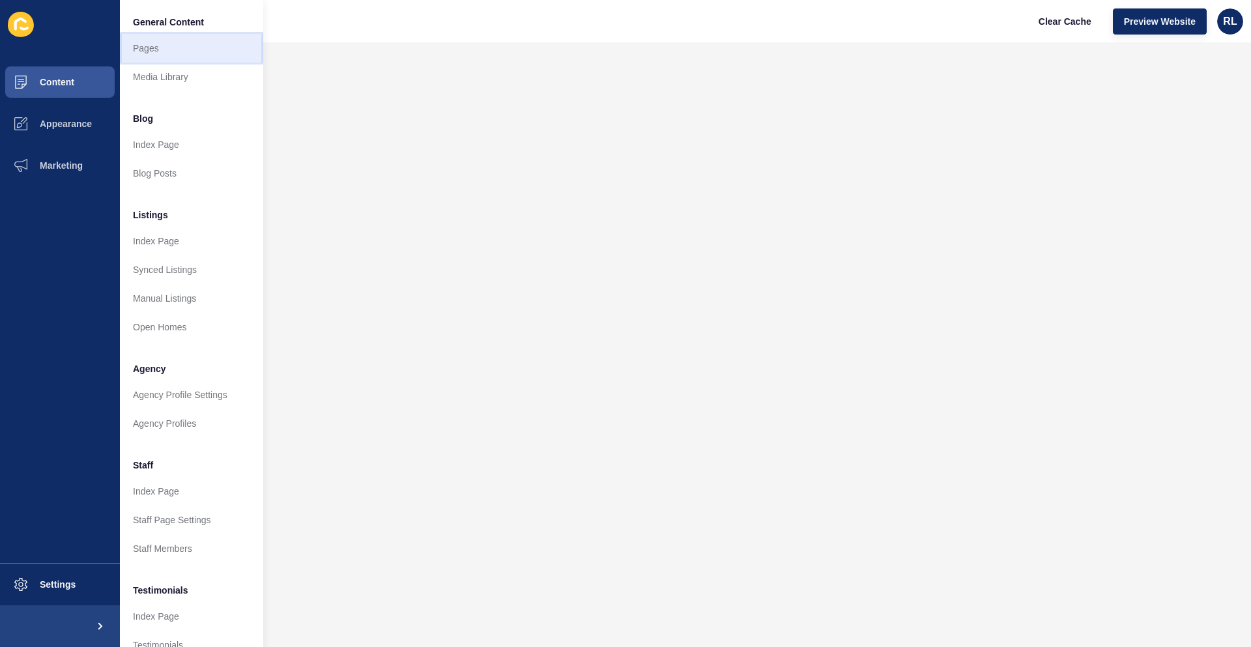
click at [171, 43] on link "Pages" at bounding box center [191, 48] width 143 height 29
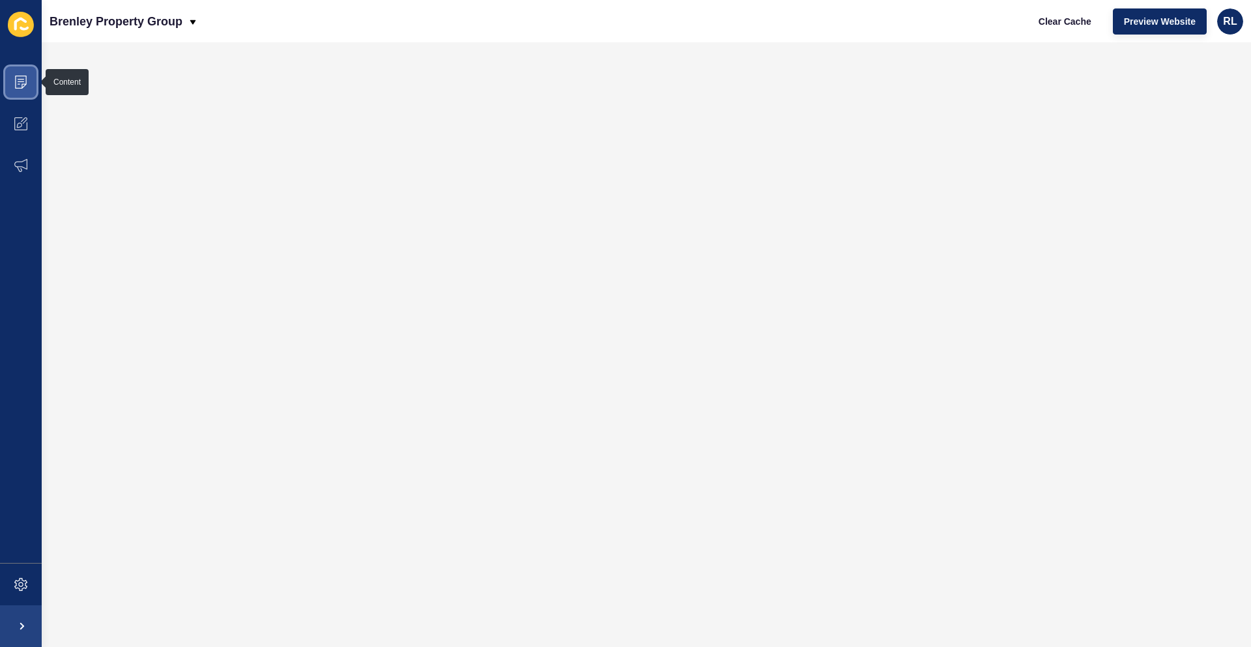
click at [21, 79] on icon at bounding box center [21, 79] width 7 height 1
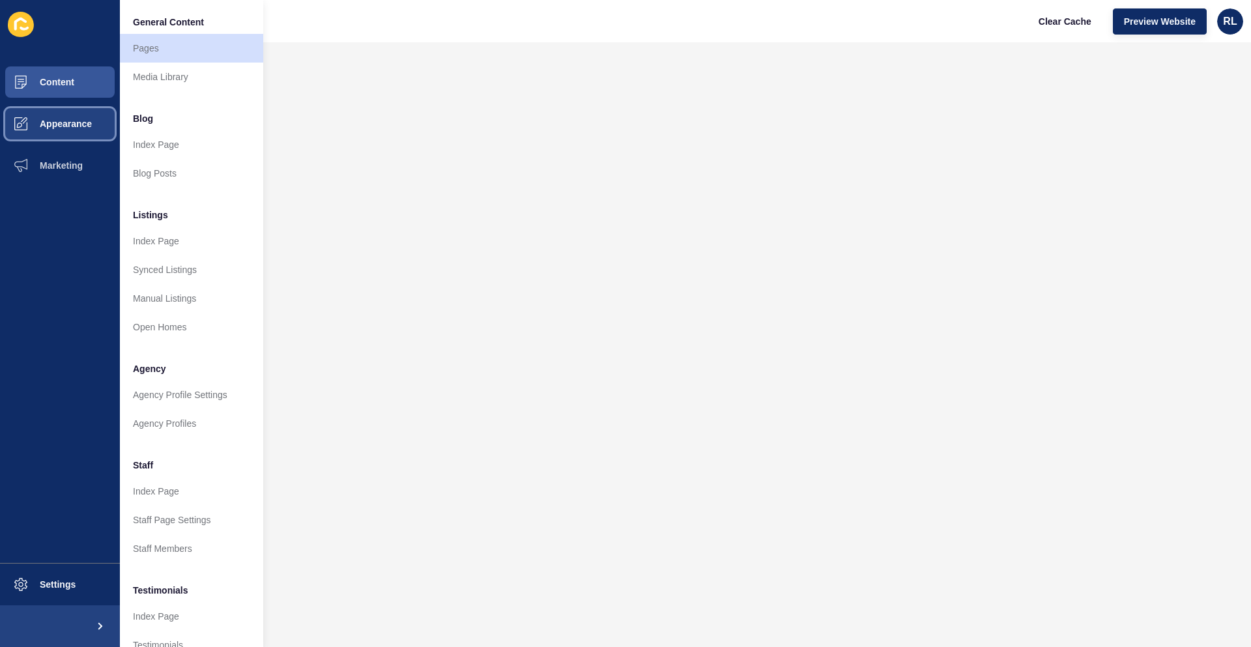
click at [56, 128] on span "Appearance" at bounding box center [45, 124] width 94 height 10
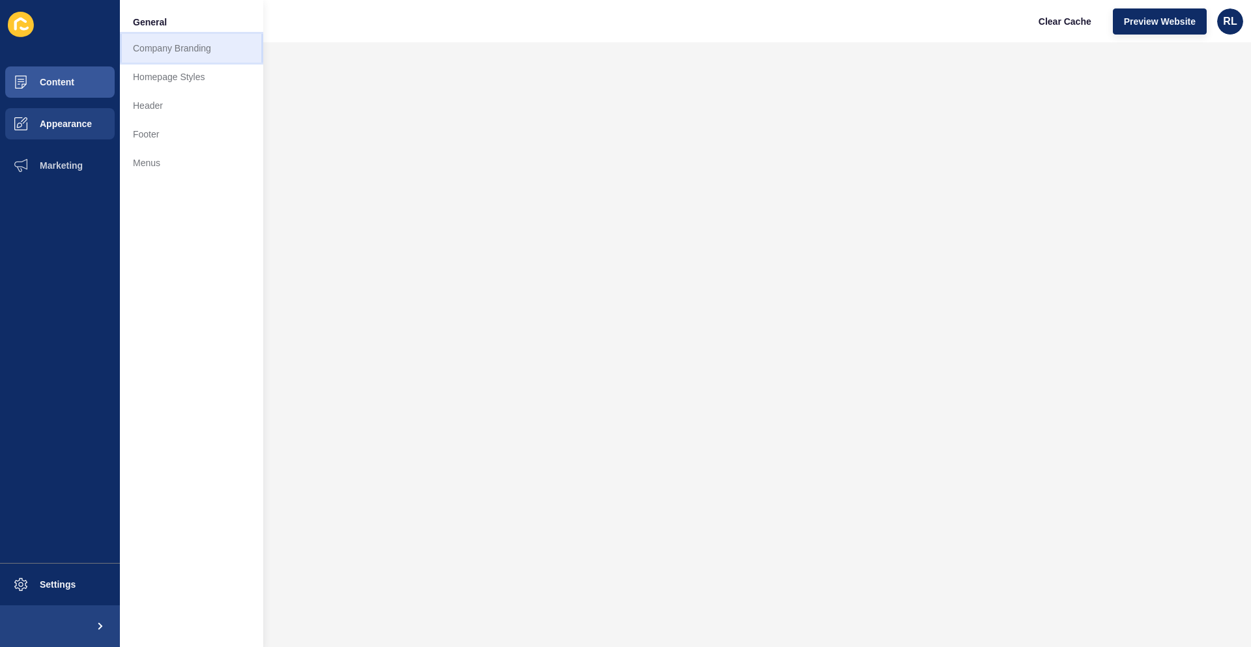
click at [180, 48] on link "Company Branding" at bounding box center [191, 48] width 143 height 29
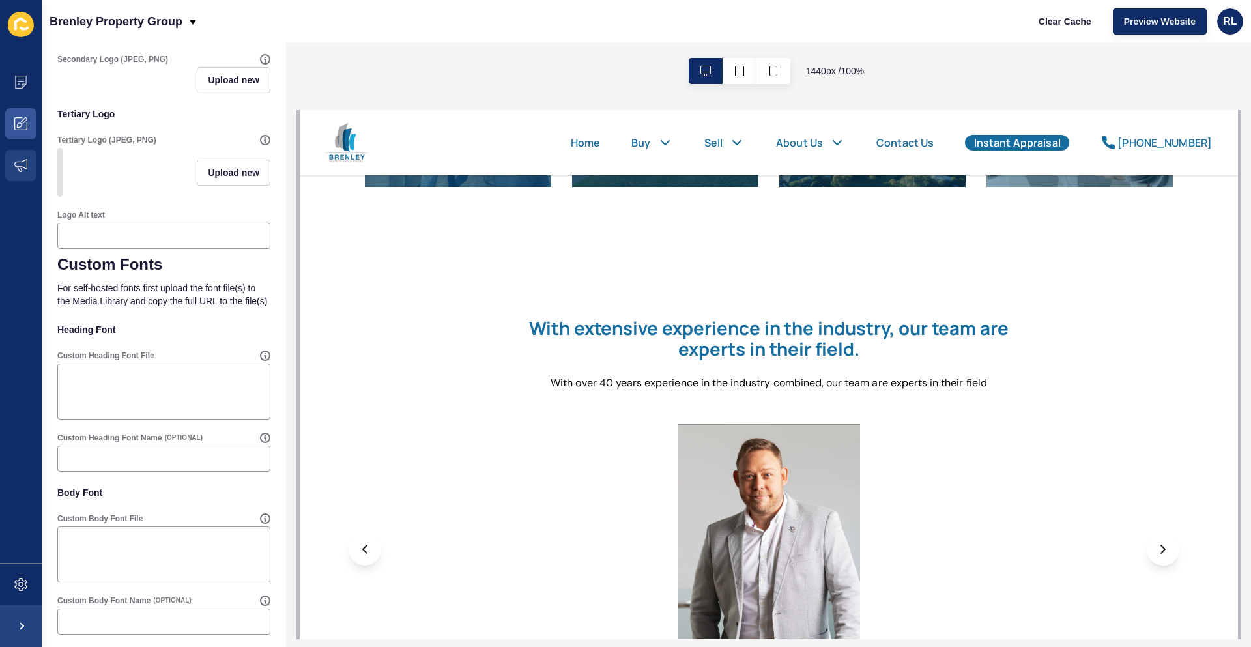
scroll to position [408, 0]
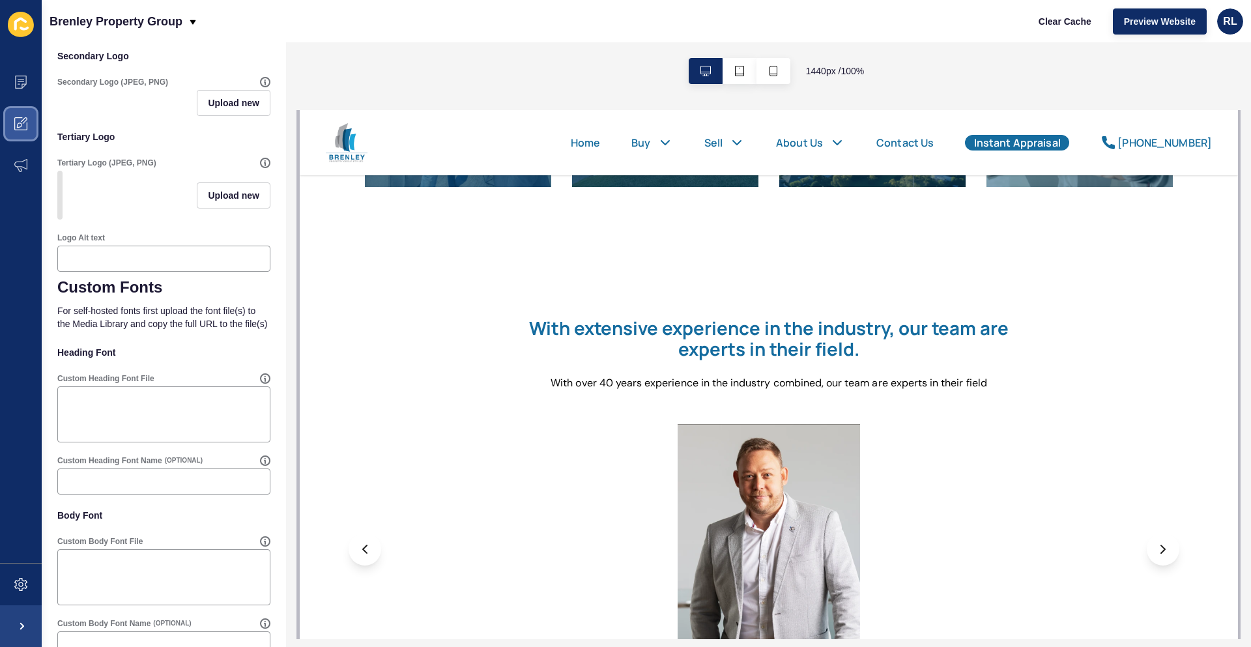
click at [20, 121] on icon at bounding box center [20, 123] width 13 height 13
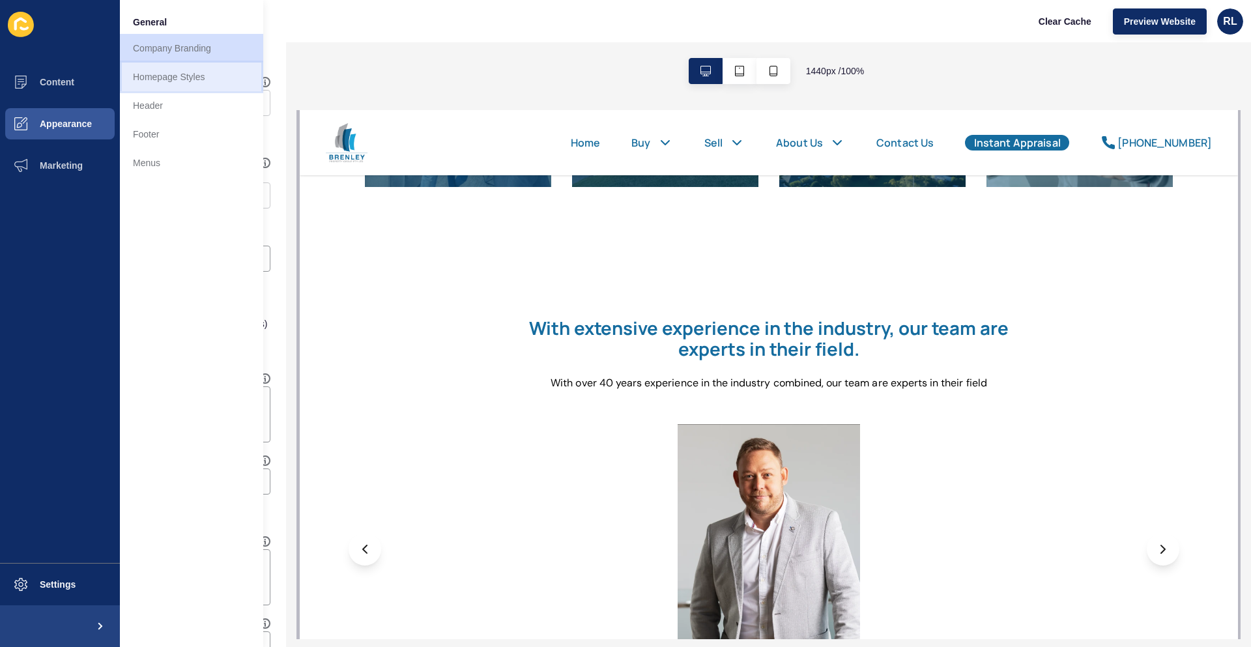
click at [178, 76] on link "Homepage Styles" at bounding box center [191, 77] width 143 height 29
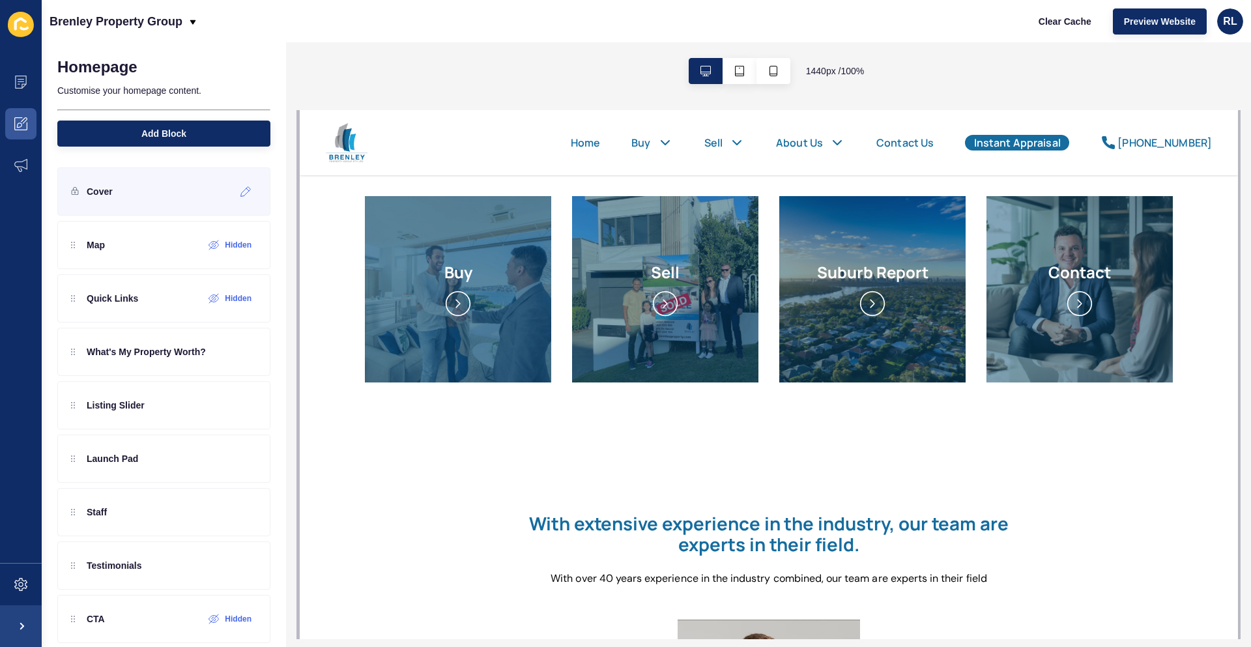
click at [138, 198] on div "Cover" at bounding box center [163, 191] width 213 height 48
click at [240, 192] on icon at bounding box center [245, 191] width 11 height 10
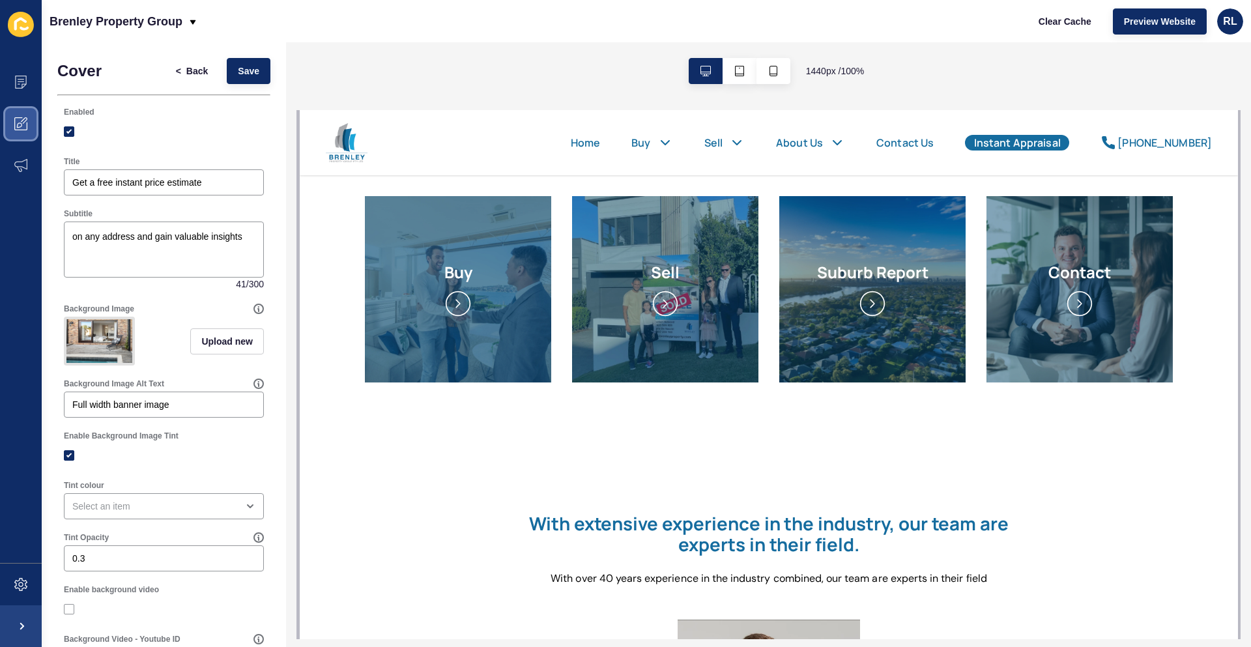
click at [27, 122] on icon at bounding box center [20, 123] width 13 height 13
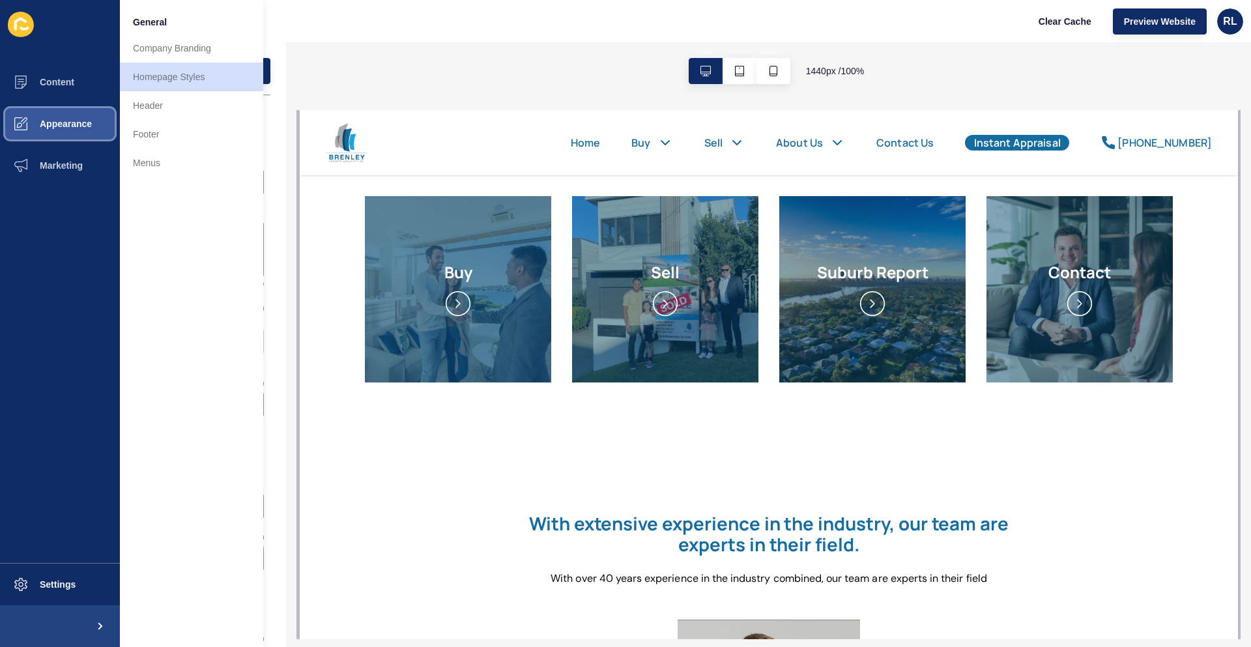
click at [69, 128] on span "Appearance" at bounding box center [45, 124] width 94 height 10
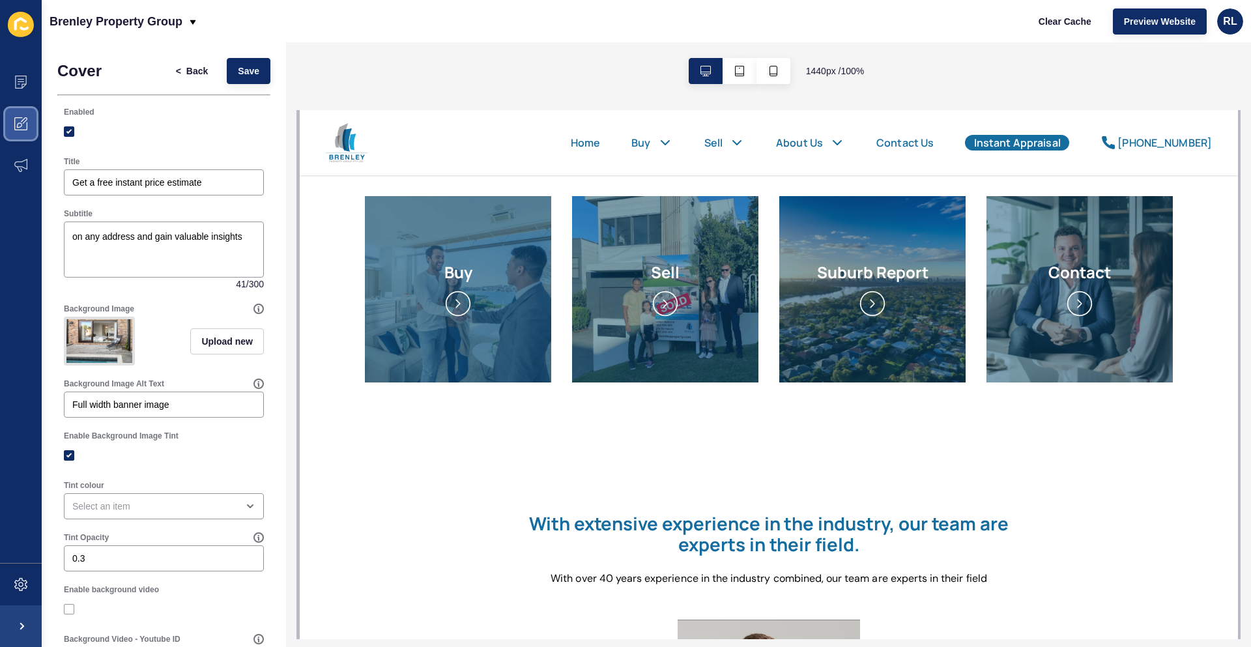
click at [16, 123] on icon at bounding box center [20, 123] width 13 height 13
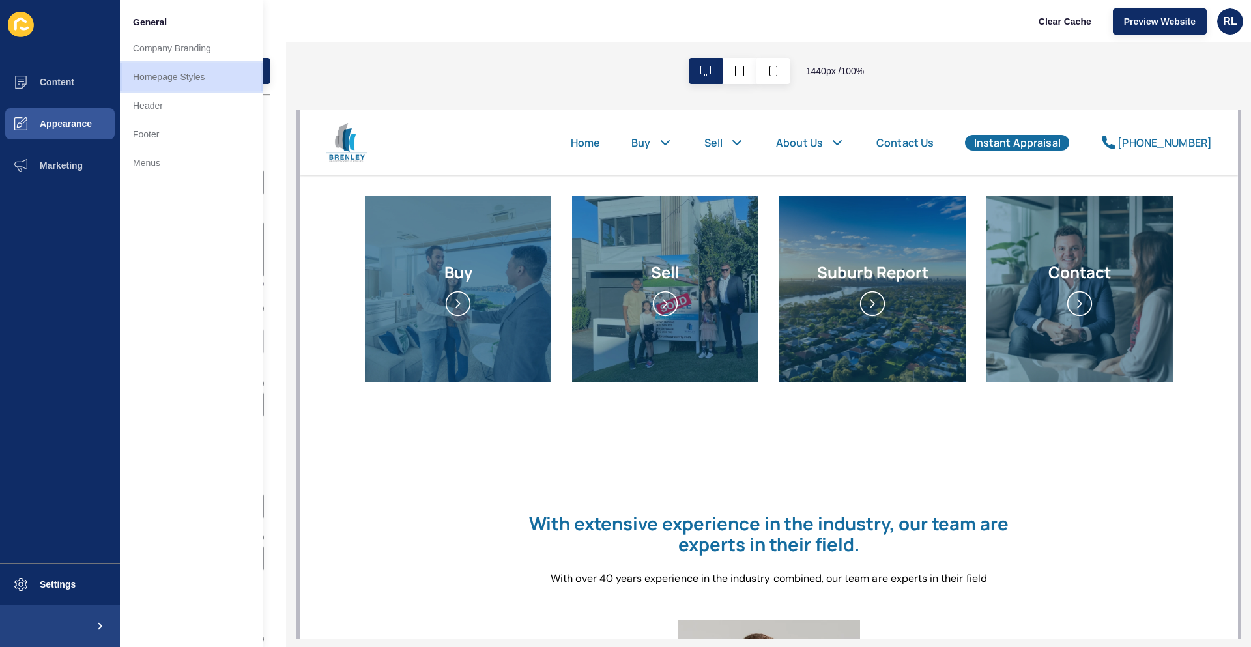
click at [177, 79] on link "Homepage Styles" at bounding box center [191, 77] width 143 height 29
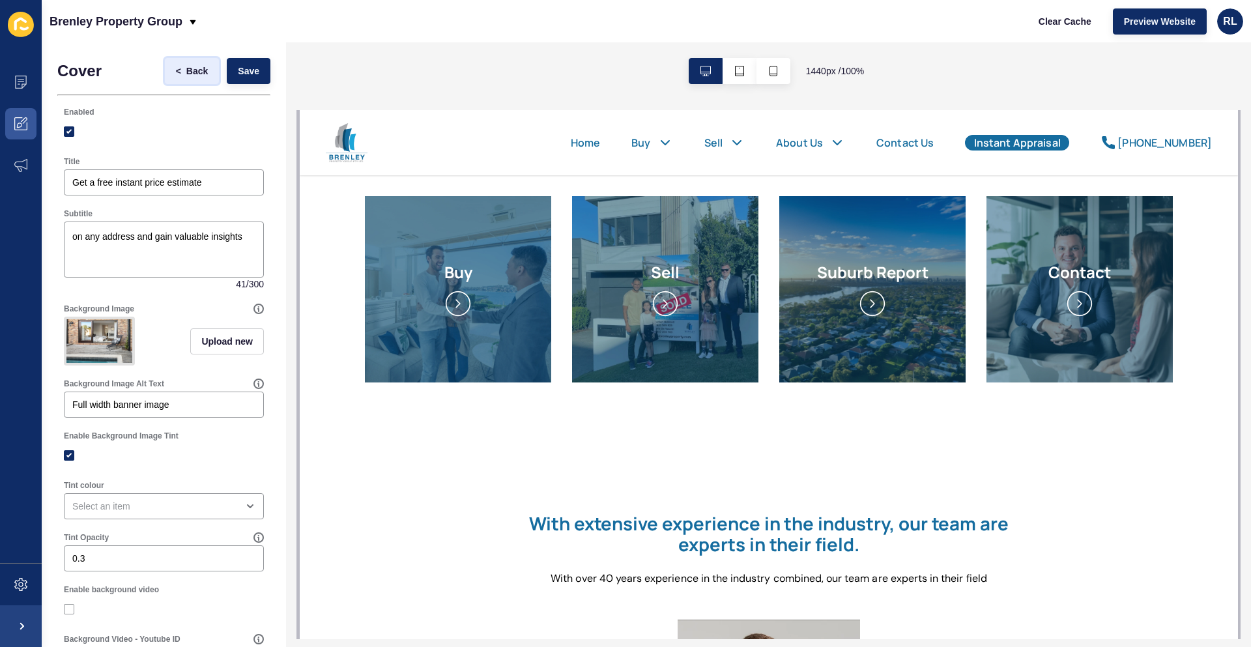
click at [186, 73] on span "Back" at bounding box center [196, 70] width 21 height 13
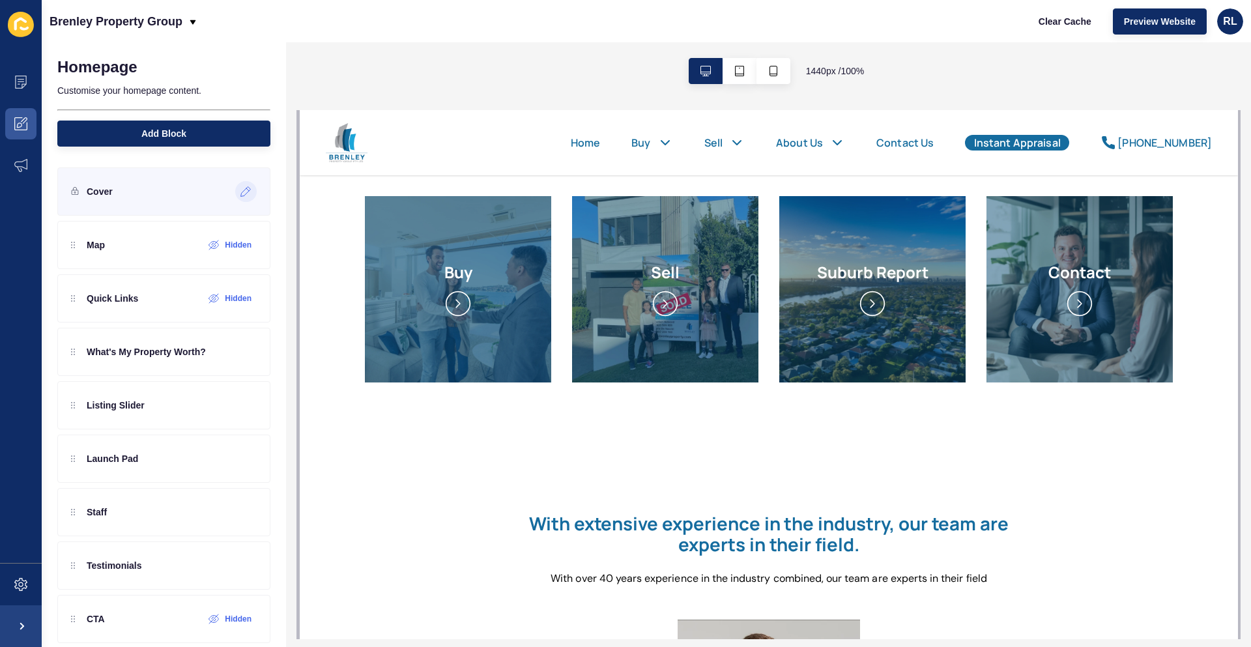
scroll to position [130, 0]
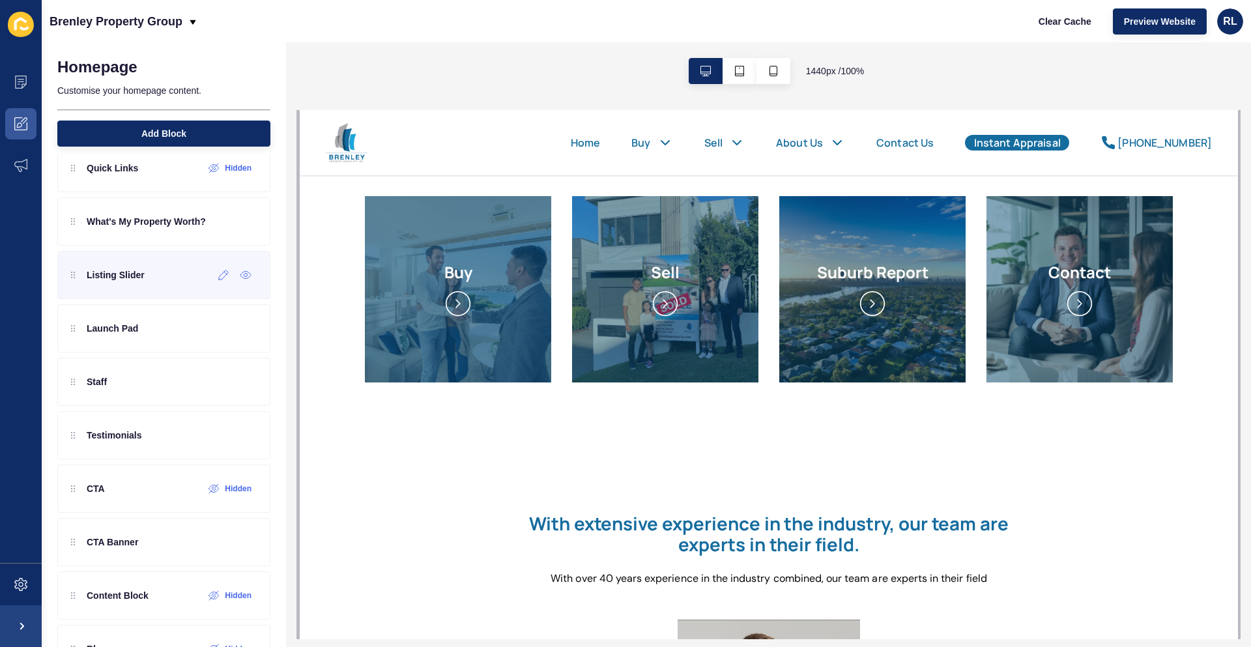
click at [216, 286] on div "Listing Slider" at bounding box center [163, 275] width 213 height 48
click at [218, 278] on icon at bounding box center [223, 275] width 11 height 10
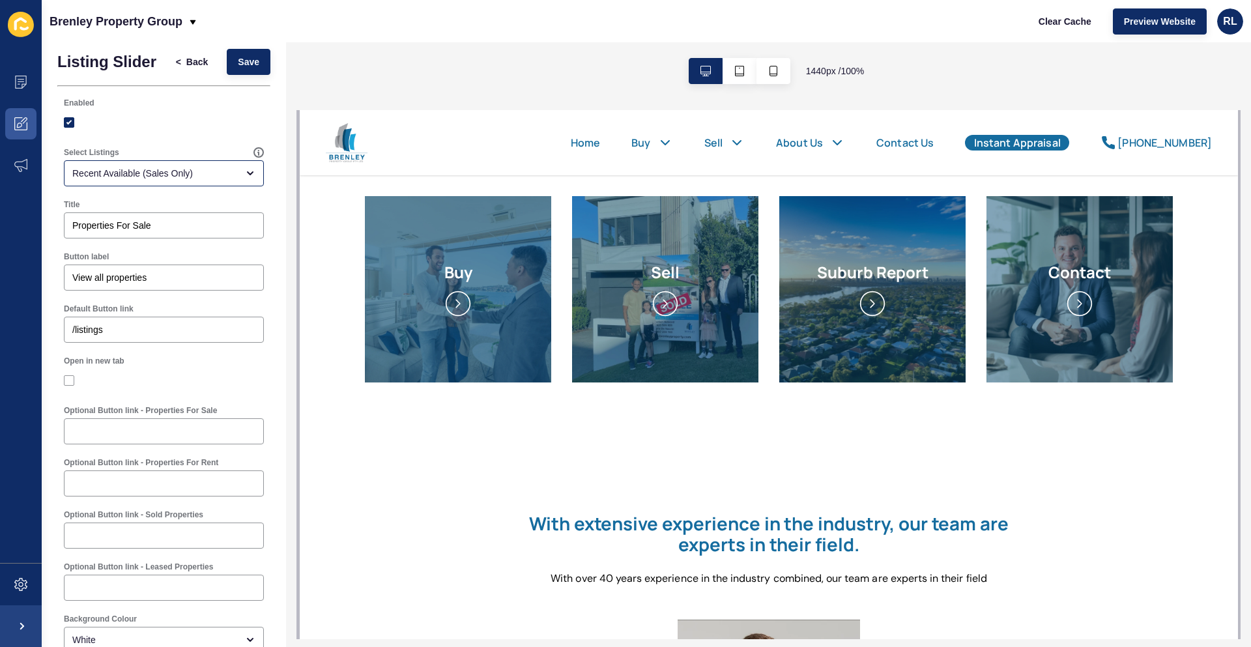
scroll to position [0, 0]
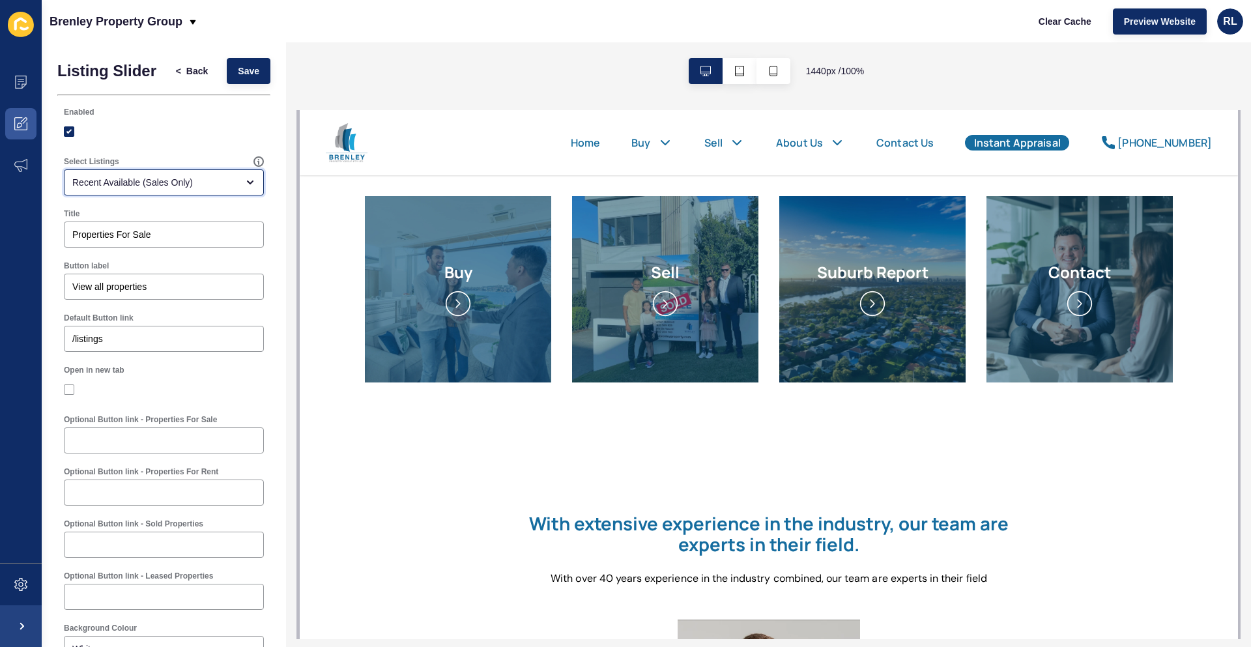
click at [235, 195] on div "Recent Available (Sales Only)" at bounding box center [164, 182] width 200 height 26
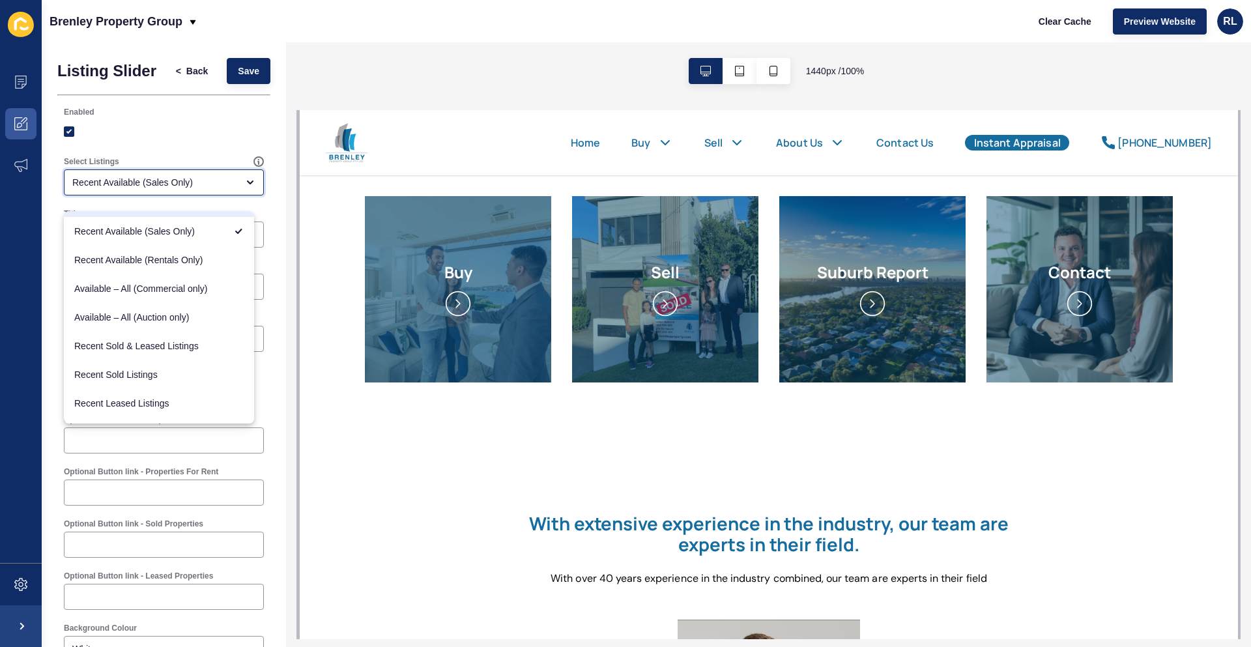
scroll to position [130, 0]
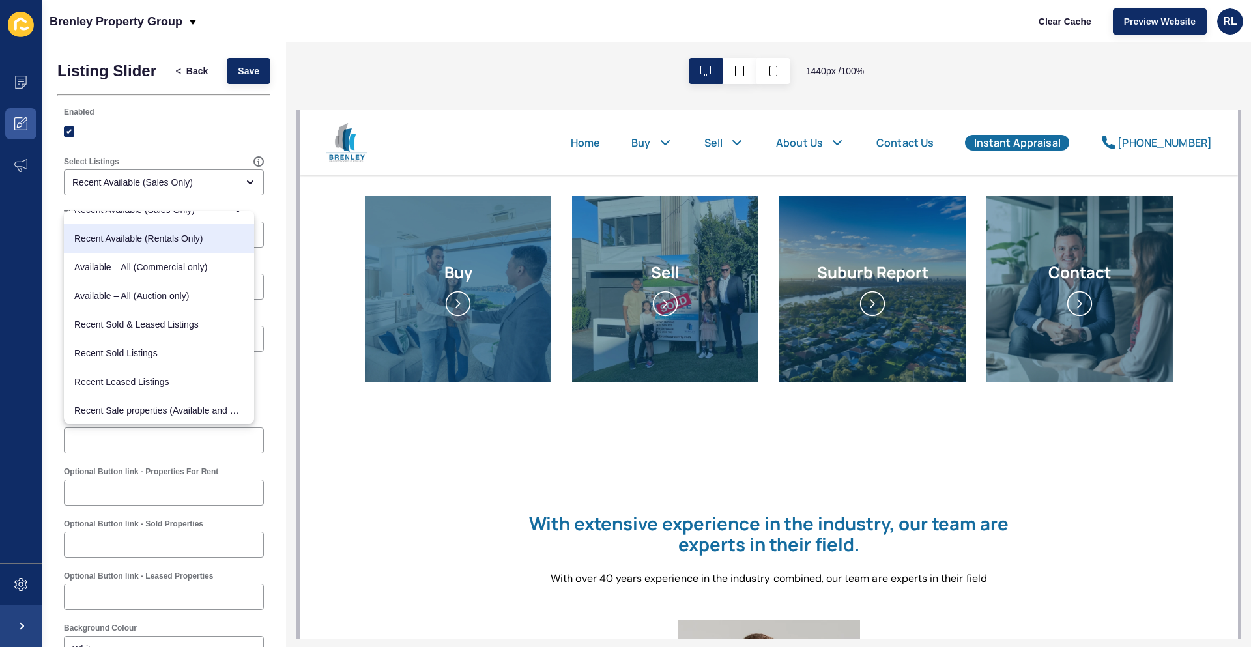
click at [252, 137] on div at bounding box center [164, 132] width 200 height 12
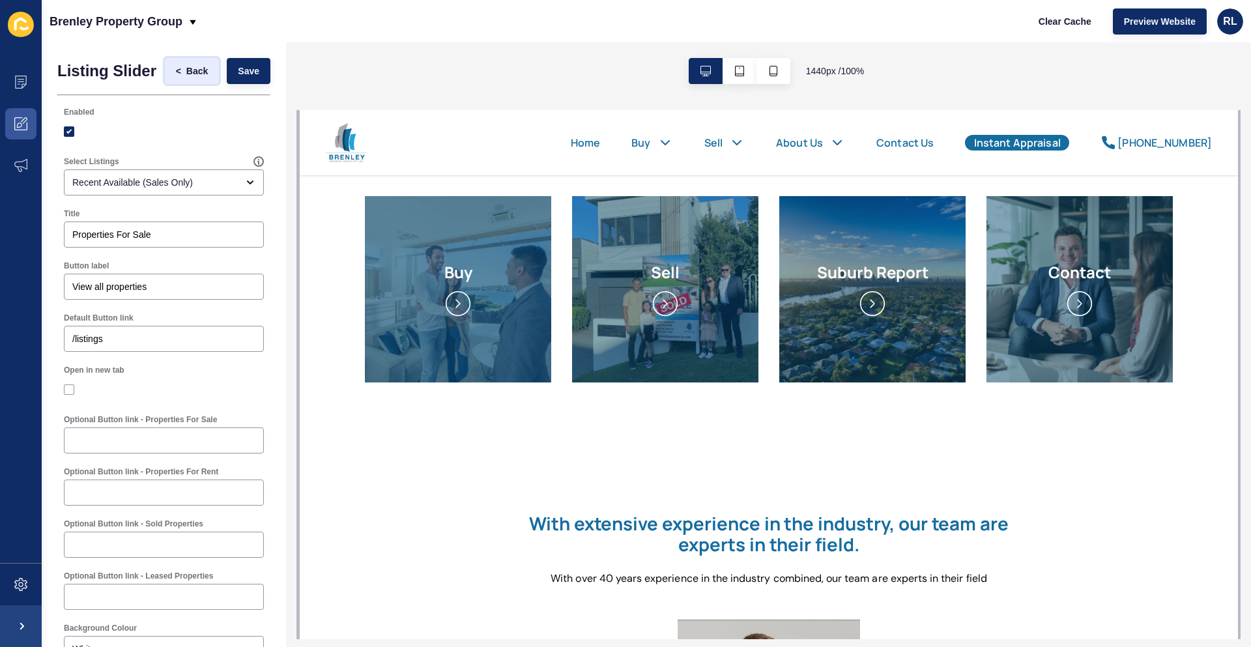
click at [192, 72] on span "Back" at bounding box center [196, 70] width 21 height 13
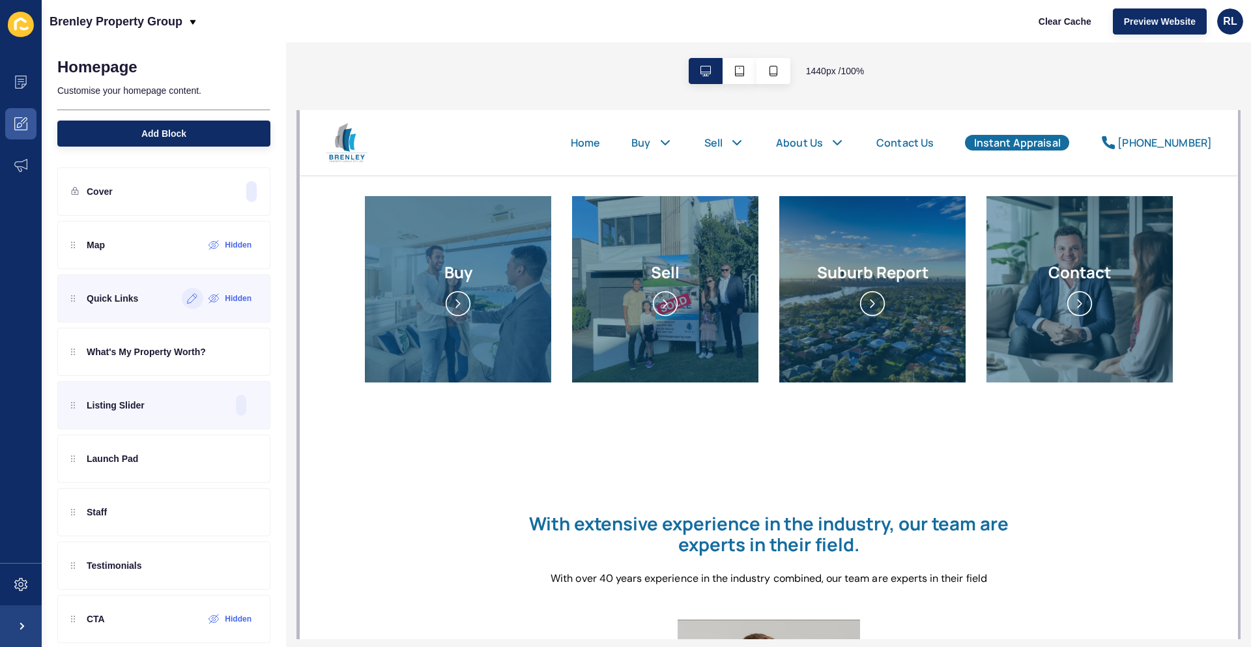
click at [185, 304] on div at bounding box center [192, 298] width 21 height 21
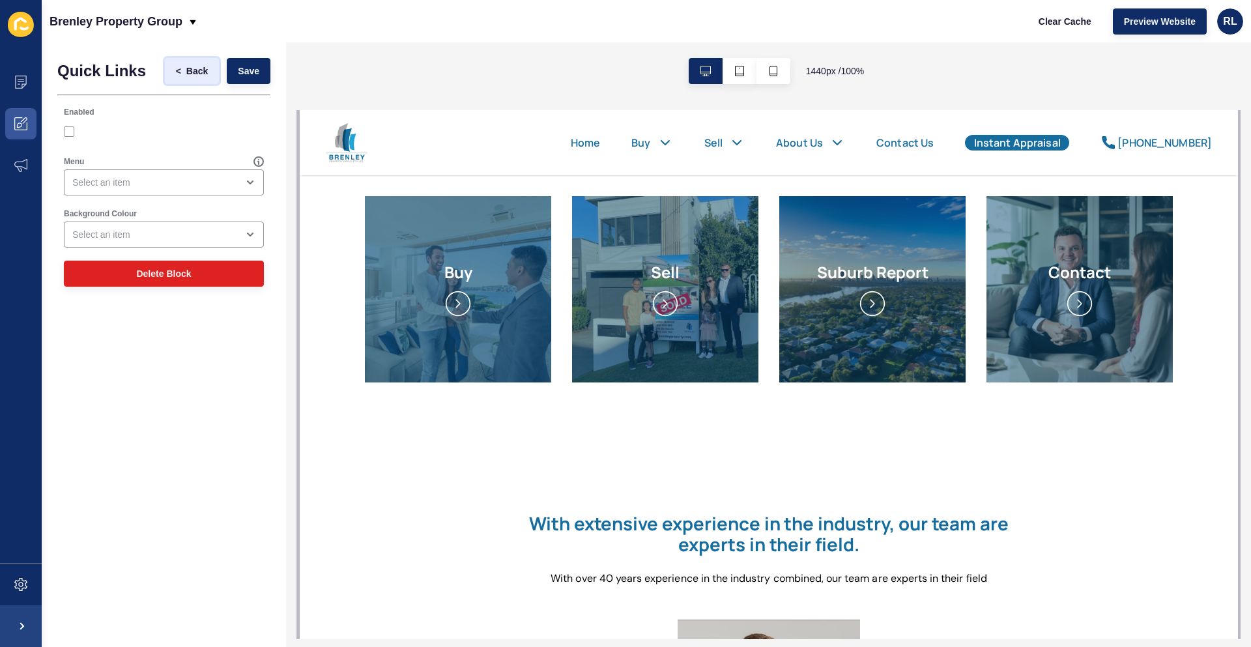
click at [192, 67] on span "Back" at bounding box center [196, 70] width 21 height 13
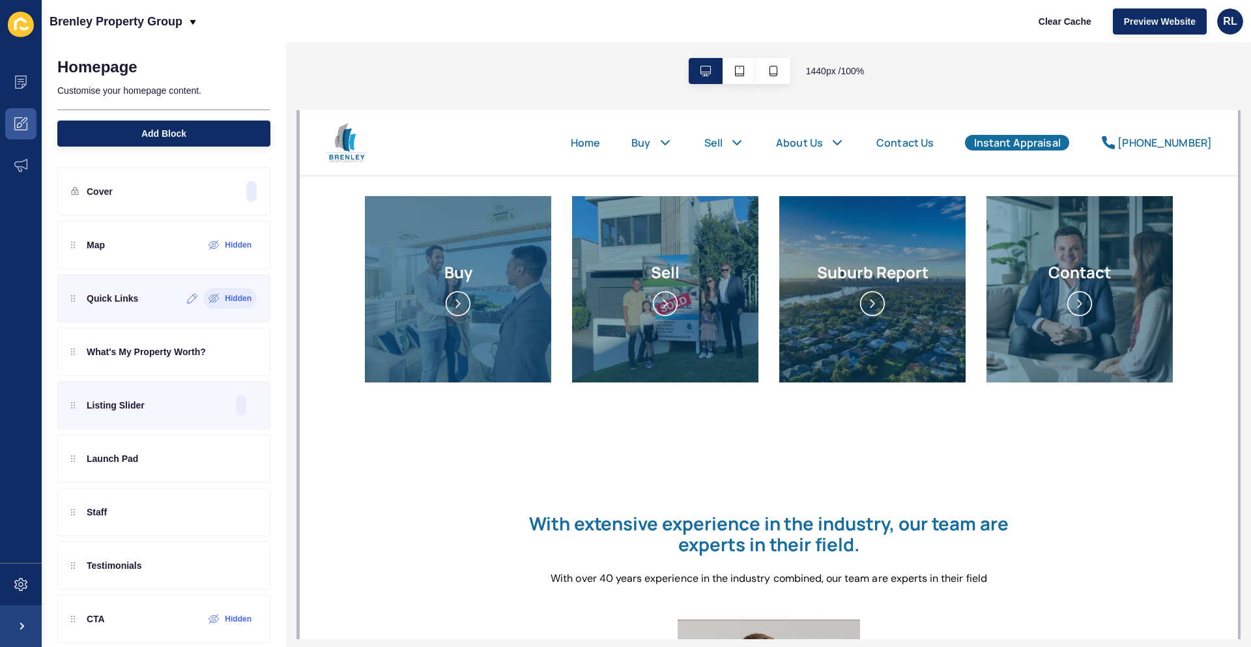
click at [207, 306] on div "Hidden" at bounding box center [229, 298] width 53 height 21
click at [208, 298] on icon at bounding box center [213, 298] width 11 height 10
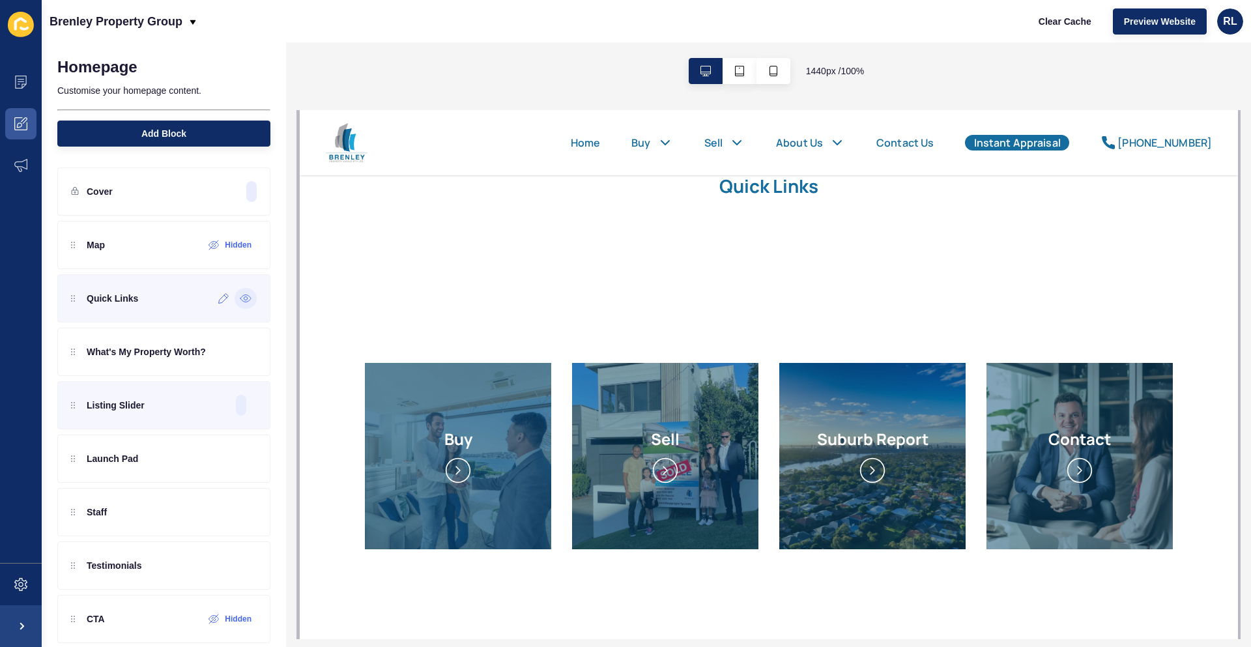
scroll to position [0, 0]
click at [240, 305] on div at bounding box center [246, 298] width 22 height 21
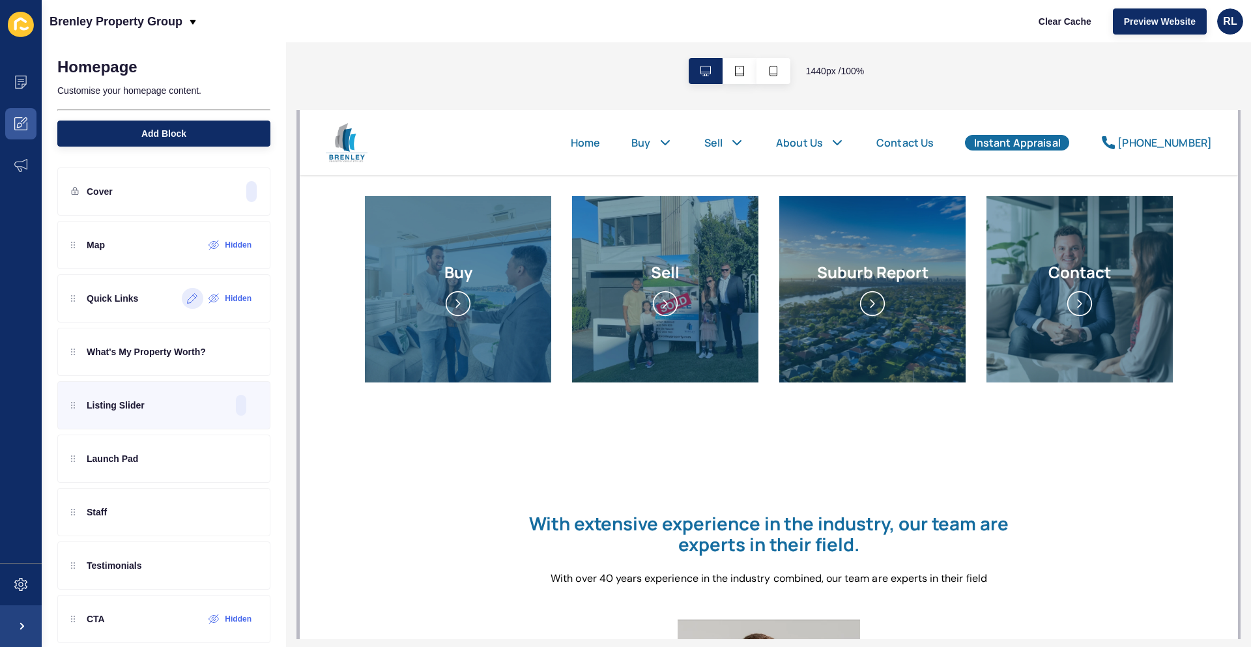
click at [187, 302] on icon at bounding box center [192, 298] width 11 height 10
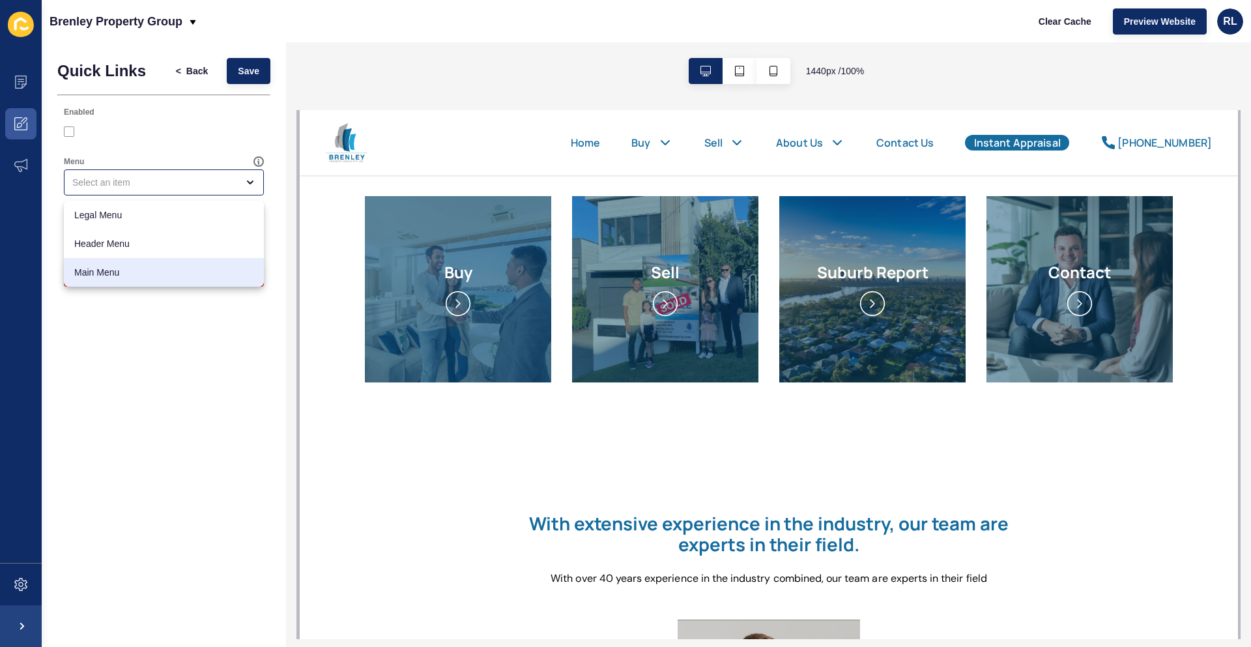
click at [192, 336] on div "Quick Links < Back Save Enabled Menu Background Colour Delete Block" at bounding box center [164, 344] width 244 height 605
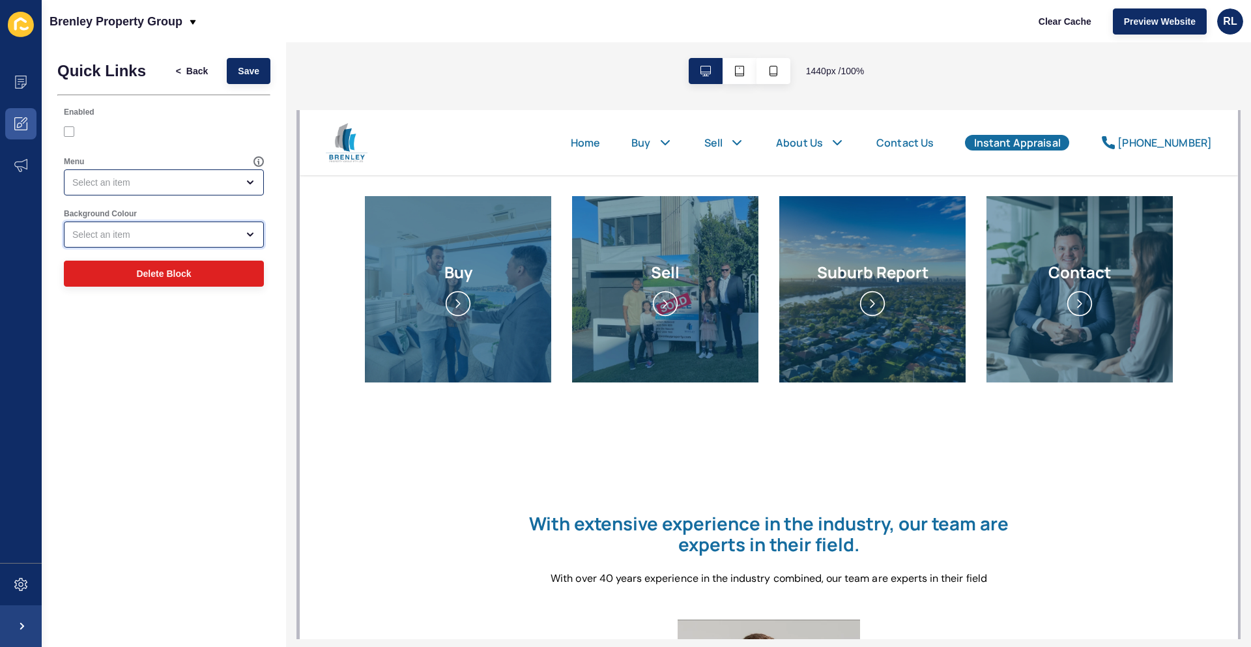
click at [236, 236] on div "open menu" at bounding box center [154, 234] width 165 height 13
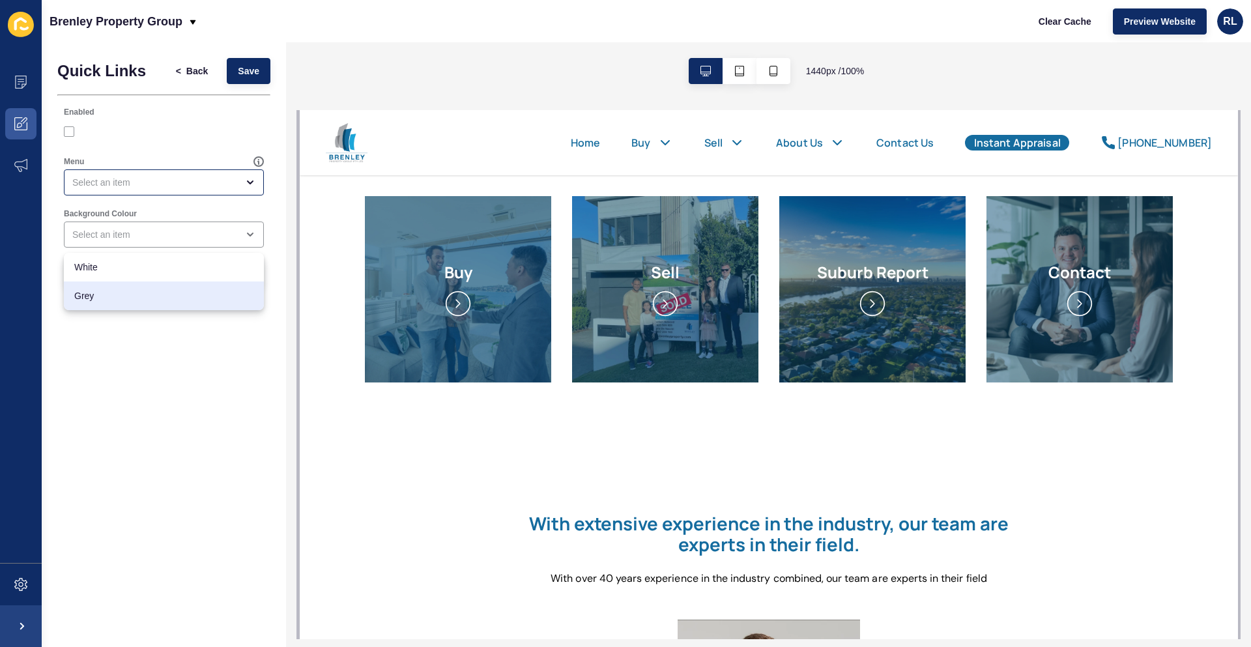
click at [177, 390] on div "Quick Links < Back Save Enabled Menu Background Colour Delete Block" at bounding box center [164, 344] width 244 height 605
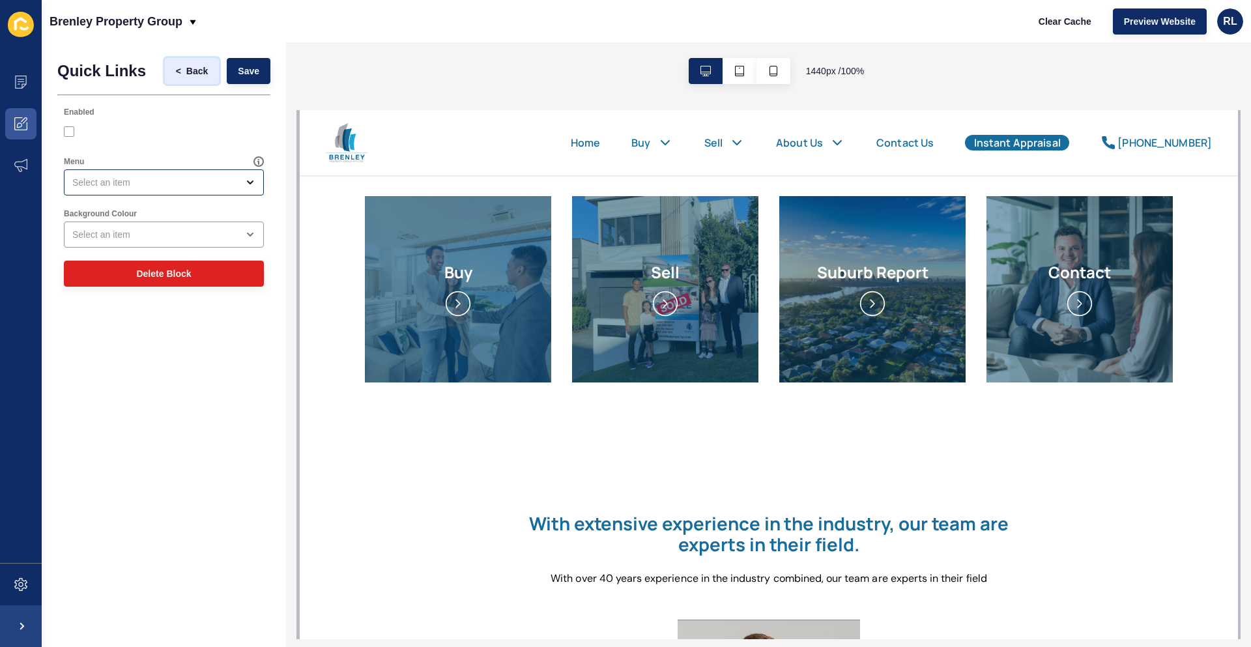
click at [207, 74] on span "Back" at bounding box center [196, 70] width 21 height 13
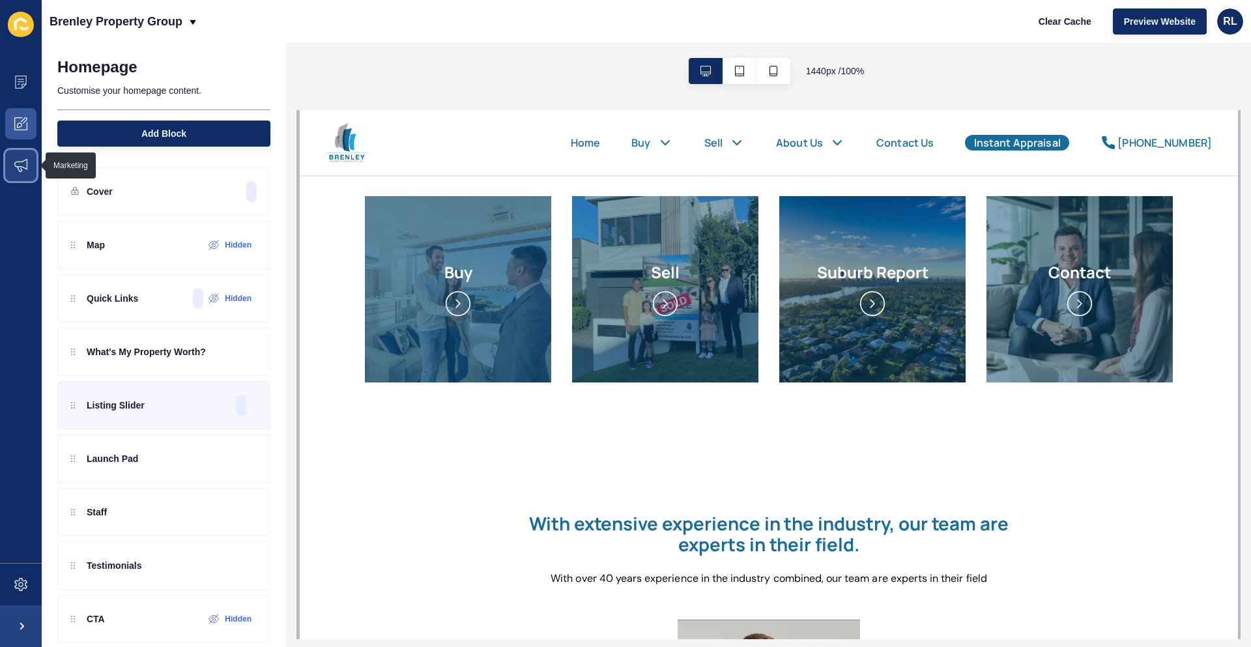
click at [18, 169] on icon at bounding box center [20, 165] width 13 height 13
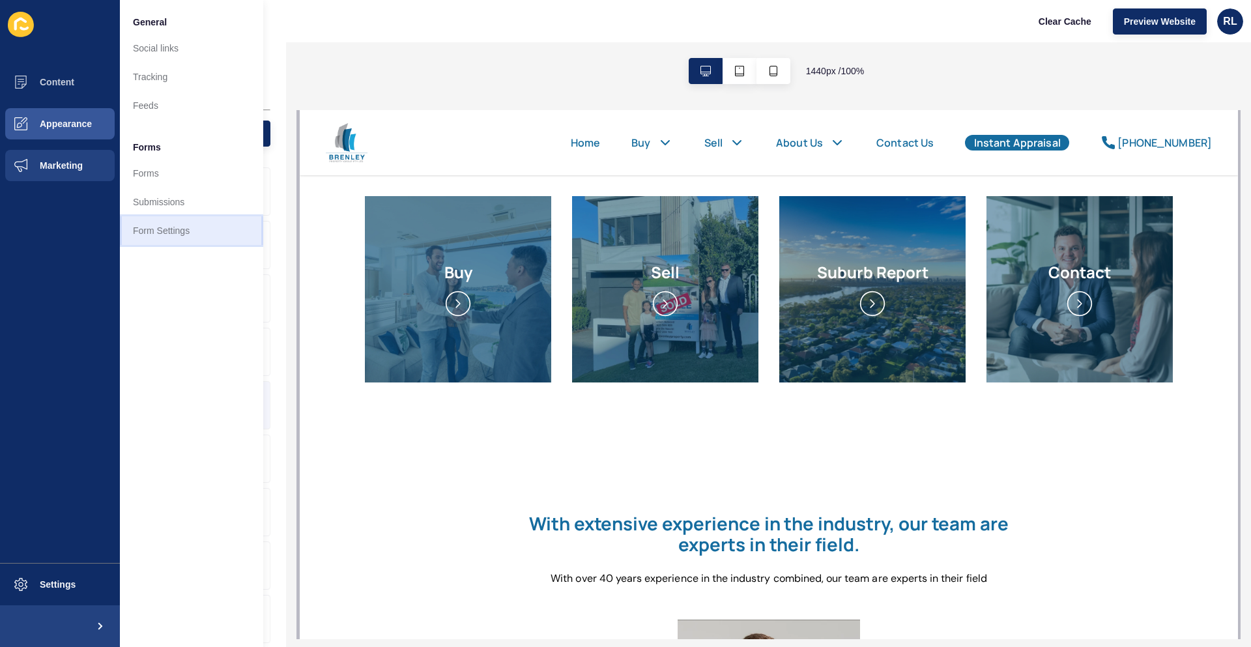
click at [158, 231] on link "Form Settings" at bounding box center [191, 230] width 143 height 29
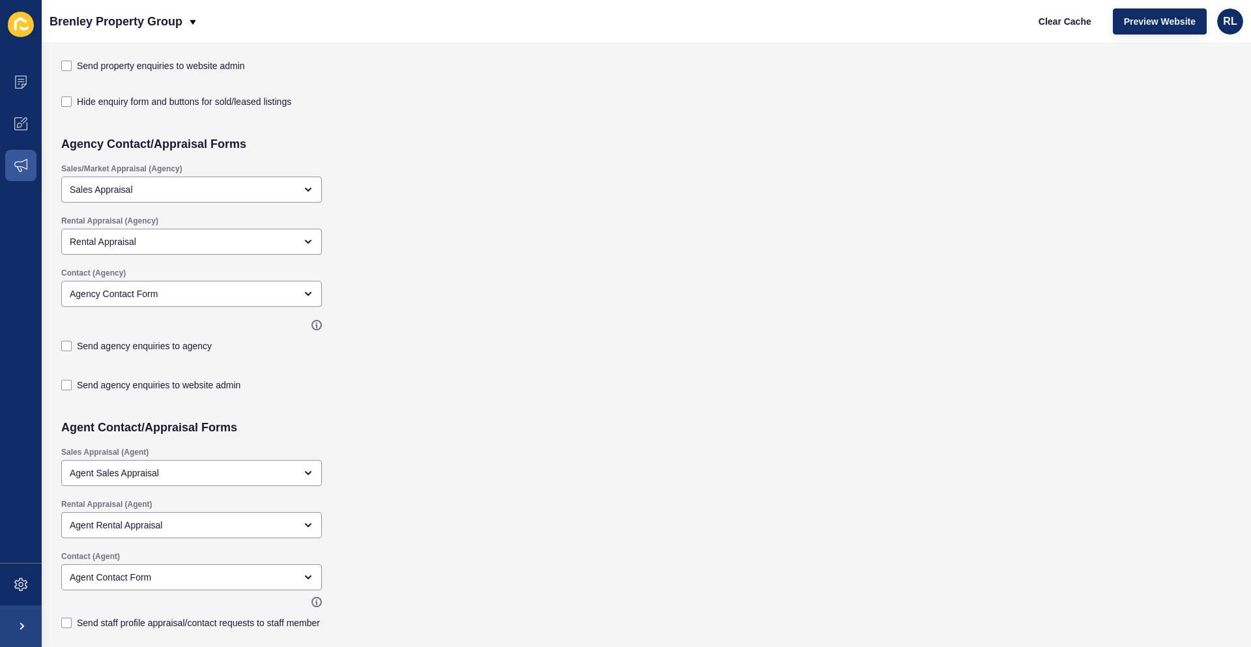
scroll to position [130, 0]
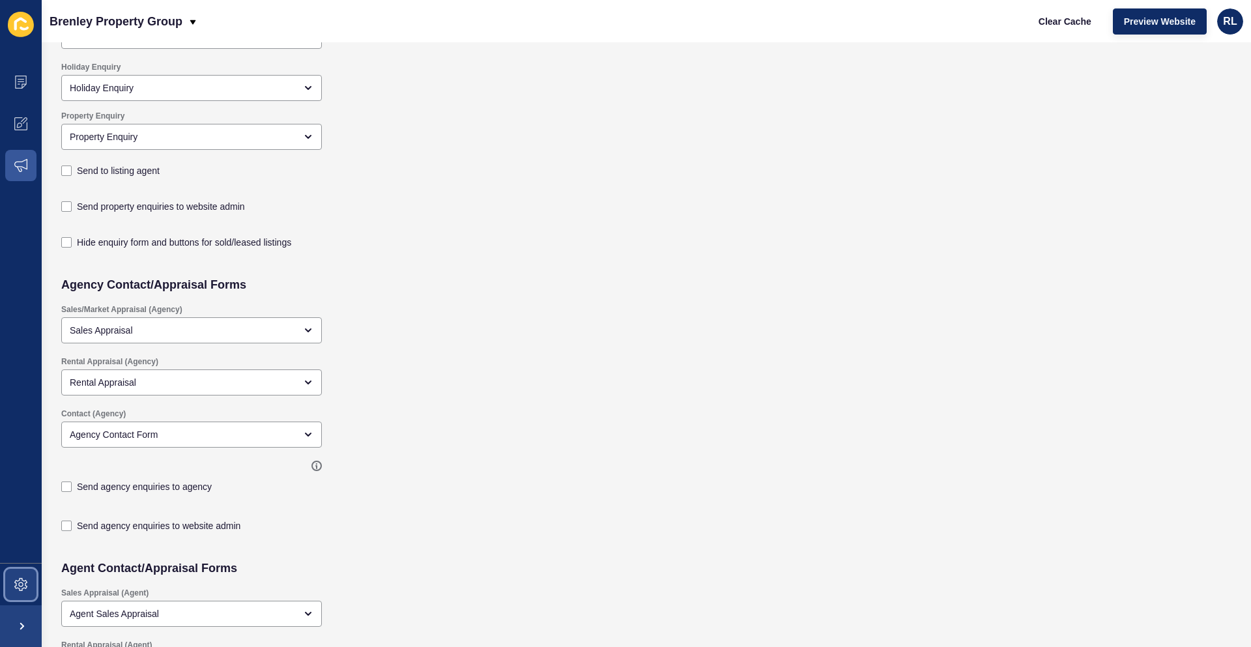
click at [31, 588] on span at bounding box center [21, 585] width 42 height 42
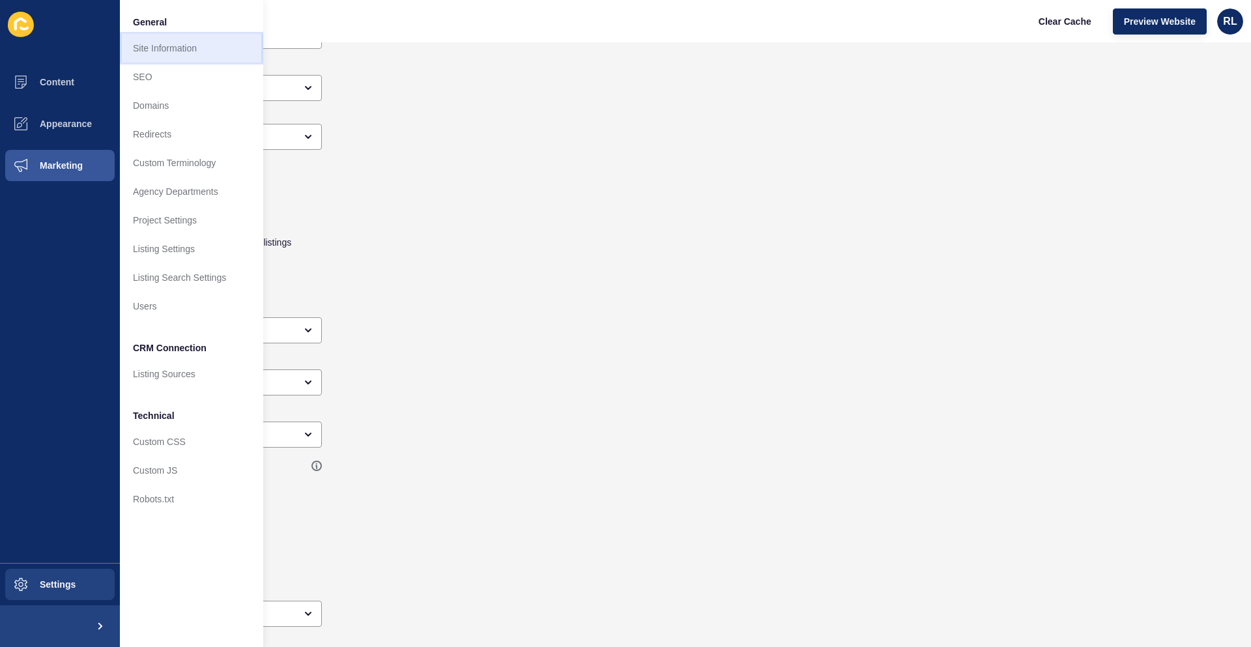
click at [171, 55] on link "Site Information" at bounding box center [191, 48] width 143 height 29
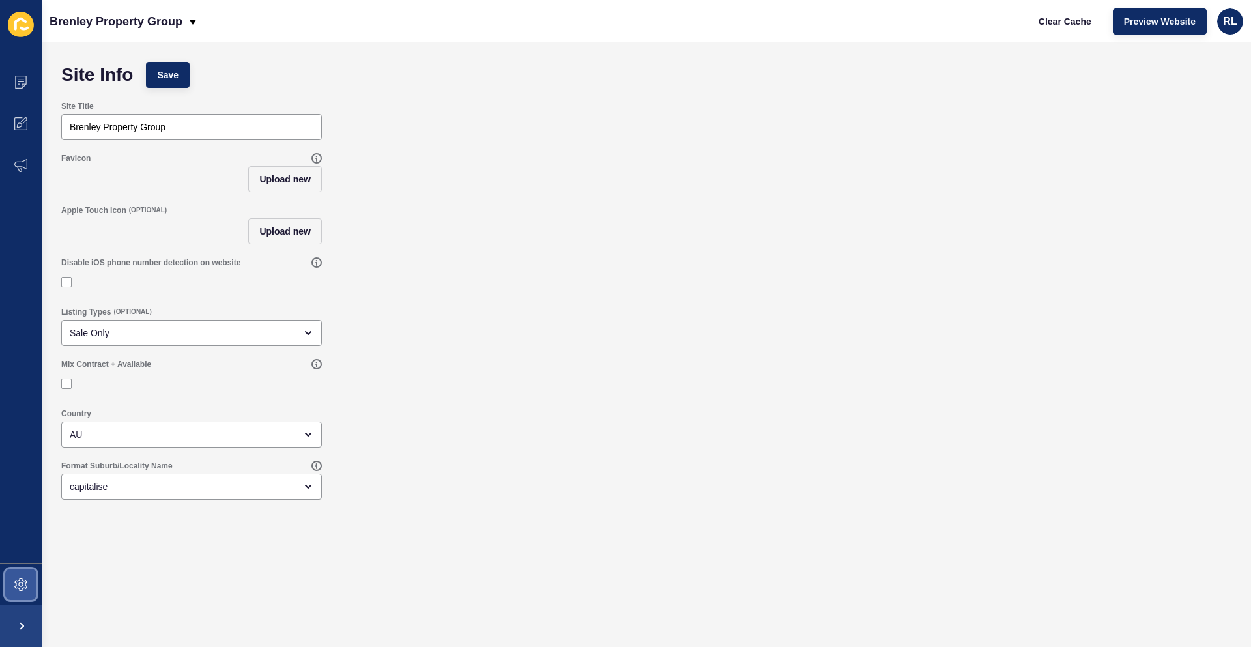
click at [18, 588] on icon at bounding box center [20, 584] width 13 height 13
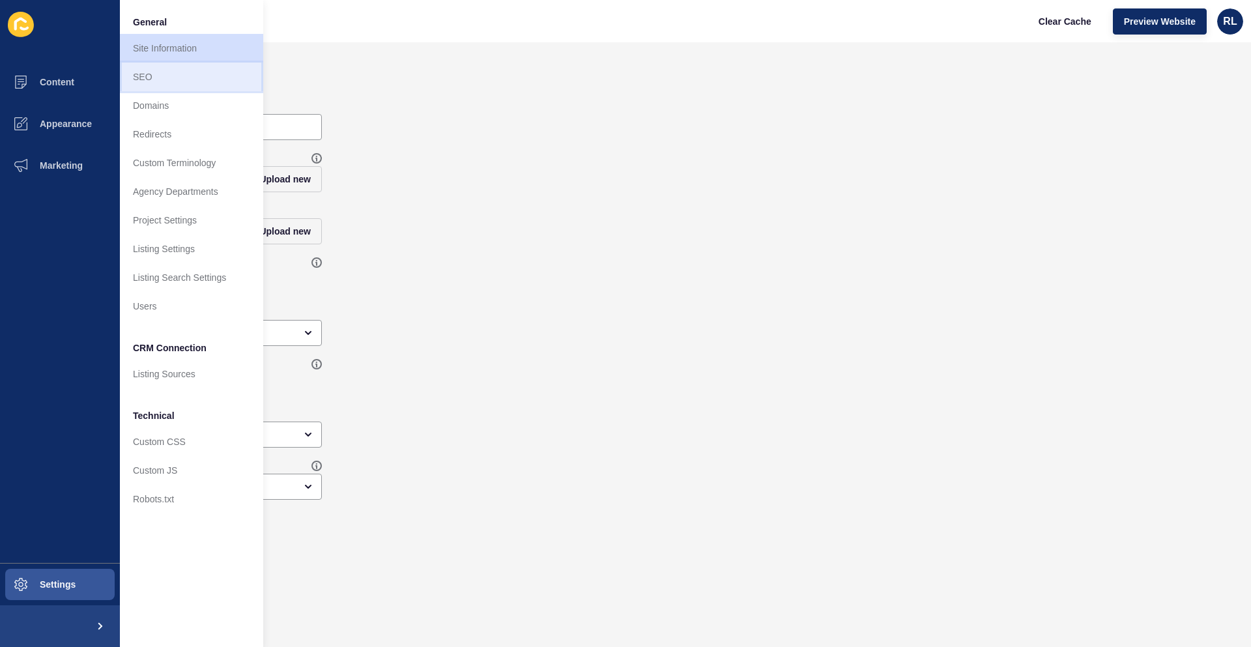
click at [166, 83] on link "SEO" at bounding box center [191, 77] width 143 height 29
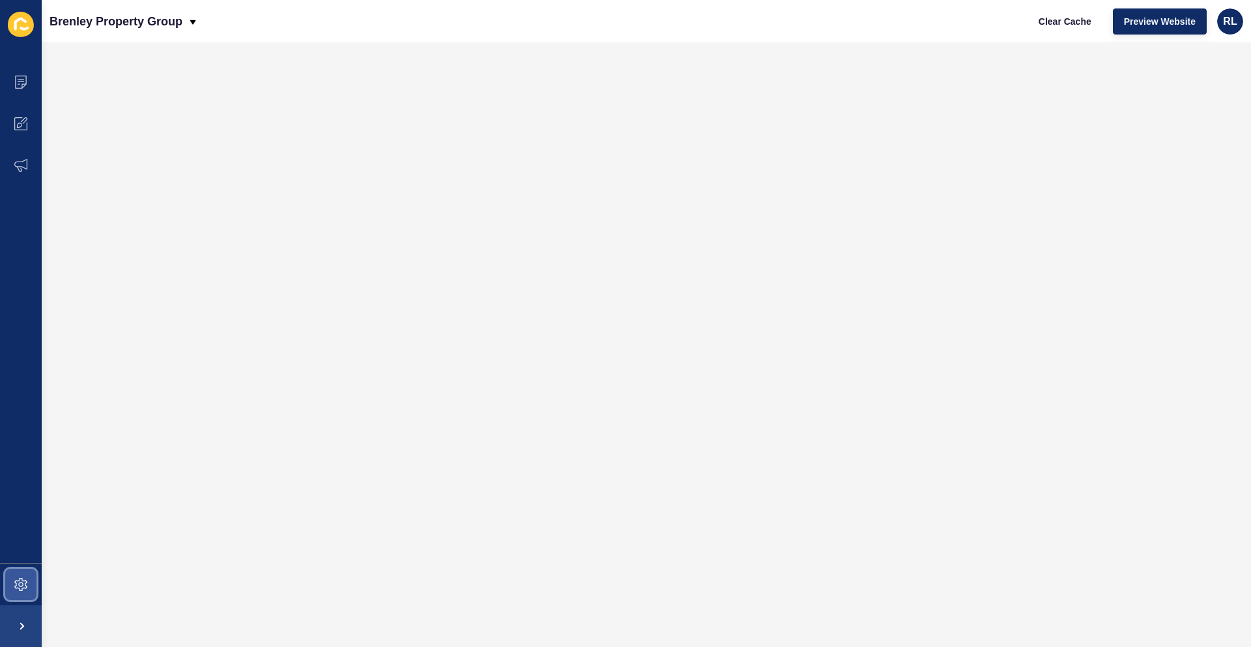
click at [21, 590] on icon at bounding box center [20, 584] width 13 height 13
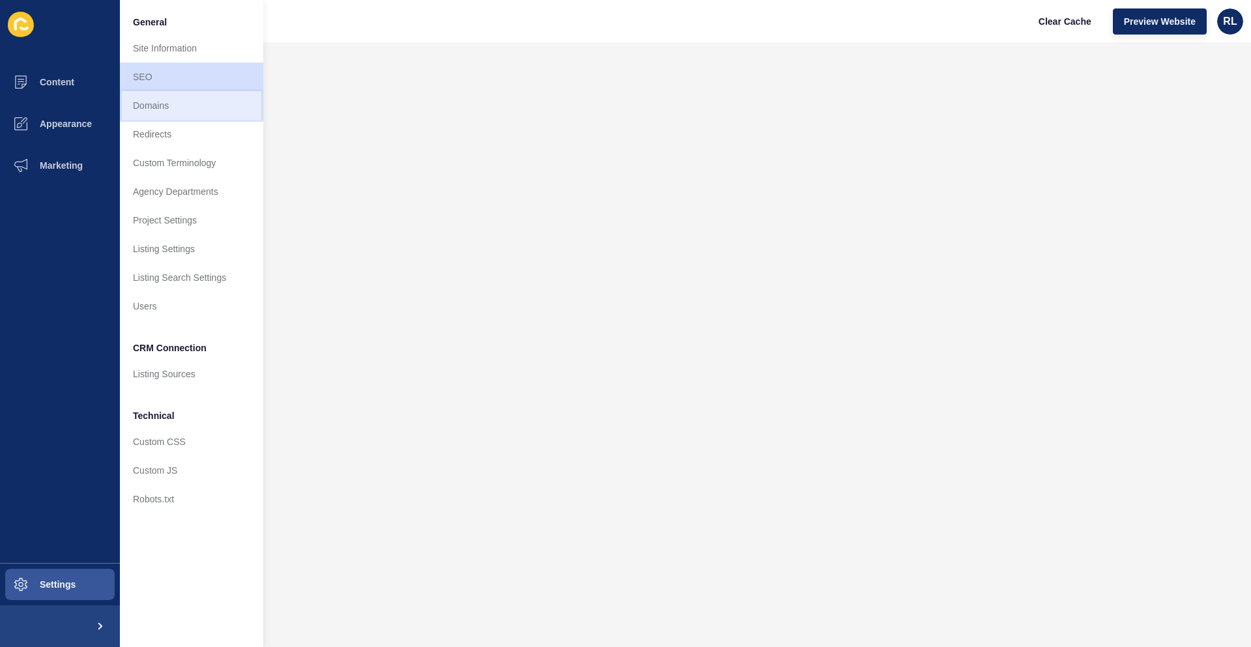
click at [167, 99] on link "Domains" at bounding box center [191, 105] width 143 height 29
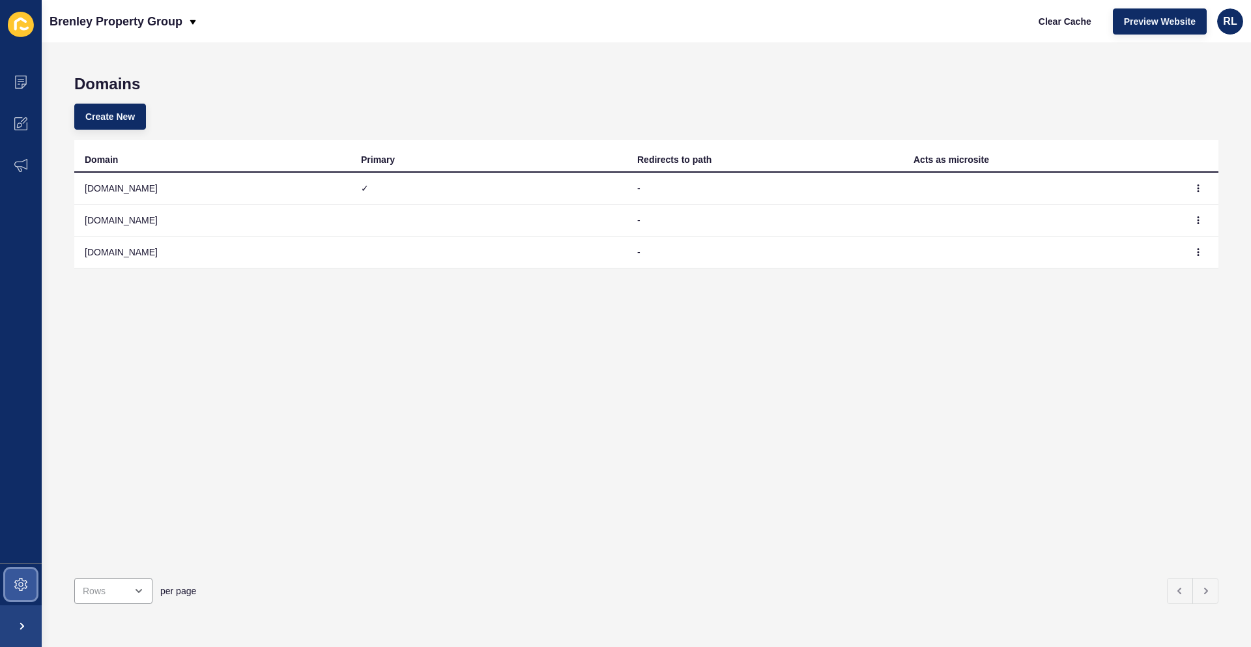
click at [27, 580] on span at bounding box center [21, 585] width 42 height 42
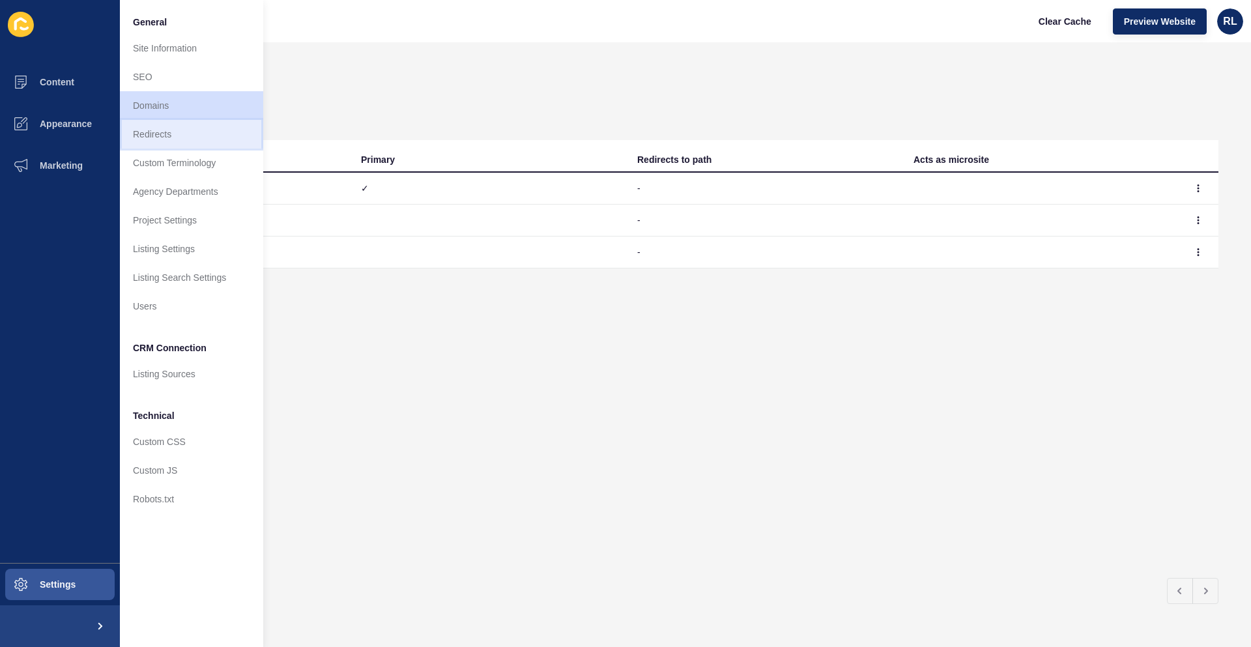
click at [188, 128] on link "Redirects" at bounding box center [191, 134] width 143 height 29
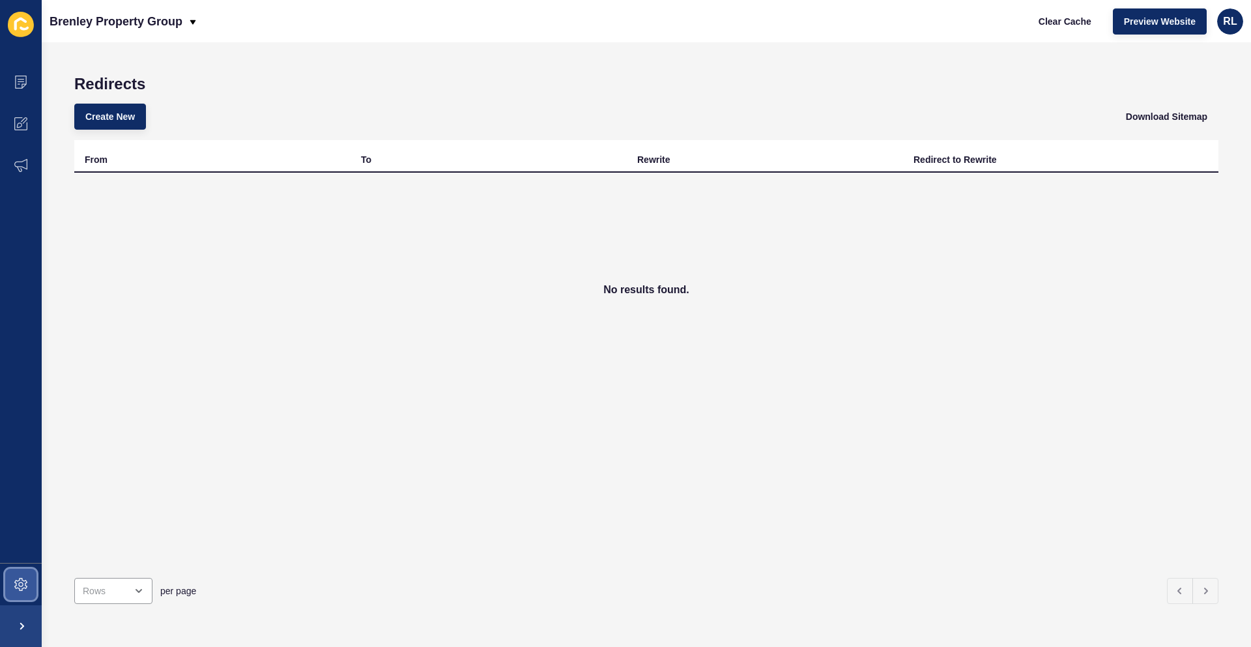
click at [26, 582] on icon at bounding box center [20, 584] width 13 height 13
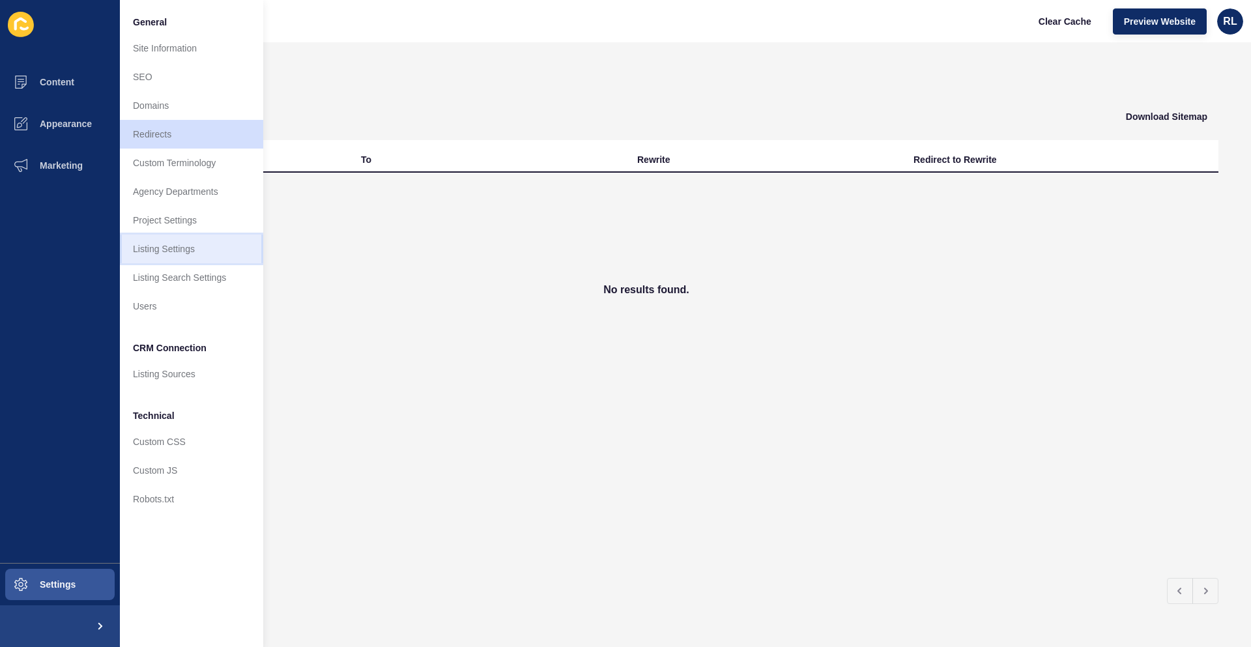
click at [208, 253] on link "Listing Settings" at bounding box center [191, 249] width 143 height 29
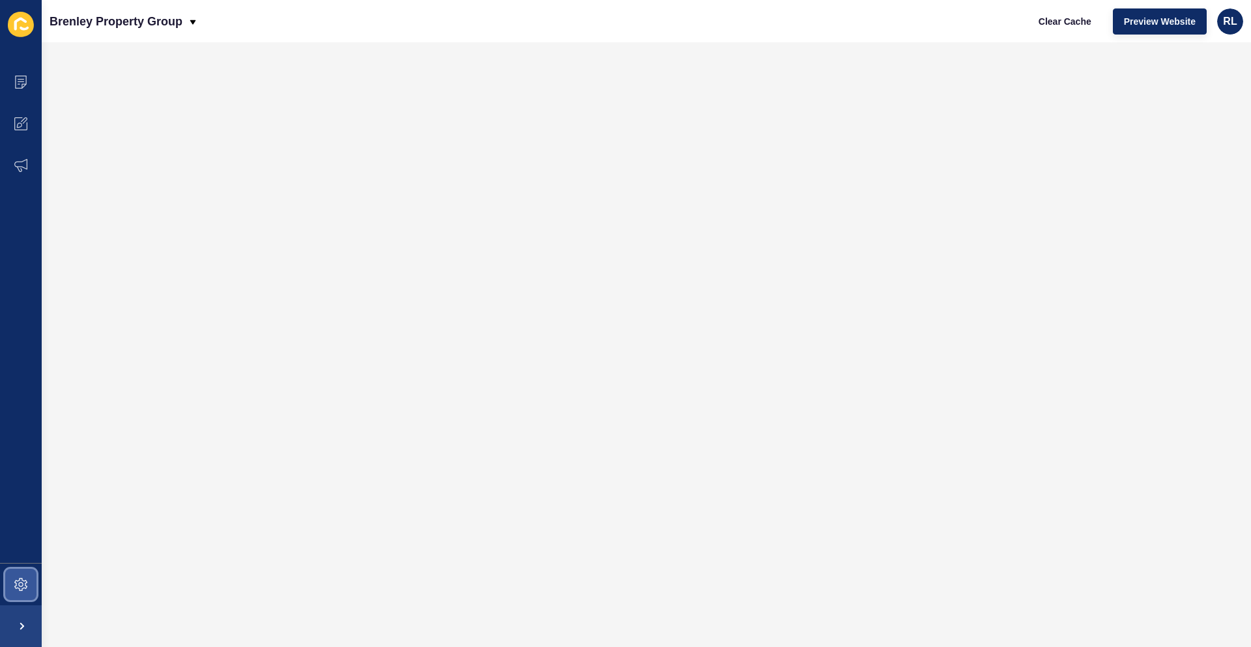
click at [22, 583] on icon at bounding box center [20, 584] width 13 height 13
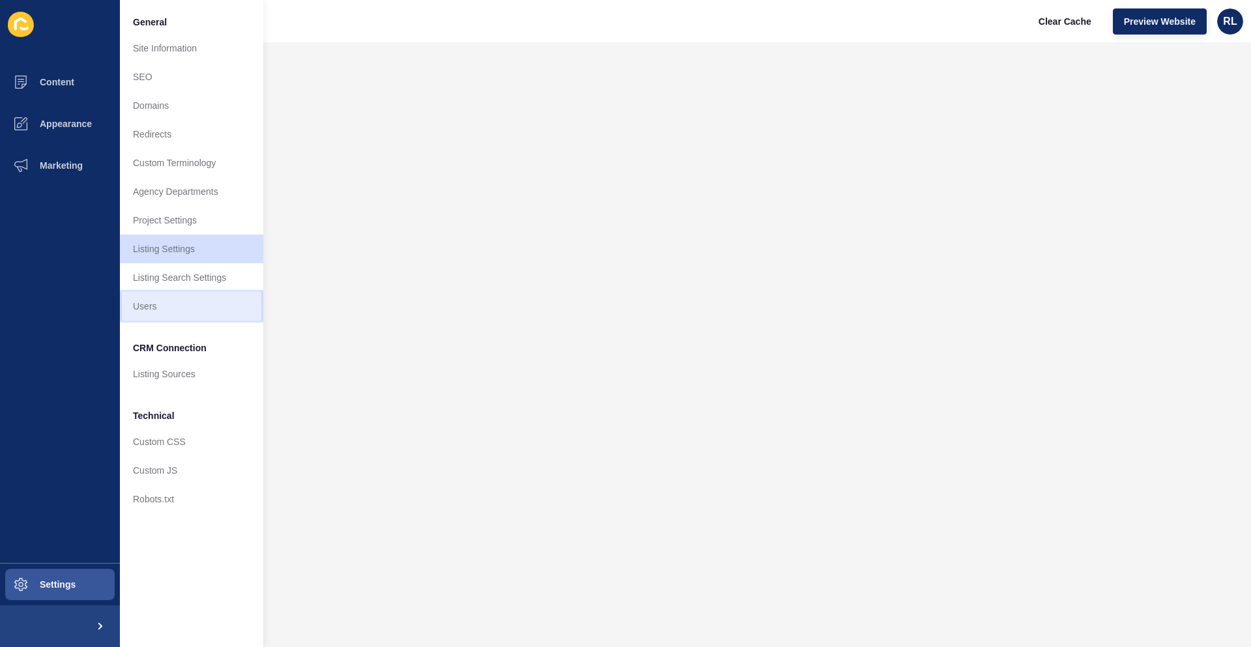
click at [175, 305] on link "Users" at bounding box center [191, 306] width 143 height 29
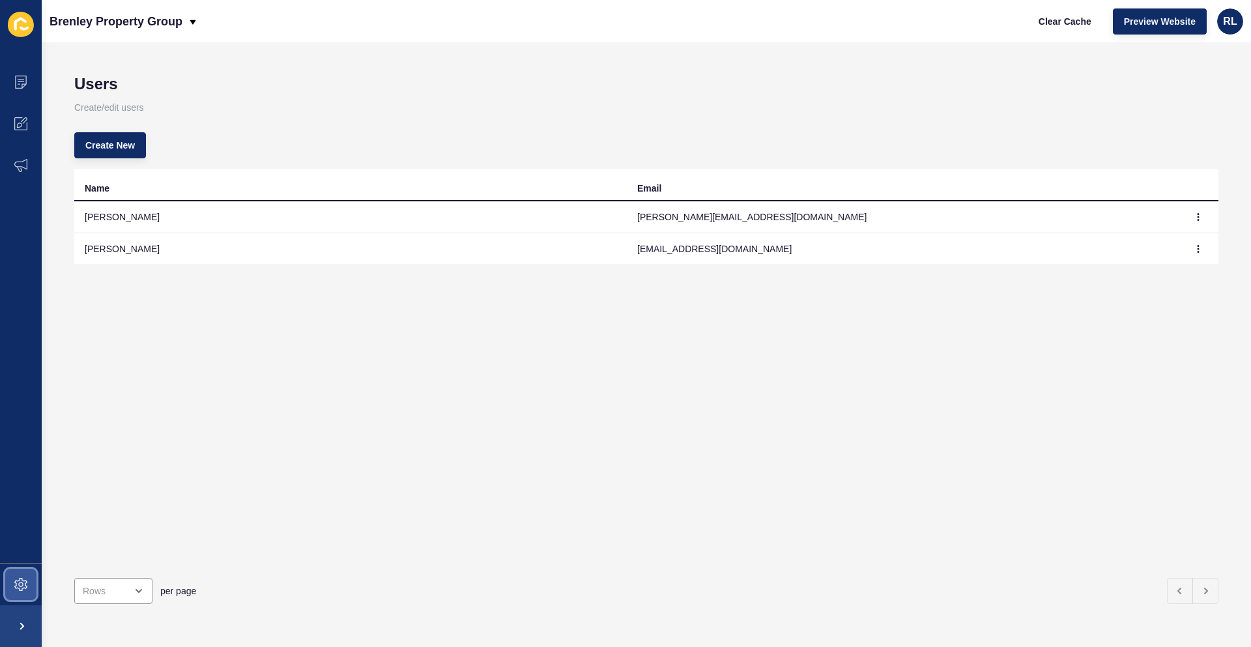
click at [8, 585] on span at bounding box center [21, 585] width 42 height 42
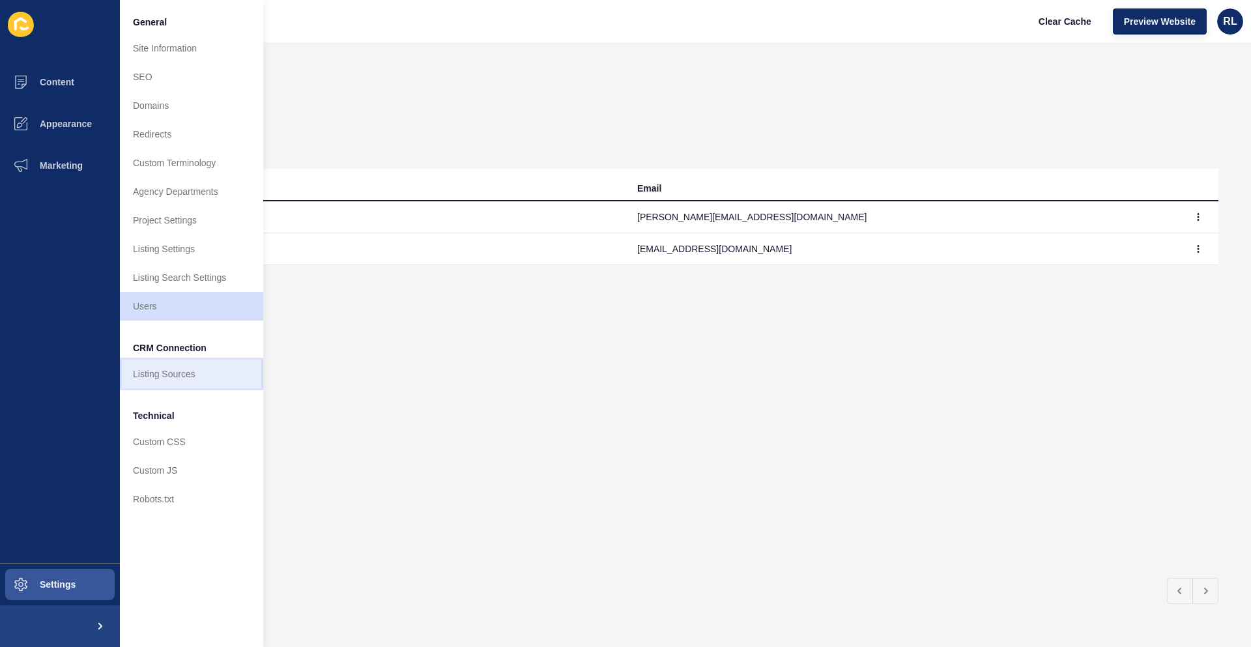
click at [202, 373] on link "Listing Sources" at bounding box center [191, 374] width 143 height 29
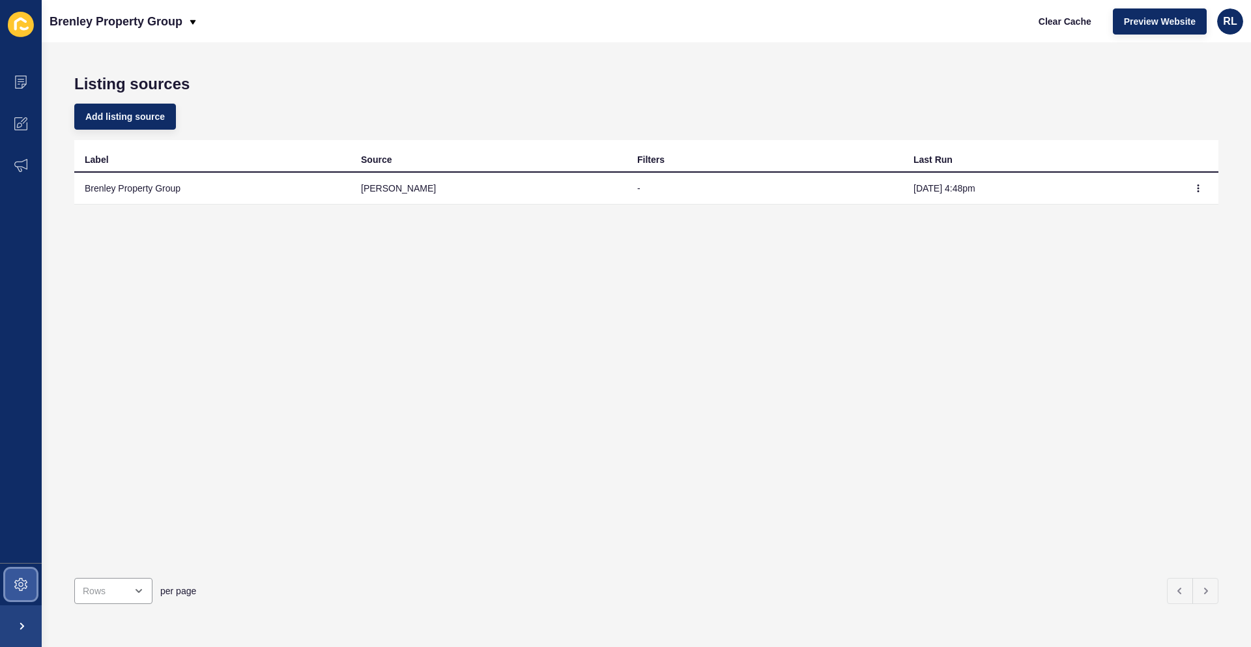
click at [24, 583] on icon at bounding box center [20, 584] width 13 height 13
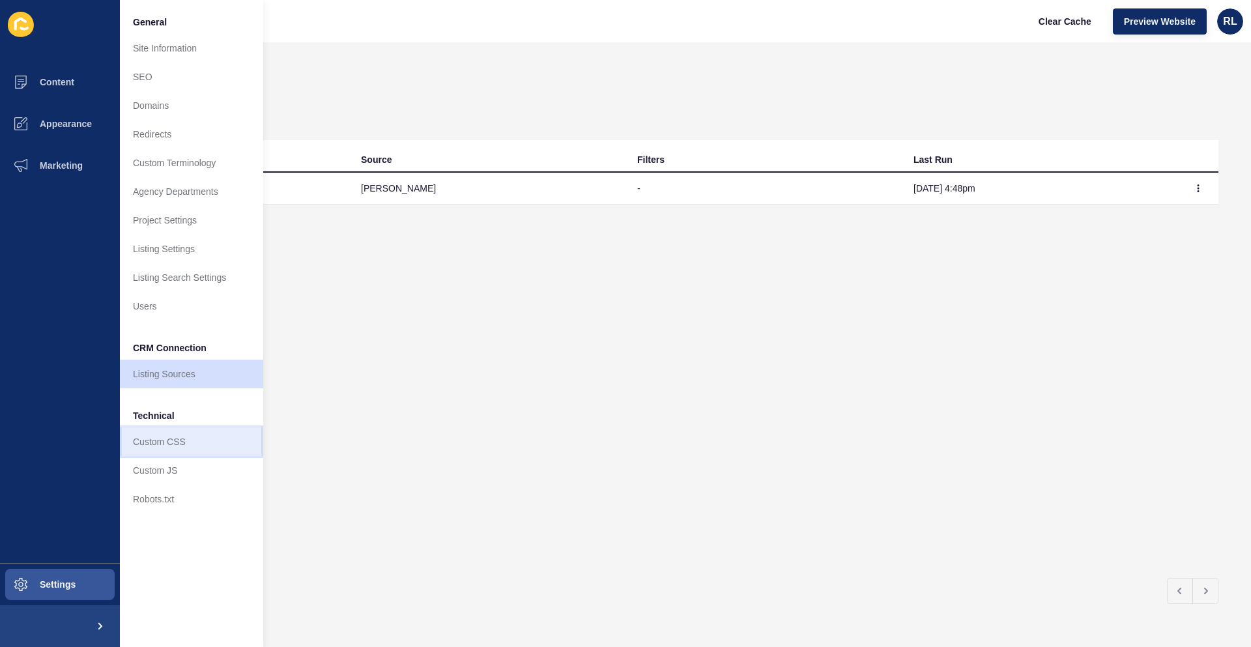
click at [192, 442] on link "Custom CSS" at bounding box center [191, 441] width 143 height 29
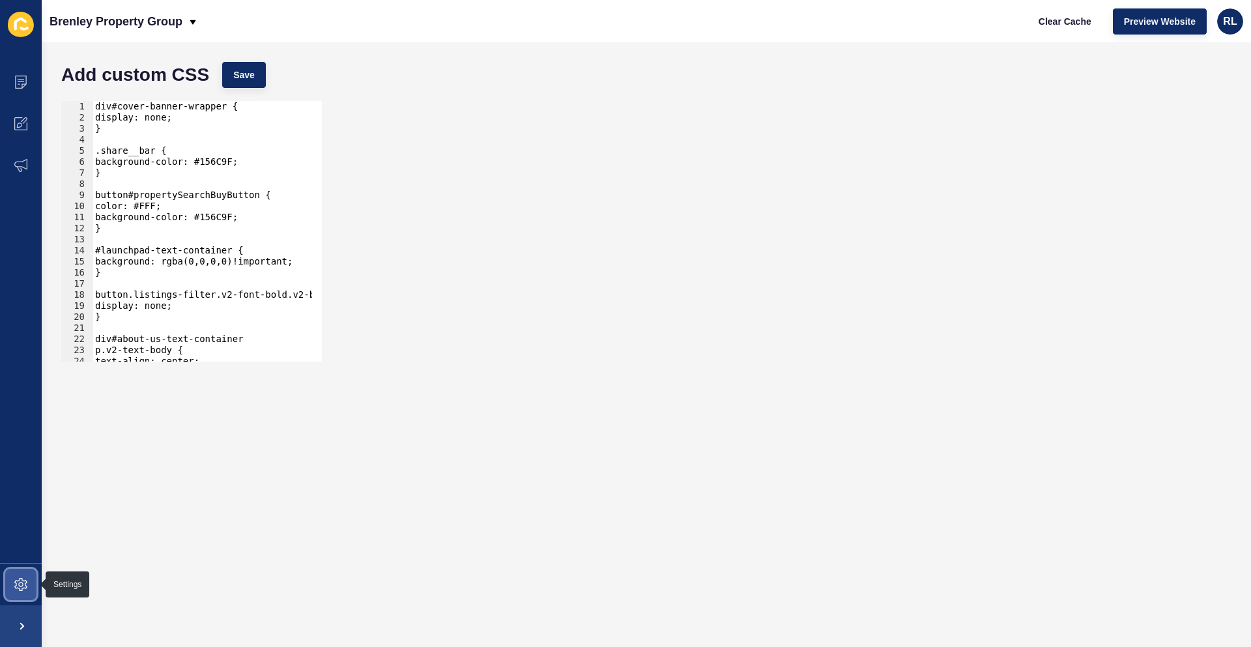
click at [25, 586] on icon at bounding box center [20, 584] width 13 height 13
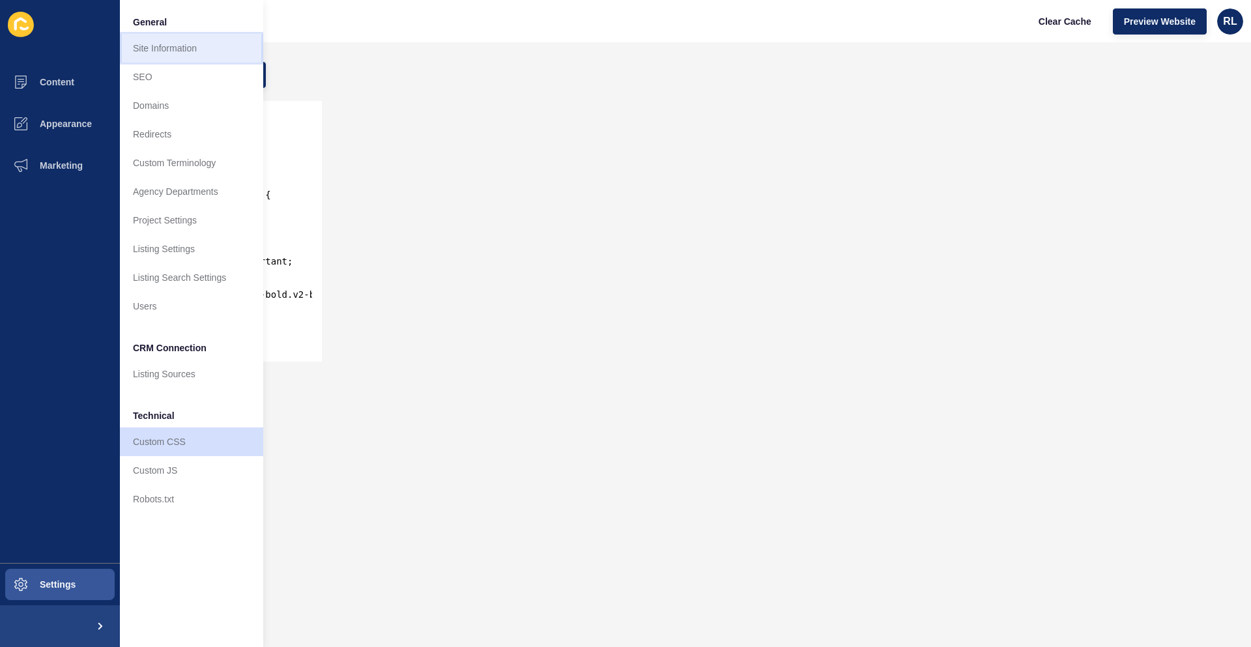
click at [172, 59] on link "Site Information" at bounding box center [191, 48] width 143 height 29
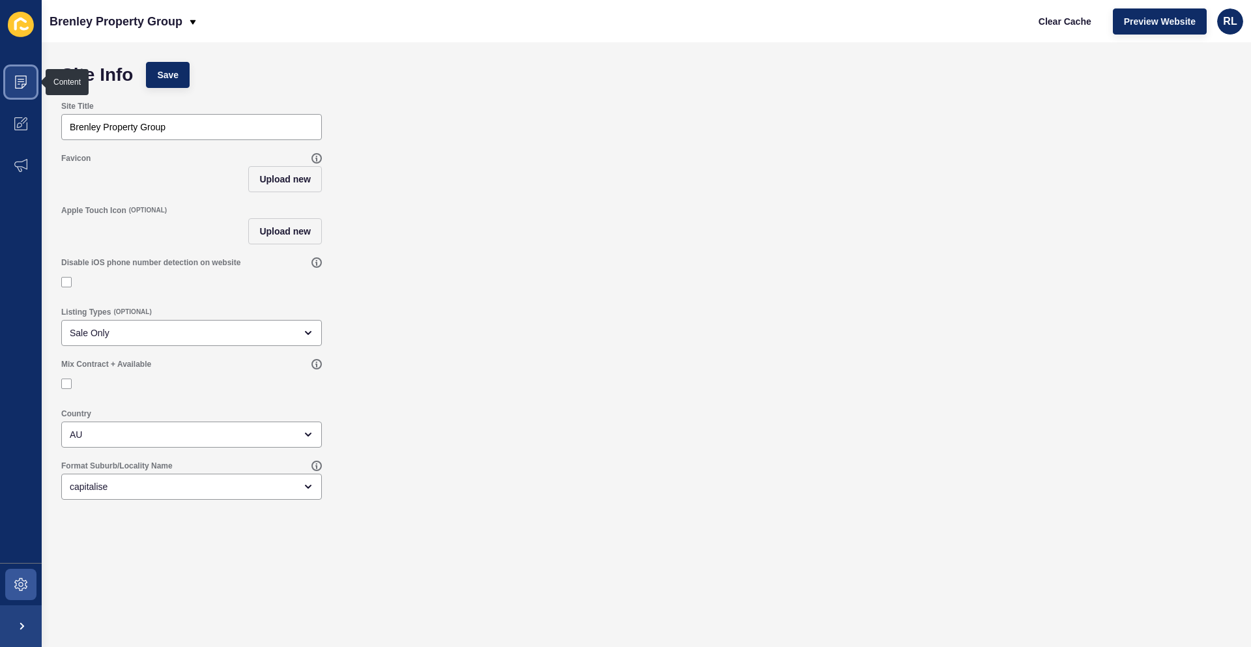
click at [23, 81] on icon at bounding box center [21, 81] width 7 height 1
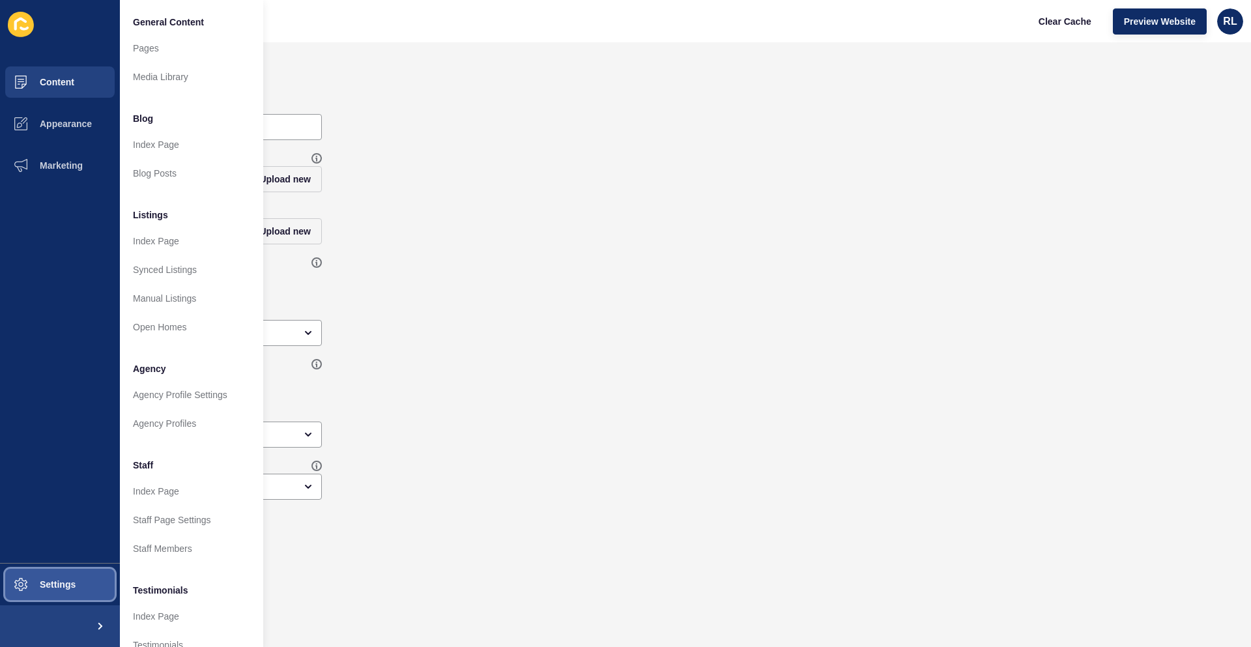
click at [51, 583] on span "Settings" at bounding box center [37, 584] width 78 height 10
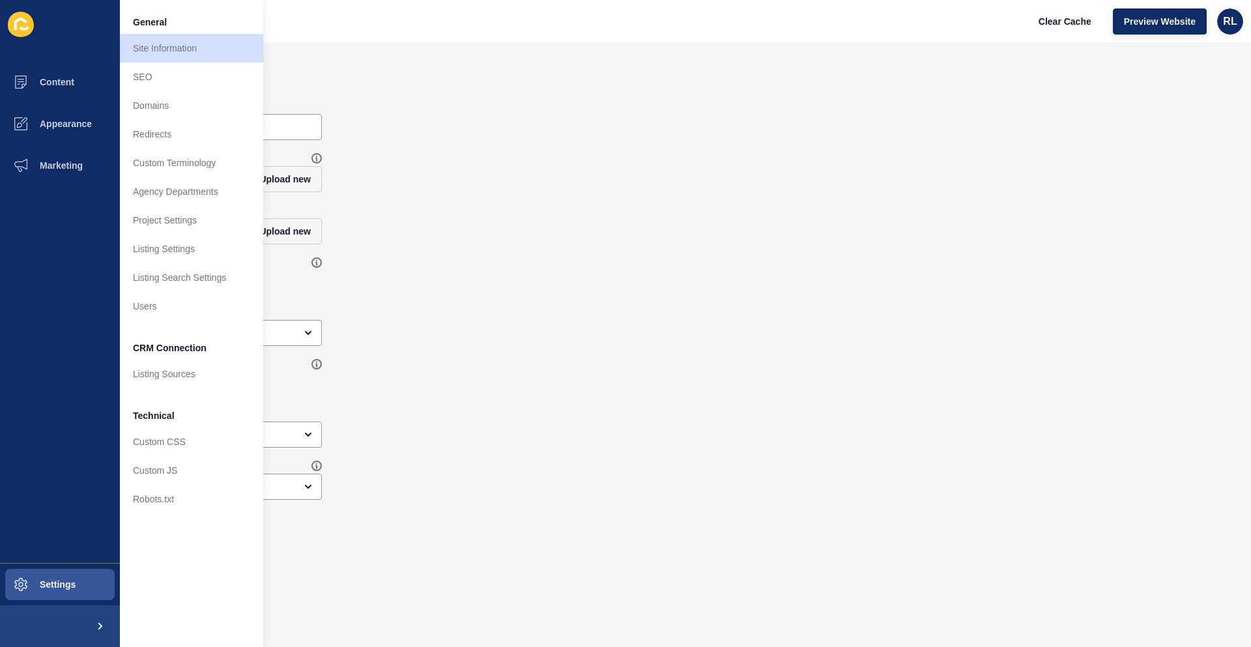
click at [910, 145] on div "Site Title Brenley Property Group" at bounding box center [646, 120] width 1183 height 52
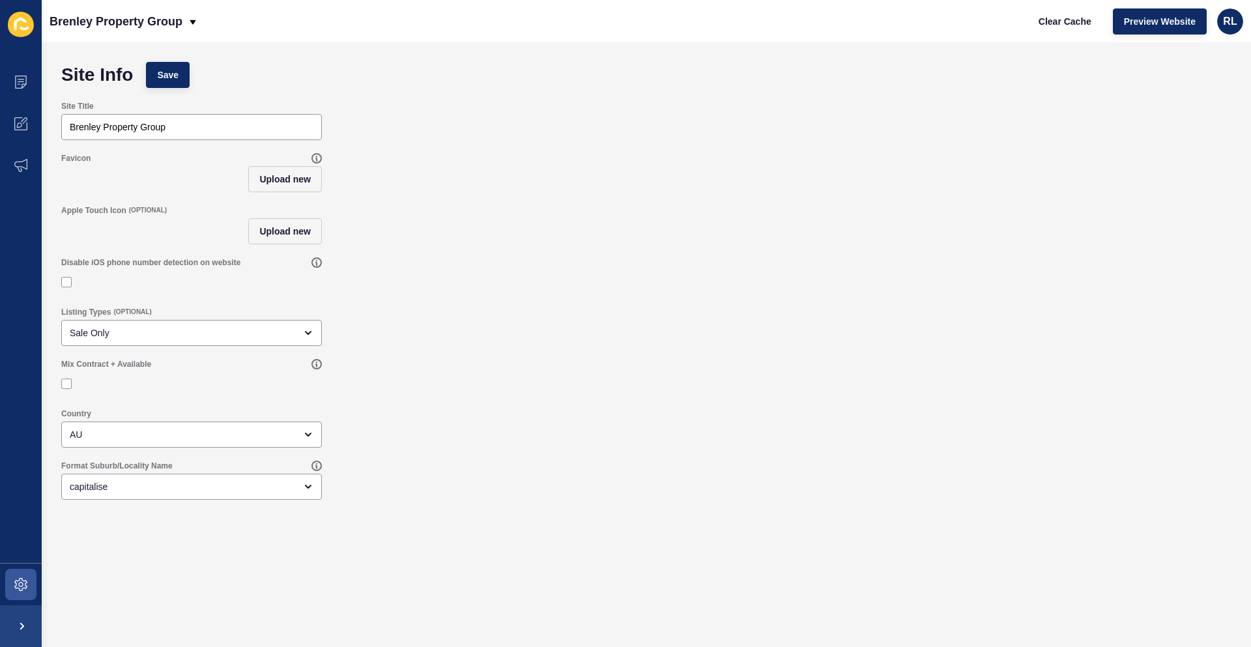
click at [20, 17] on icon at bounding box center [21, 24] width 26 height 25
click at [20, 623] on span at bounding box center [21, 626] width 42 height 42
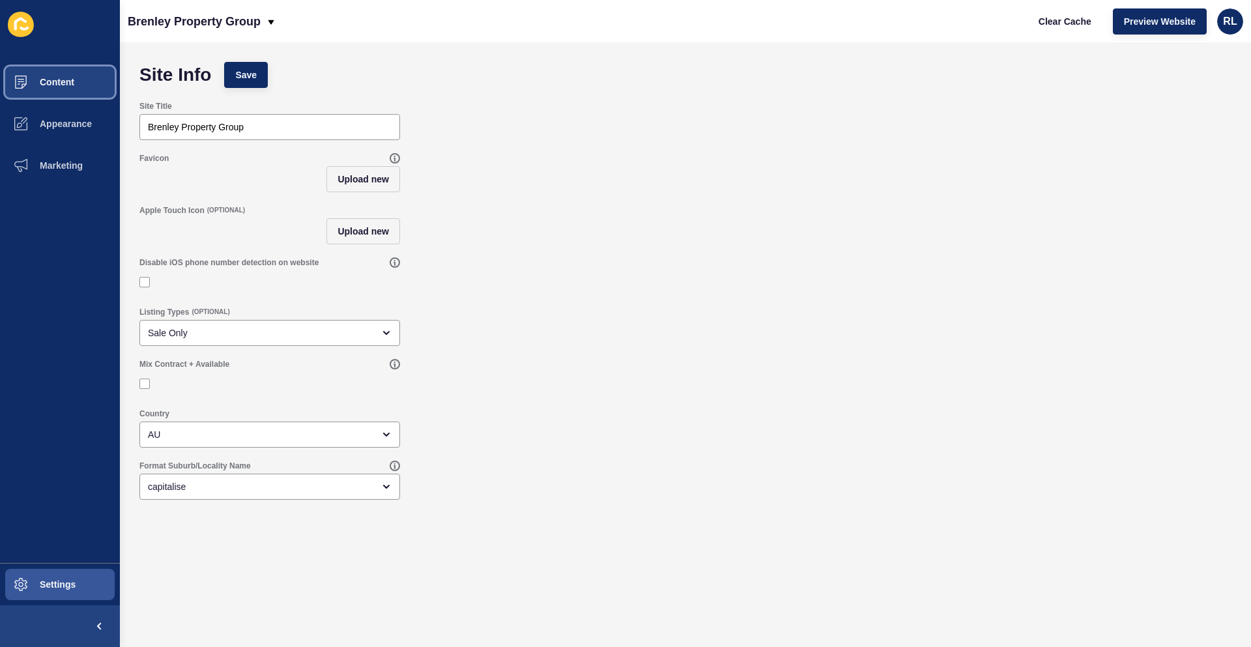
click at [38, 93] on span at bounding box center [21, 82] width 42 height 42
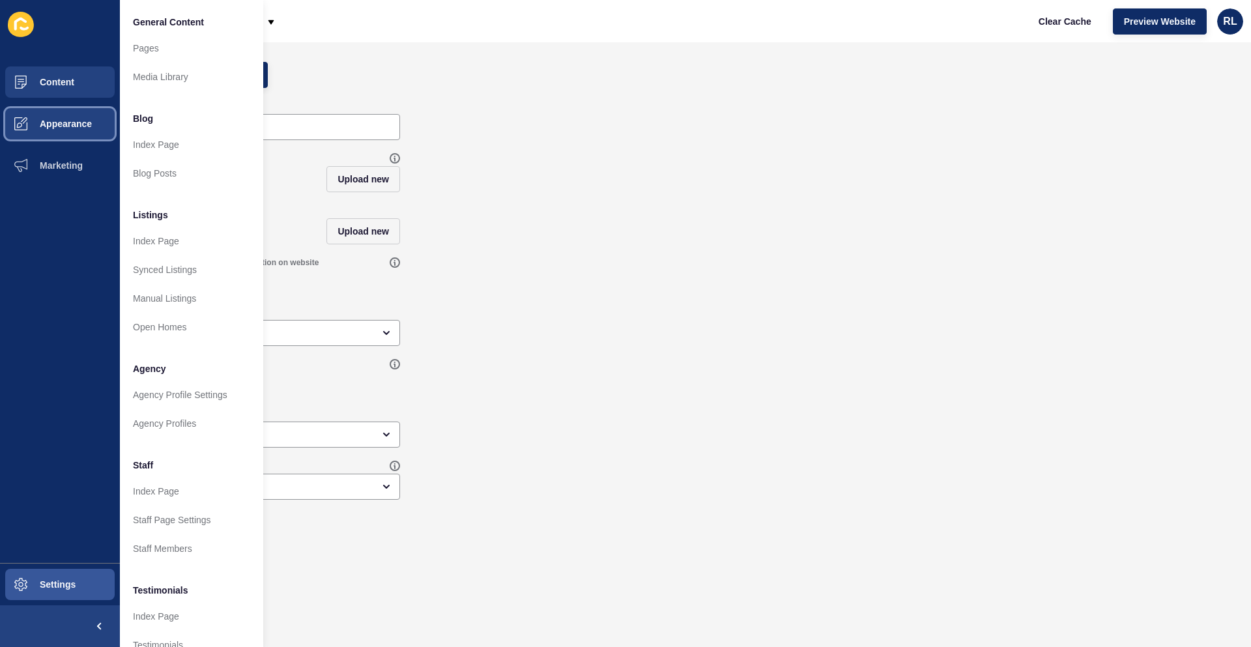
click at [75, 126] on span "Appearance" at bounding box center [45, 124] width 94 height 10
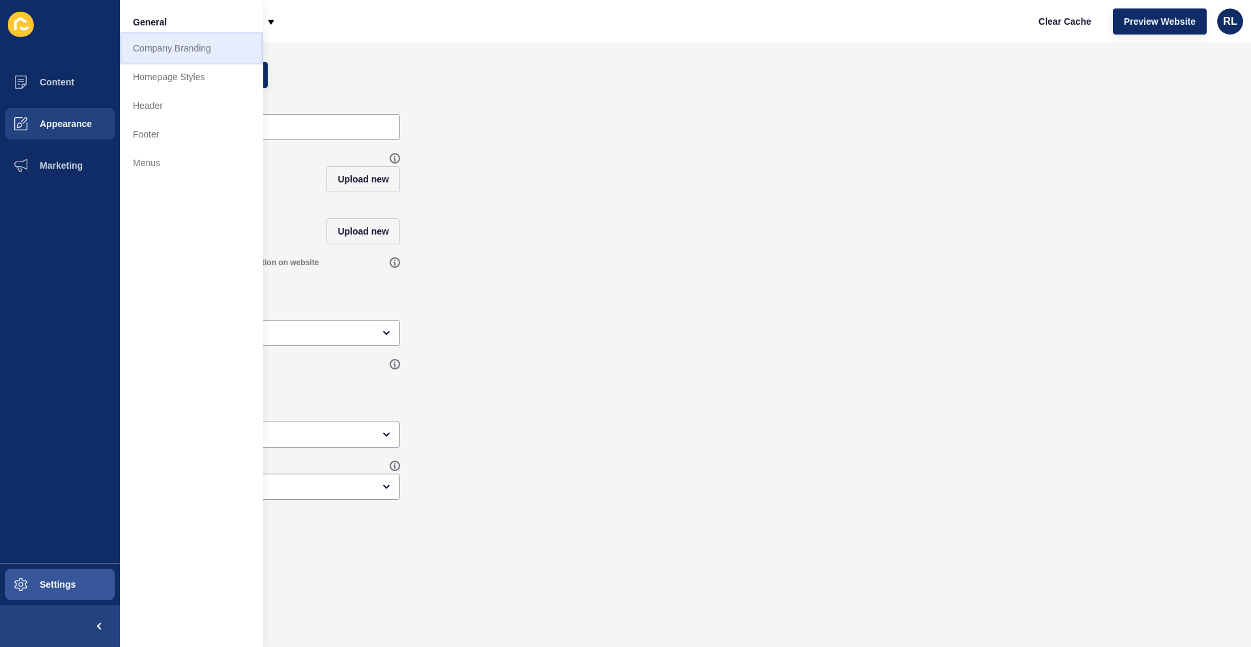
click at [172, 53] on link "Company Branding" at bounding box center [191, 48] width 143 height 29
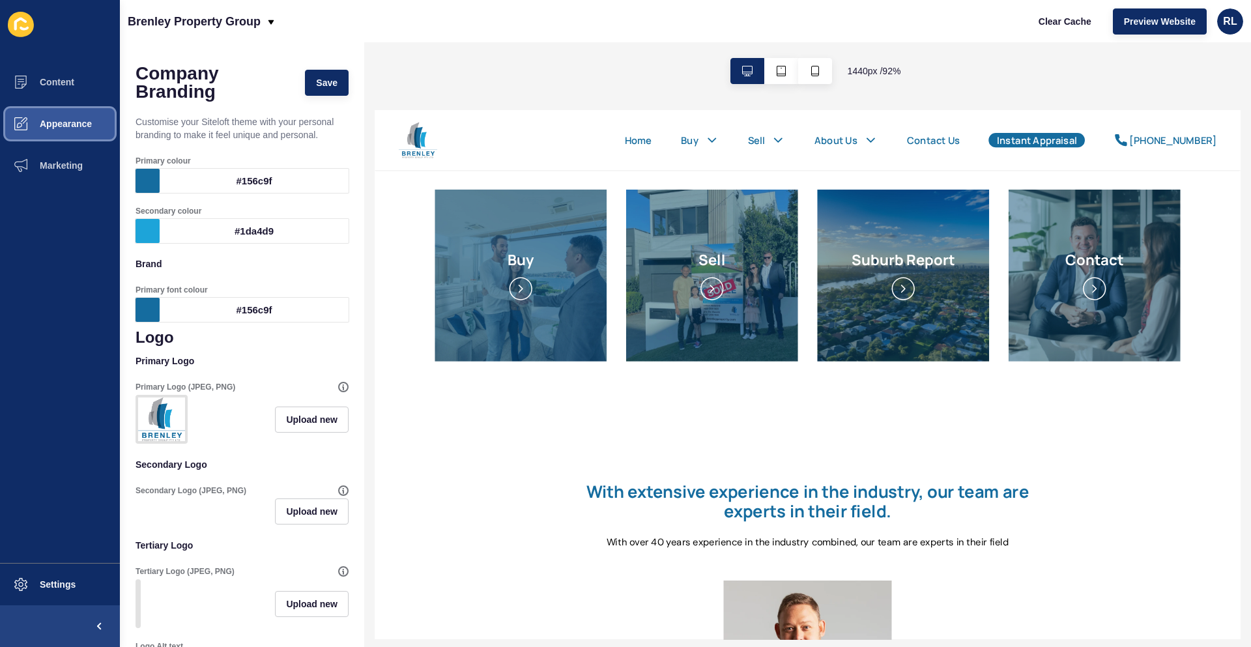
click at [72, 119] on span "Appearance" at bounding box center [45, 124] width 94 height 10
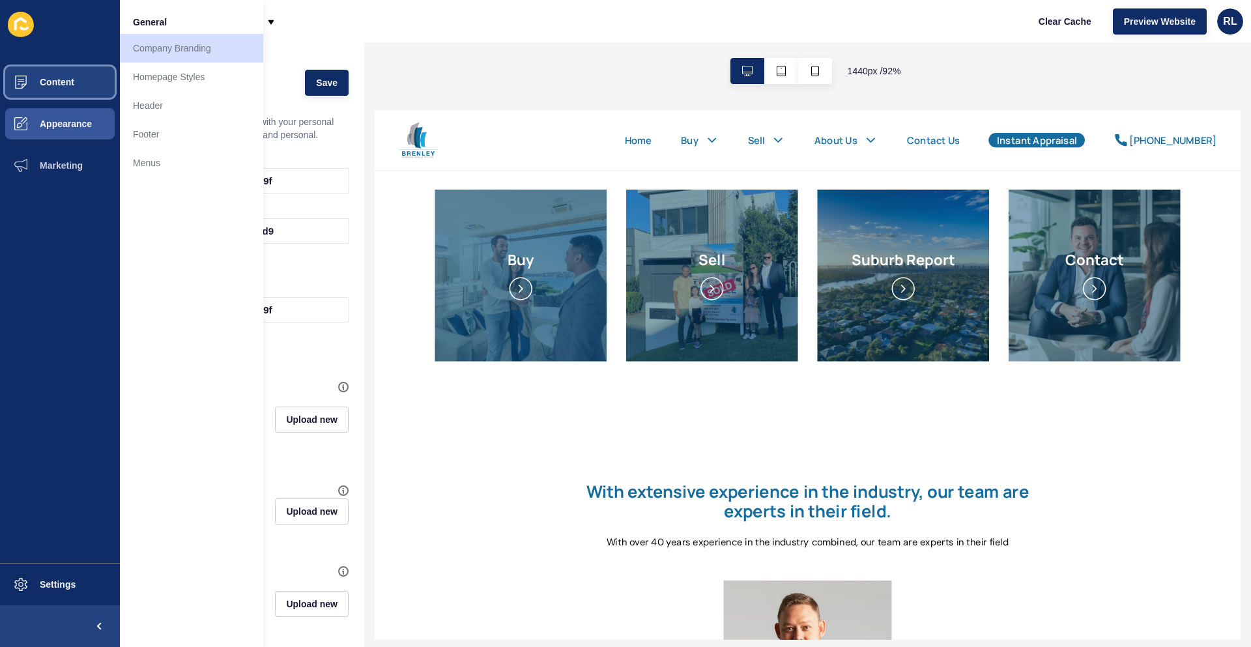
click at [83, 85] on button "Content" at bounding box center [60, 82] width 120 height 42
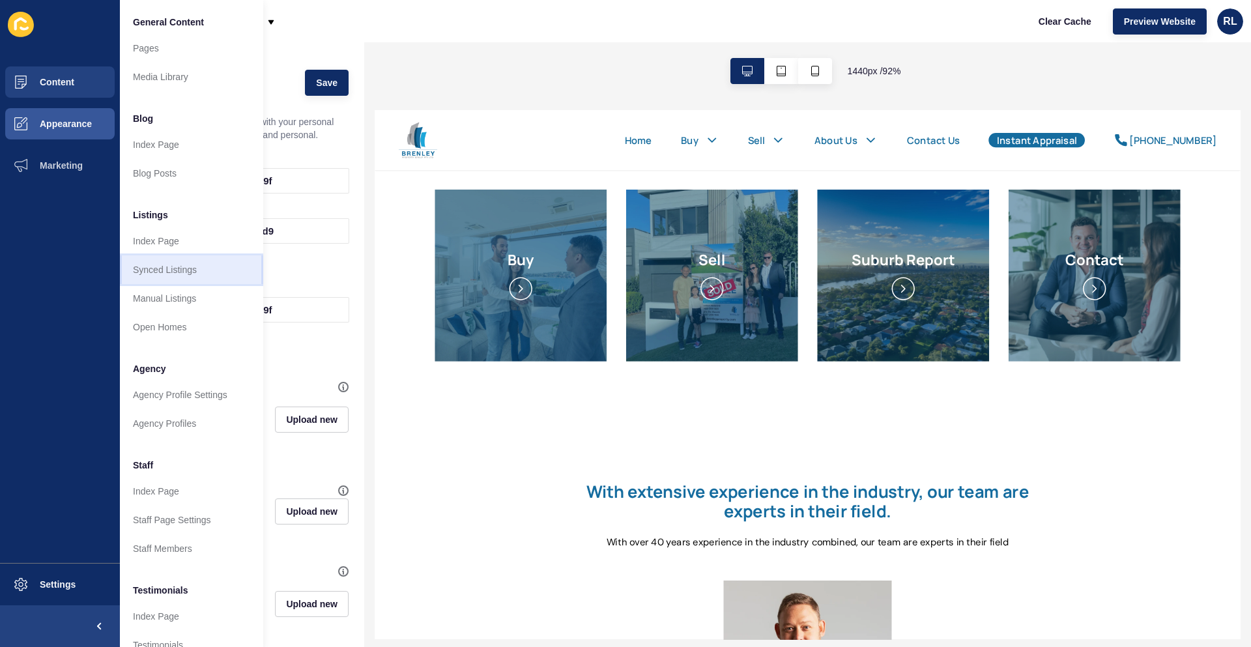
click at [203, 274] on link "Synced Listings" at bounding box center [191, 269] width 143 height 29
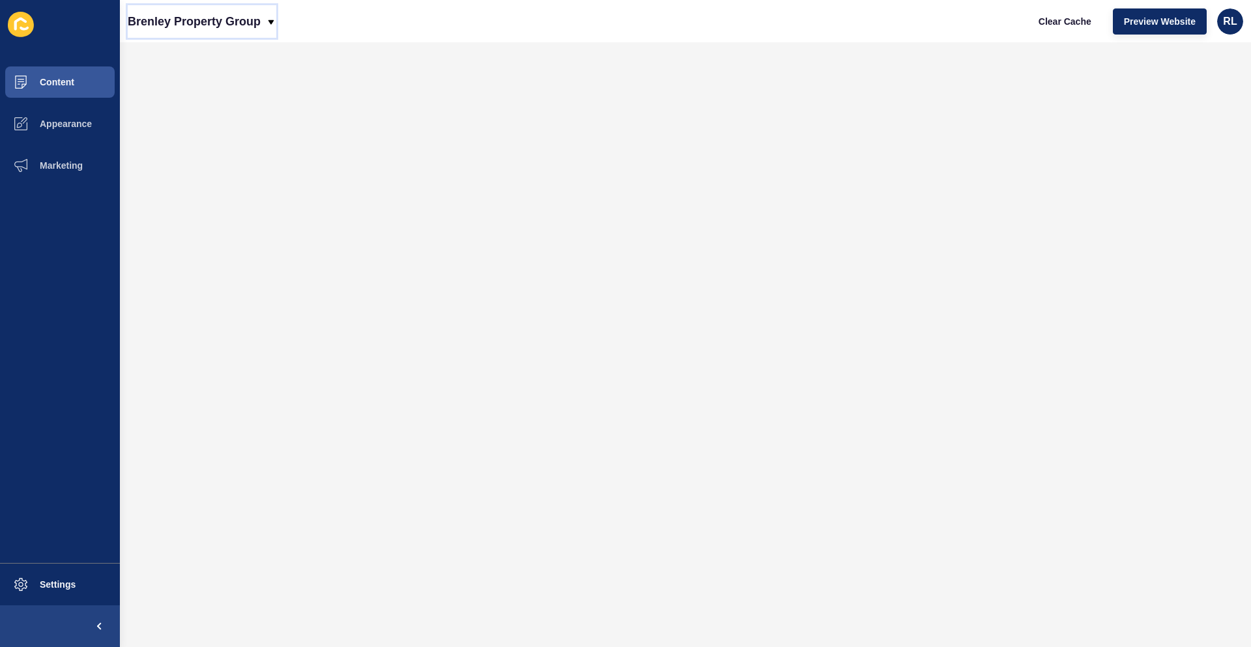
click at [252, 26] on p "Brenley Property Group" at bounding box center [194, 21] width 133 height 33
click at [66, 87] on button "Content" at bounding box center [60, 82] width 120 height 42
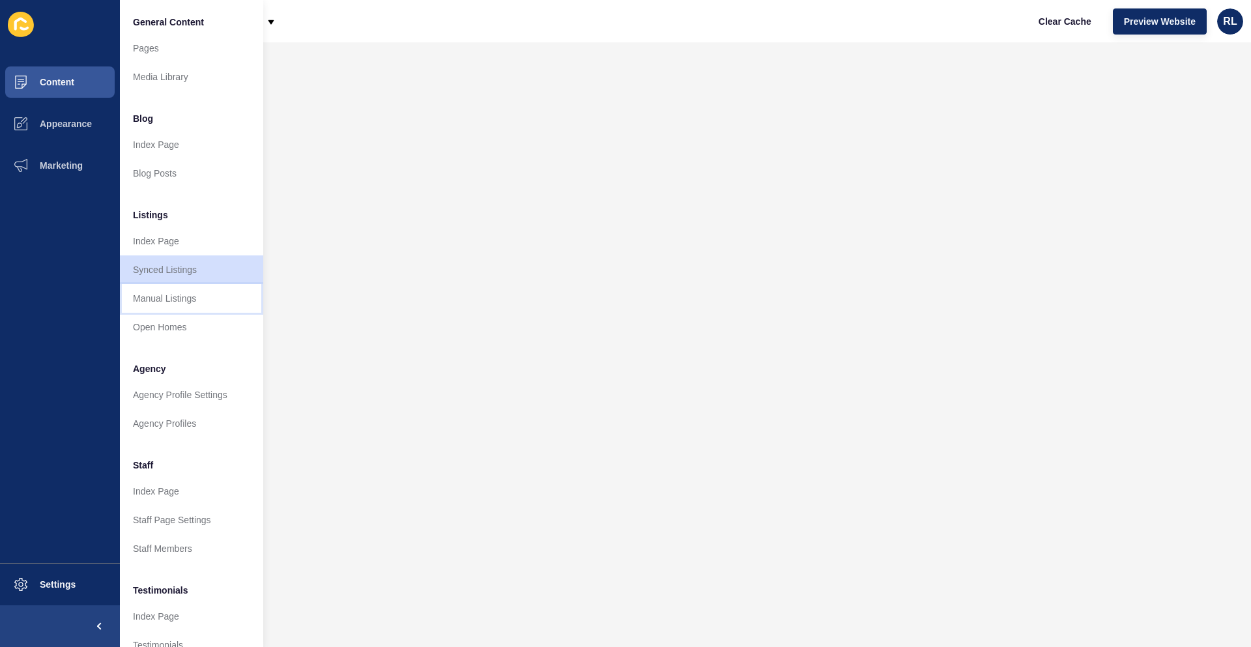
click at [198, 299] on link "Manual Listings" at bounding box center [191, 298] width 143 height 29
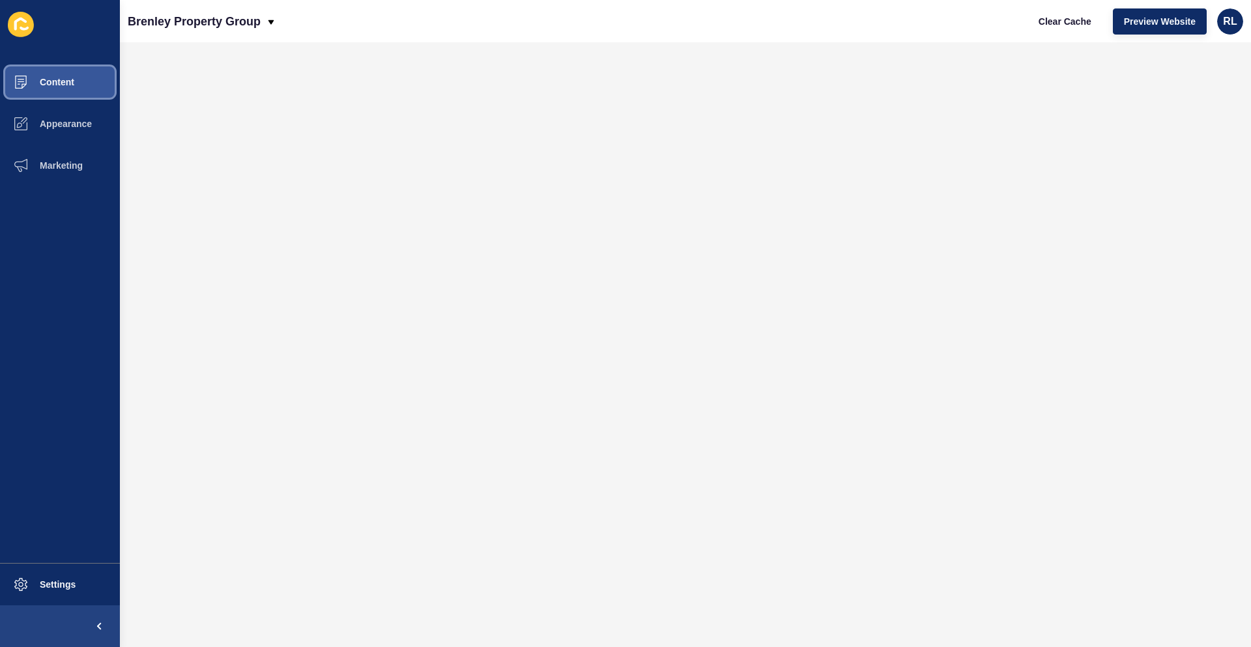
click at [67, 86] on span "Content" at bounding box center [36, 82] width 76 height 10
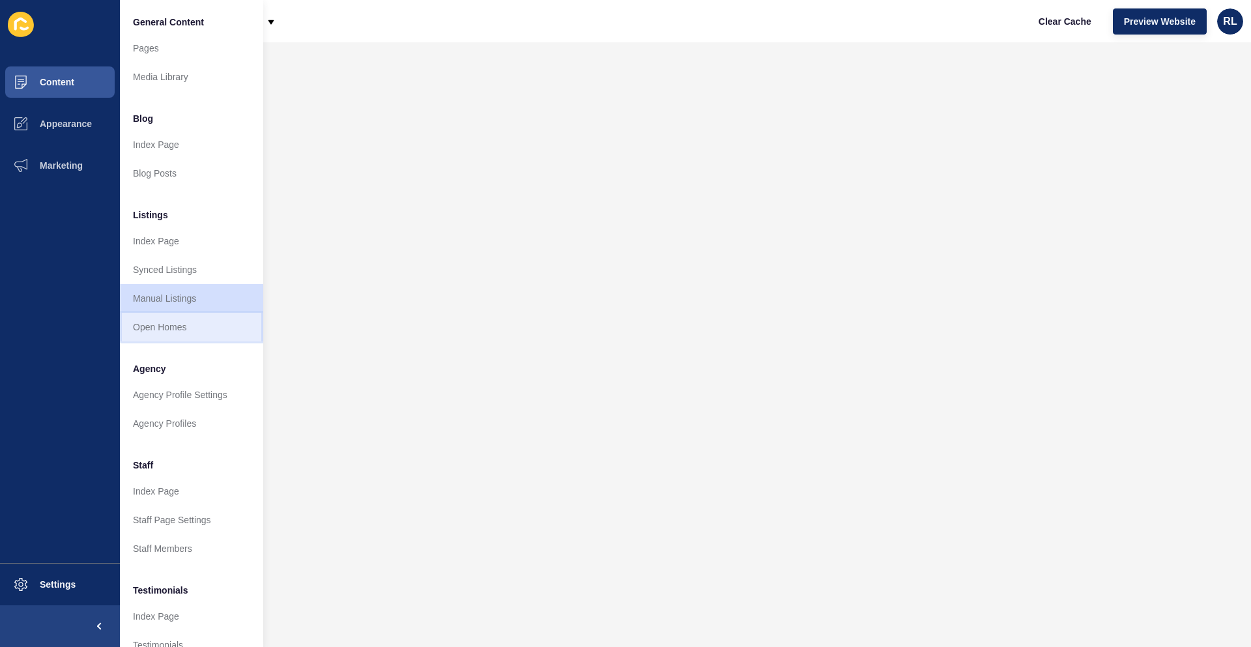
click at [166, 326] on link "Open Homes" at bounding box center [191, 327] width 143 height 29
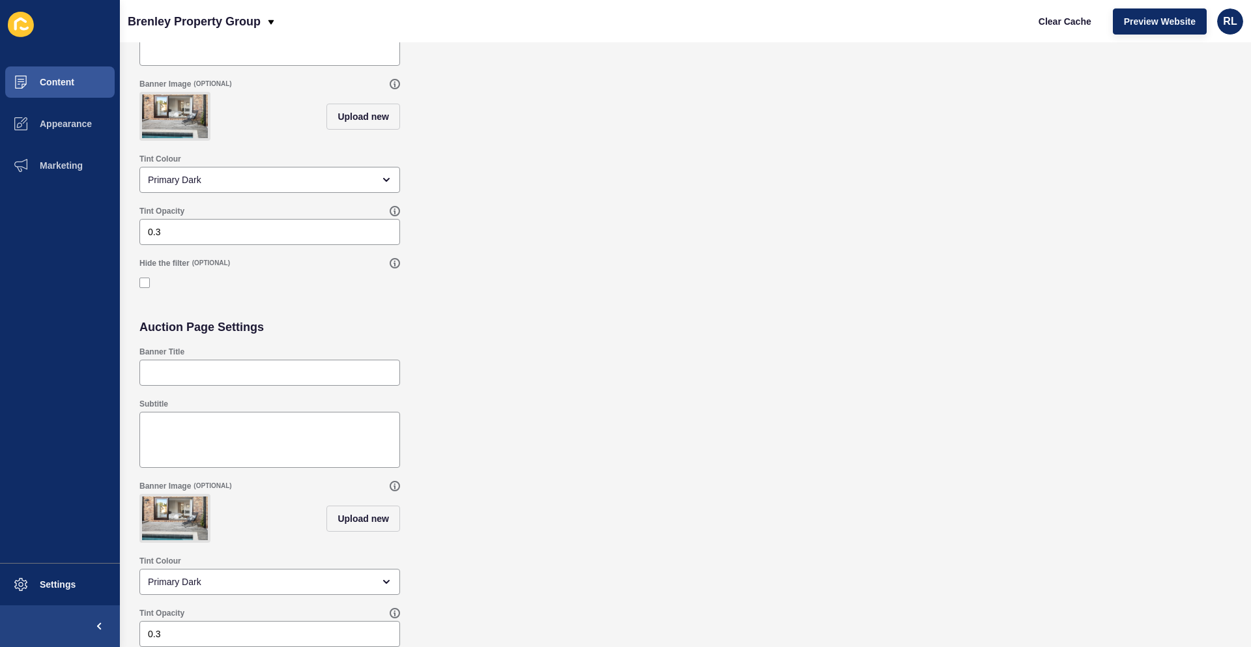
scroll to position [222, 0]
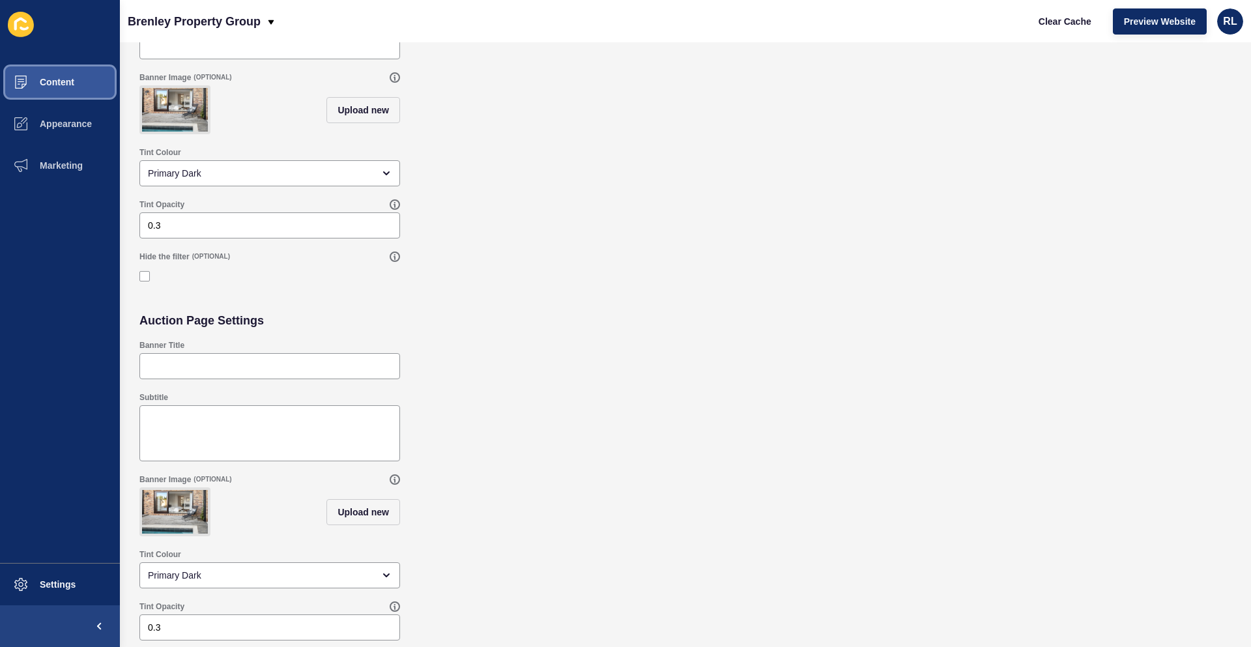
click at [64, 82] on span "Content" at bounding box center [36, 82] width 76 height 10
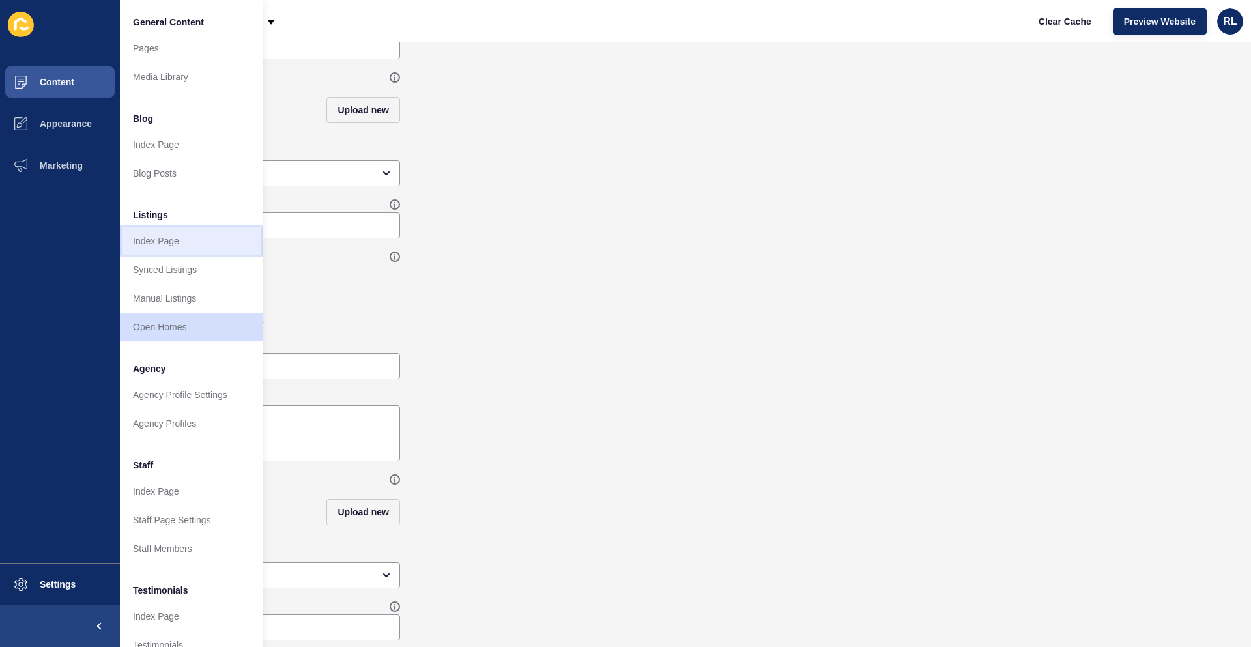
click at [205, 242] on link "Index Page" at bounding box center [191, 241] width 143 height 29
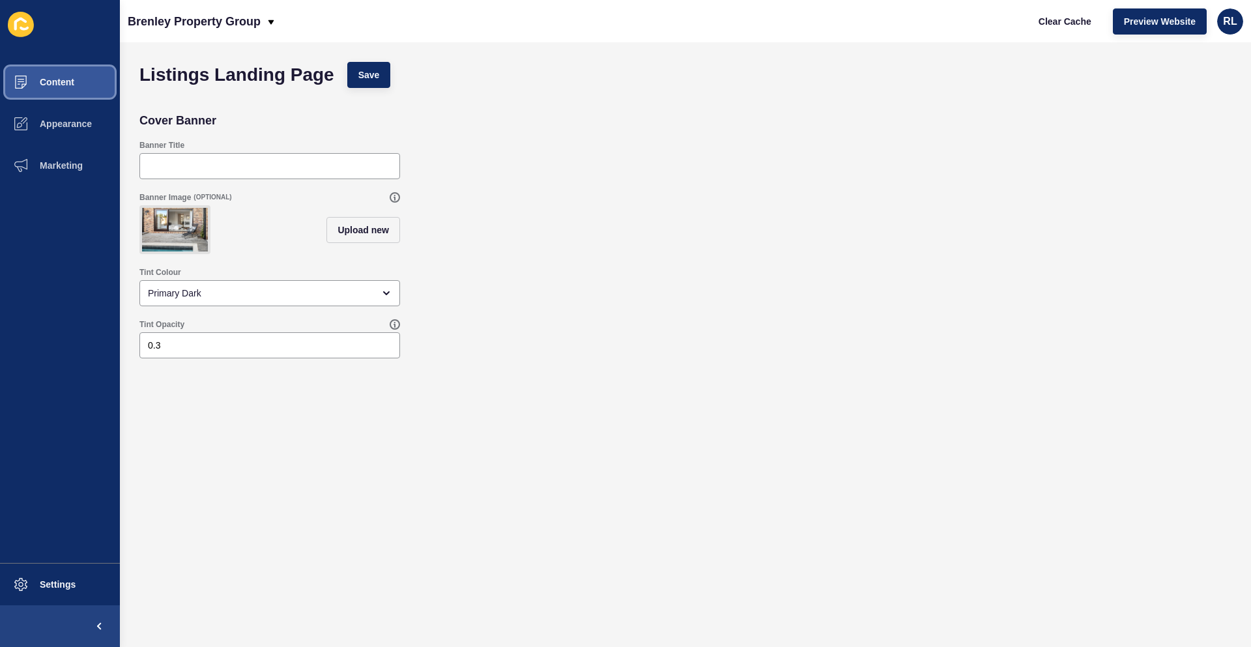
click at [66, 79] on span "Content" at bounding box center [36, 82] width 76 height 10
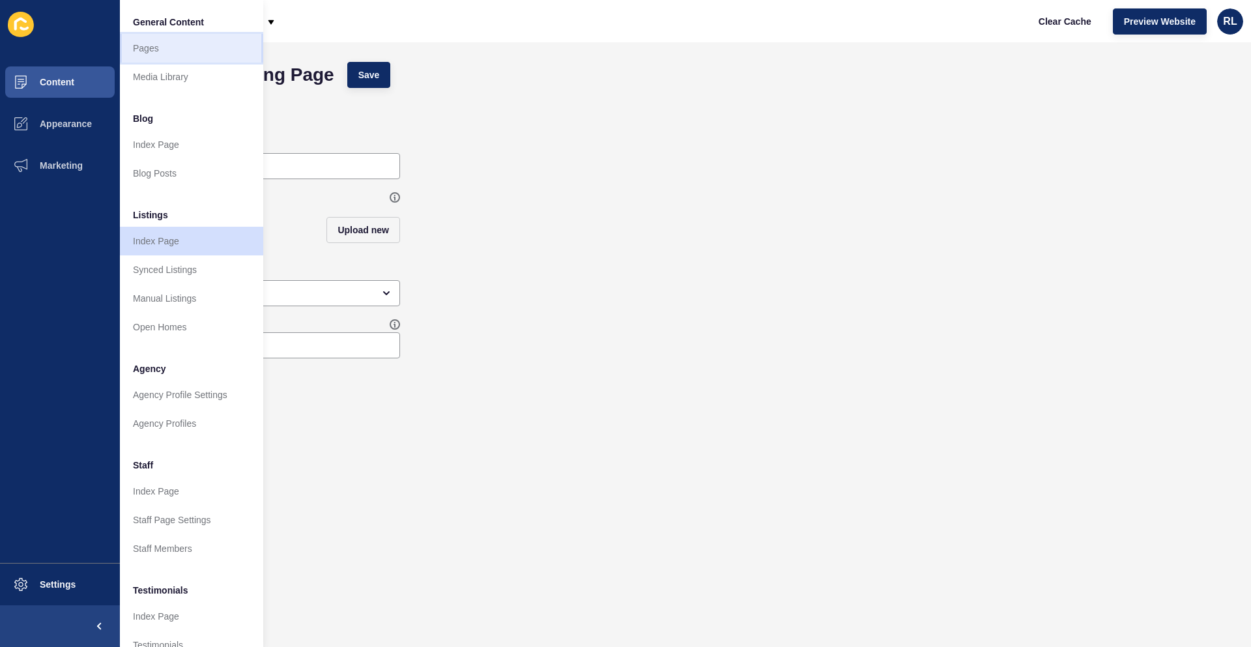
click at [188, 57] on link "Pages" at bounding box center [191, 48] width 143 height 29
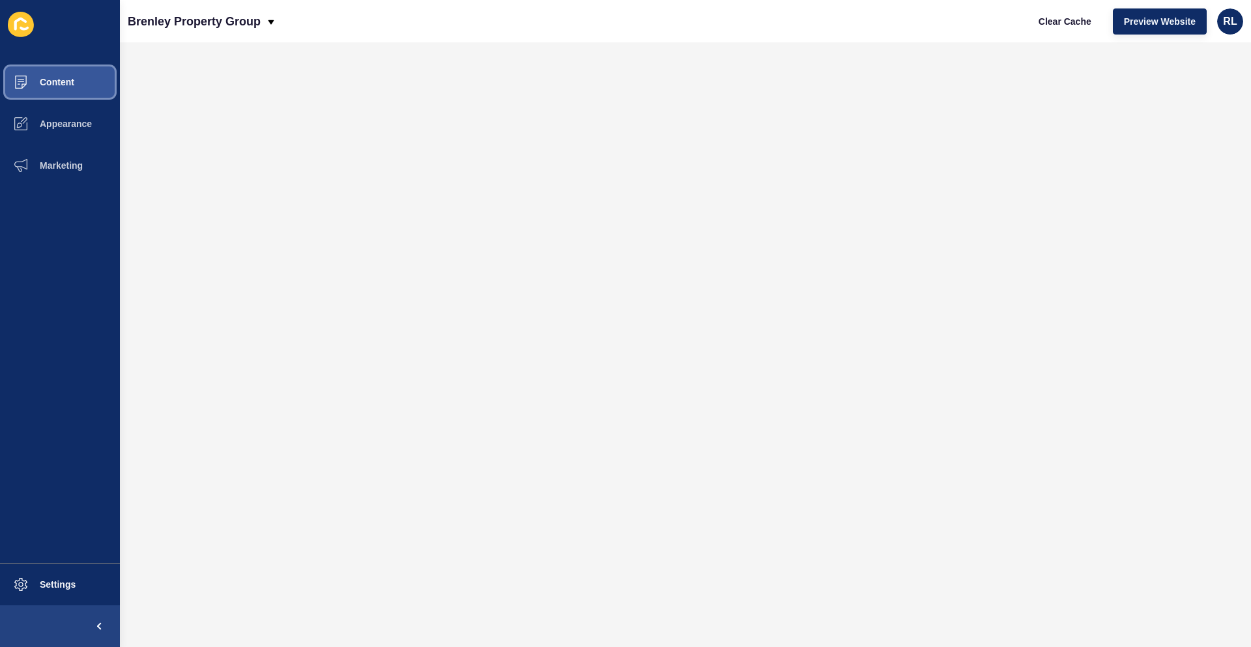
click at [81, 85] on button "Content" at bounding box center [60, 82] width 120 height 42
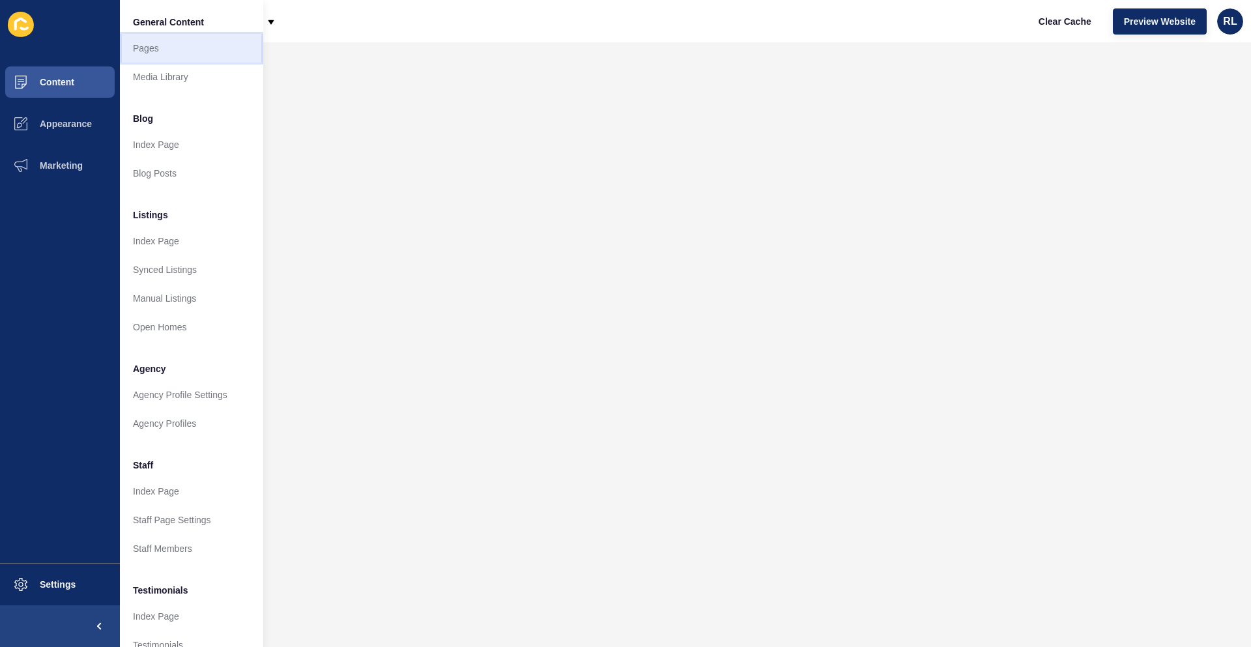
click at [184, 48] on link "Pages" at bounding box center [191, 48] width 143 height 29
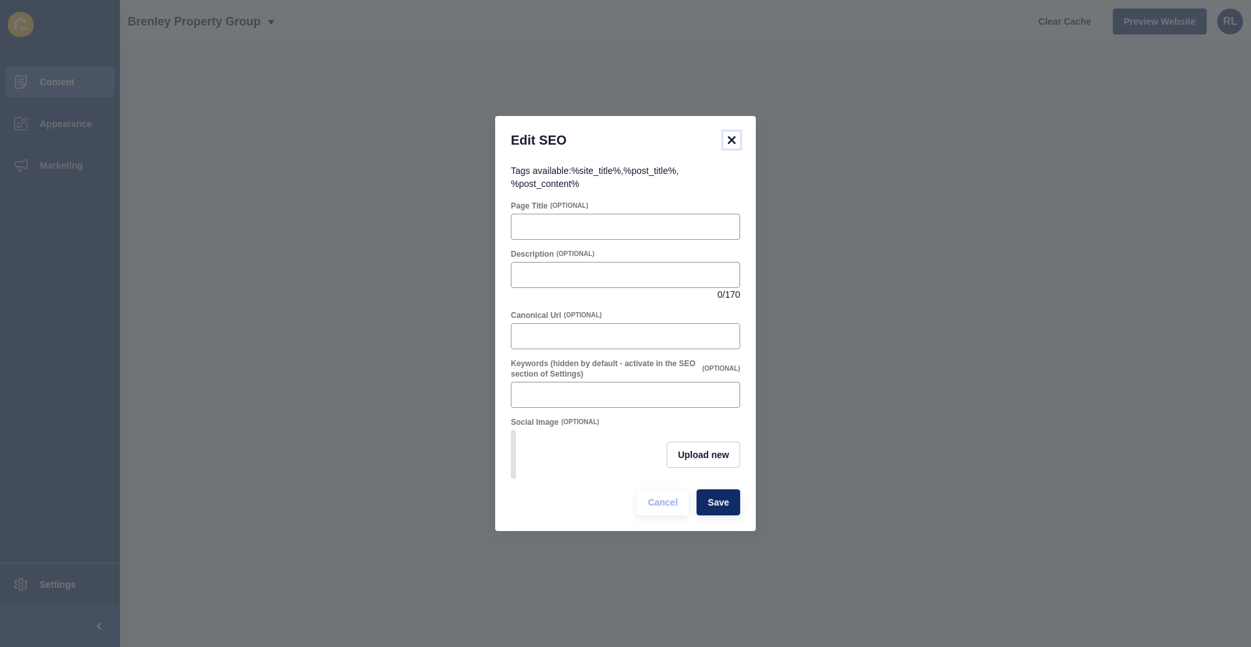
click at [732, 136] on icon at bounding box center [732, 140] width 8 height 8
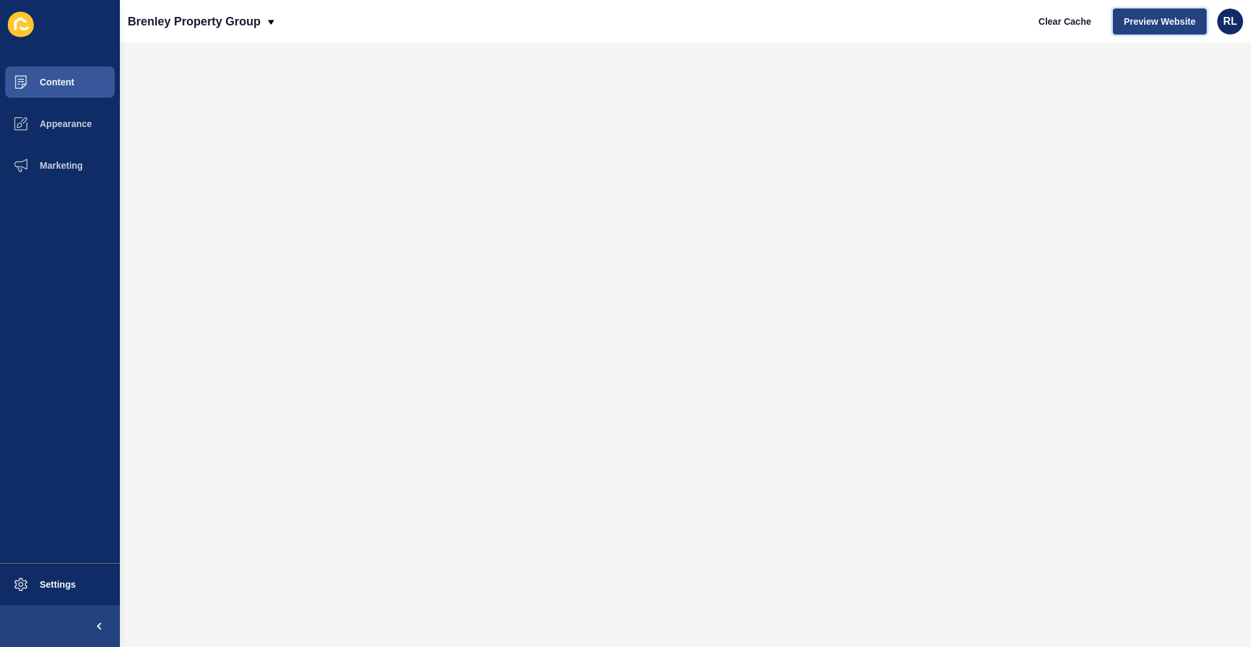
click at [1161, 25] on span "Preview Website" at bounding box center [1160, 21] width 72 height 13
click at [1154, 18] on span "Preview Website" at bounding box center [1160, 21] width 72 height 13
click at [1152, 20] on span "Preview Website" at bounding box center [1160, 21] width 72 height 13
